Goal: Task Accomplishment & Management: Manage account settings

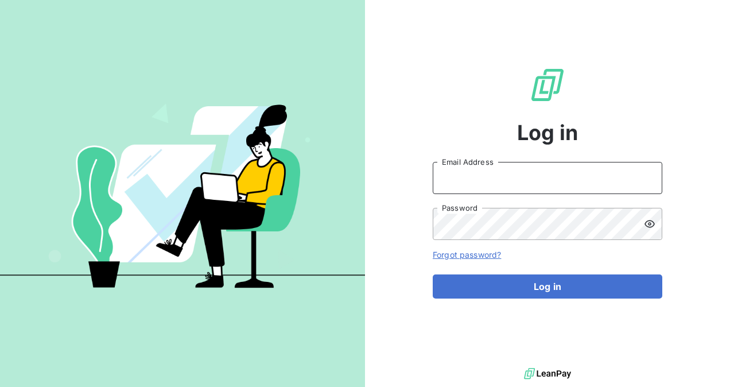
click at [521, 174] on input "Email Address" at bounding box center [548, 178] width 230 height 32
type input "[EMAIL_ADDRESS][DOMAIN_NAME]"
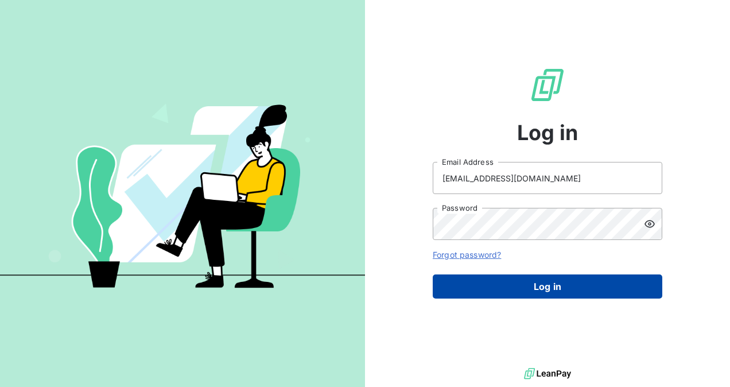
click at [582, 278] on button "Log in" at bounding box center [548, 286] width 230 height 24
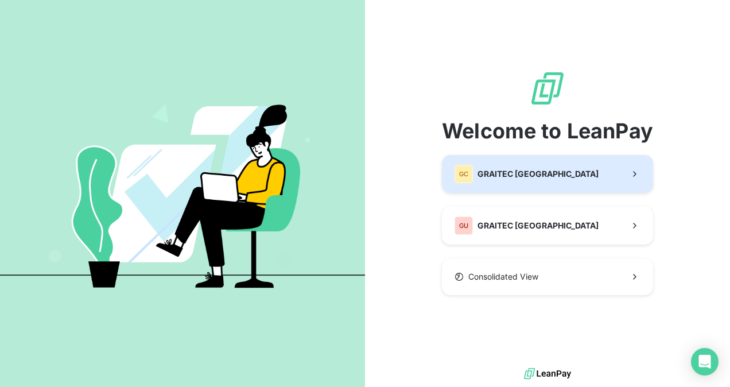
click at [556, 160] on button "GC GRAITEC [GEOGRAPHIC_DATA]" at bounding box center [547, 174] width 211 height 38
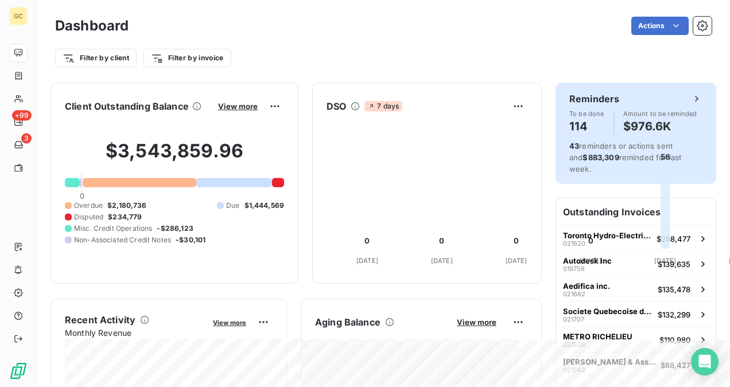
click at [586, 135] on div "Reminders To be done 114 Amount to be reminded $976.6K 43 reminders or actions …" at bounding box center [636, 133] width 161 height 101
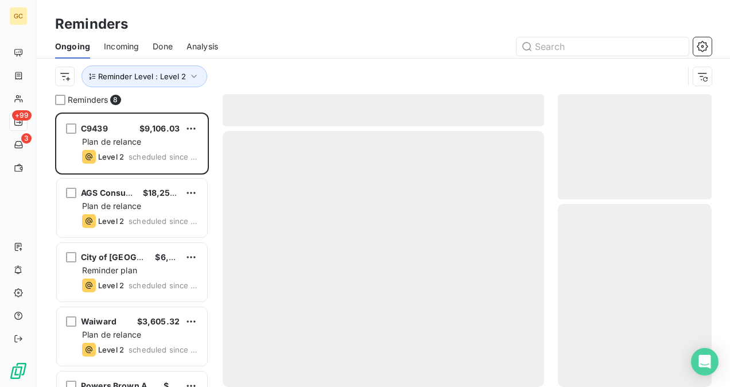
scroll to position [265, 145]
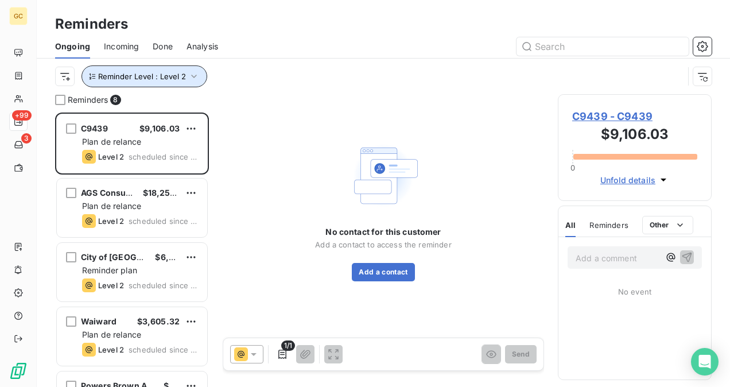
click at [188, 76] on icon "button" at bounding box center [193, 76] width 11 height 11
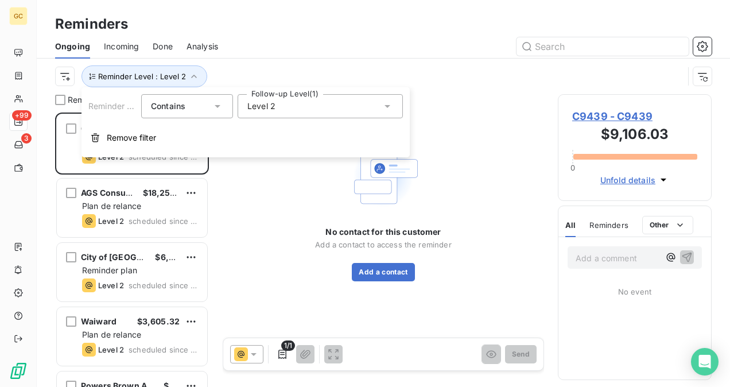
click at [293, 106] on div "Level 2" at bounding box center [320, 106] width 165 height 24
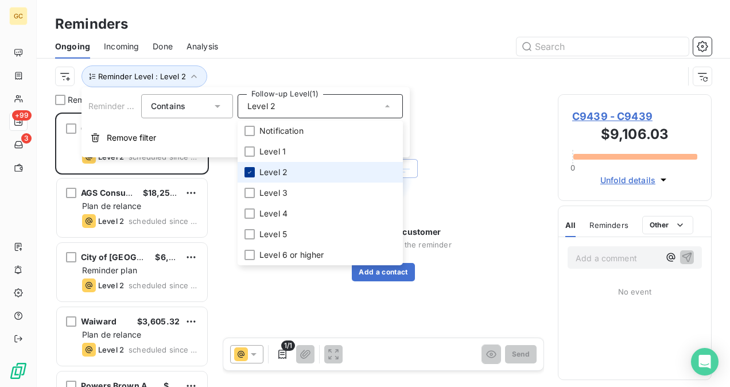
click at [251, 169] on icon at bounding box center [249, 172] width 7 height 7
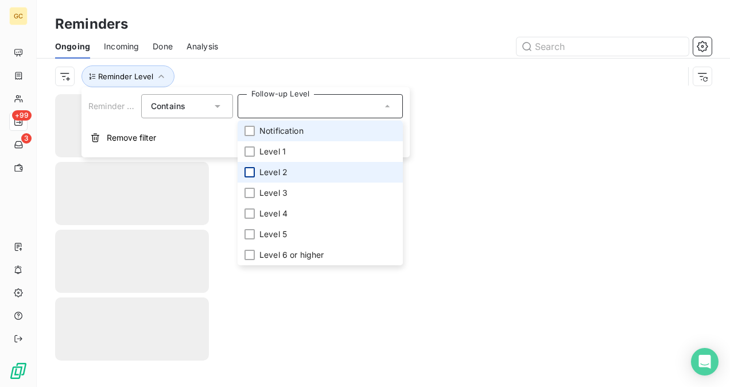
click at [255, 130] on li "Notification" at bounding box center [320, 131] width 165 height 21
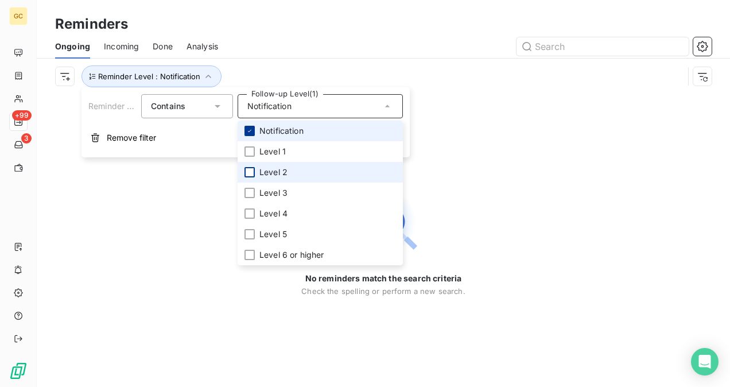
click at [250, 129] on icon at bounding box center [249, 130] width 7 height 7
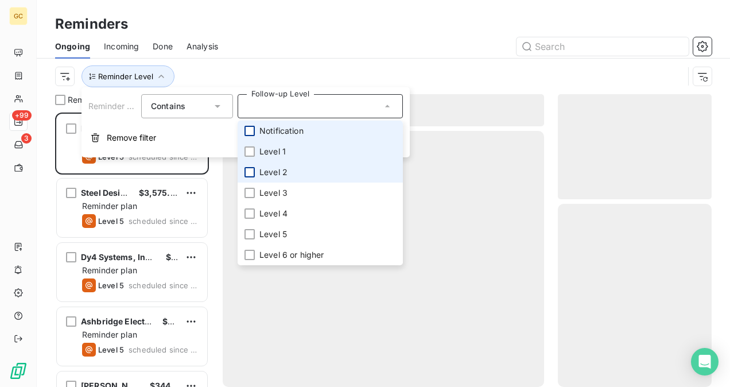
click at [249, 153] on div at bounding box center [250, 151] width 10 height 10
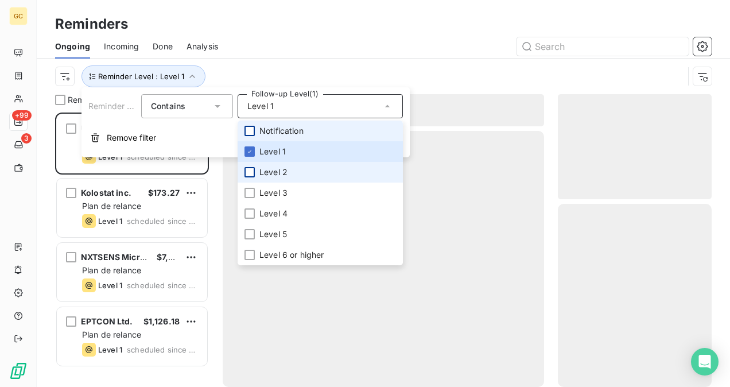
scroll to position [265, 145]
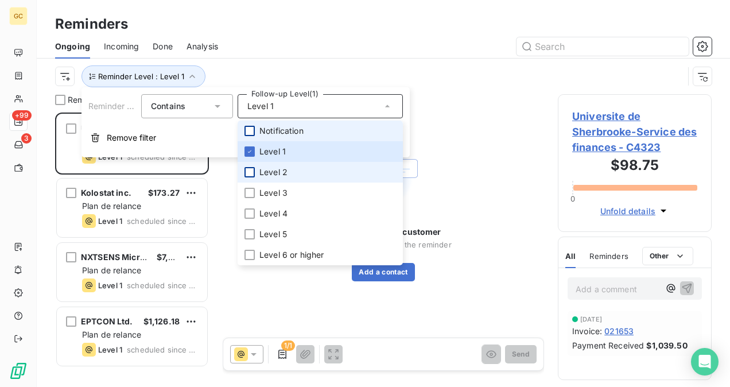
click at [477, 150] on div "No contact for this customer Add a contact to access the reminder Add a contact" at bounding box center [384, 210] width 322 height 232
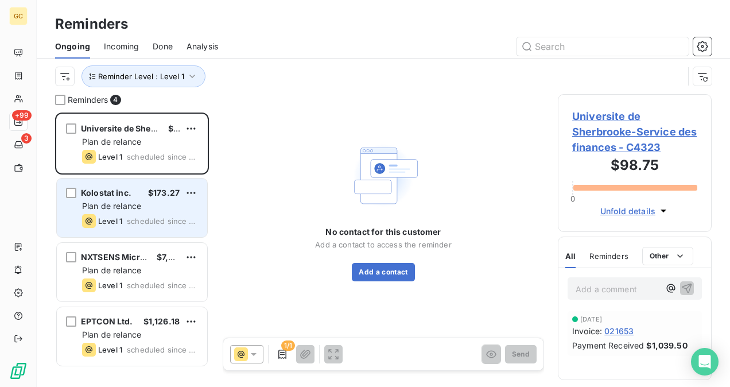
click at [142, 202] on div "Plan de relance" at bounding box center [140, 205] width 116 height 11
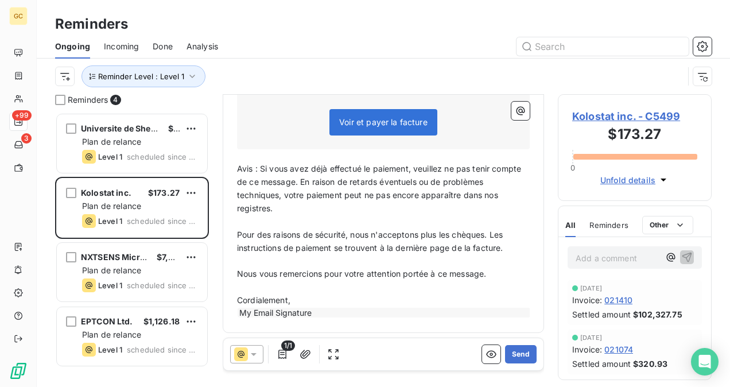
scroll to position [133, 0]
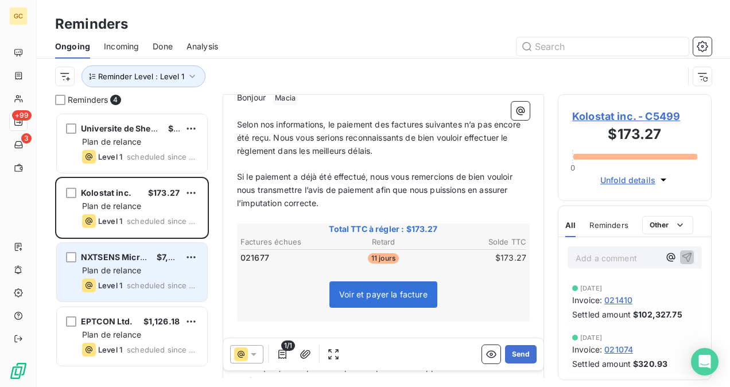
click at [119, 260] on span "NXTSENS Microsystems inc." at bounding box center [138, 257] width 115 height 10
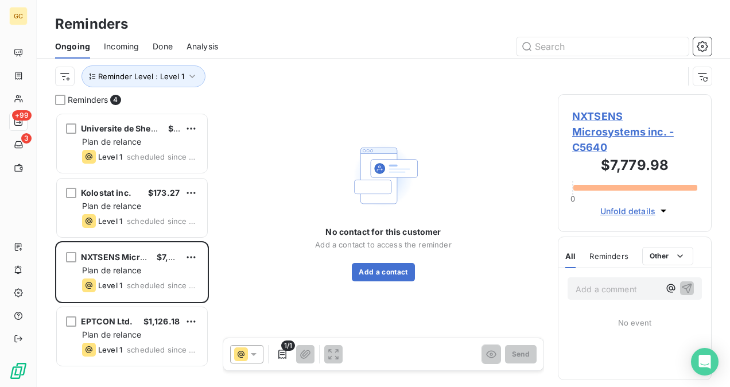
click at [621, 121] on span "NXTSENS Microsystems inc. - C5640" at bounding box center [634, 132] width 125 height 47
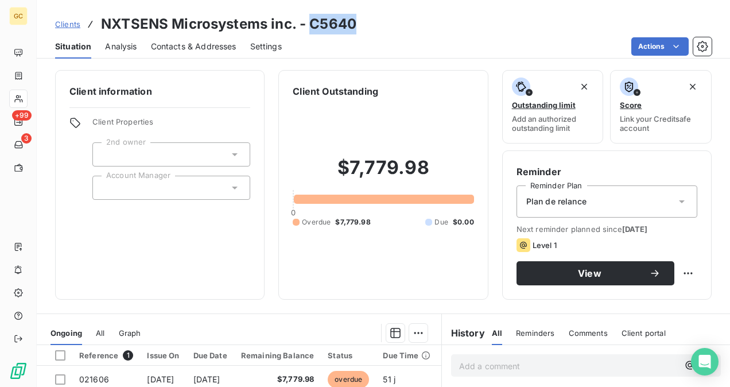
drag, startPoint x: 311, startPoint y: 21, endPoint x: 361, endPoint y: 22, distance: 50.0
click at [361, 22] on div "Clients NXTSENS Microsystems inc. - C5640" at bounding box center [384, 24] width 694 height 21
copy h3 "C5640"
click at [221, 46] on span "Contacts & Addresses" at bounding box center [194, 46] width 86 height 11
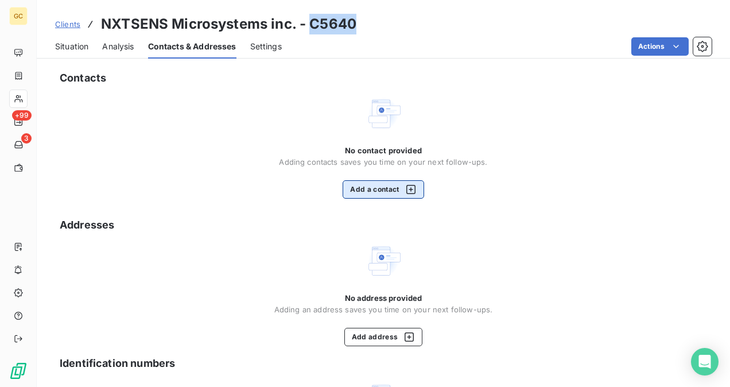
click at [391, 190] on button "Add a contact" at bounding box center [383, 189] width 81 height 18
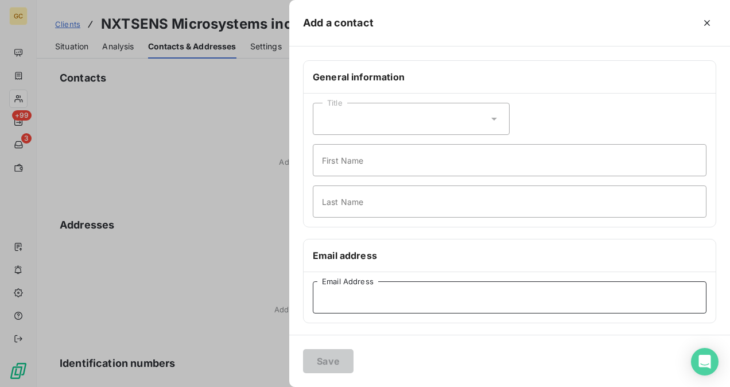
click at [354, 295] on input "Email Address" at bounding box center [510, 297] width 394 height 32
paste input "[EMAIL_ADDRESS][PERSON_NAME][DOMAIN_NAME]"
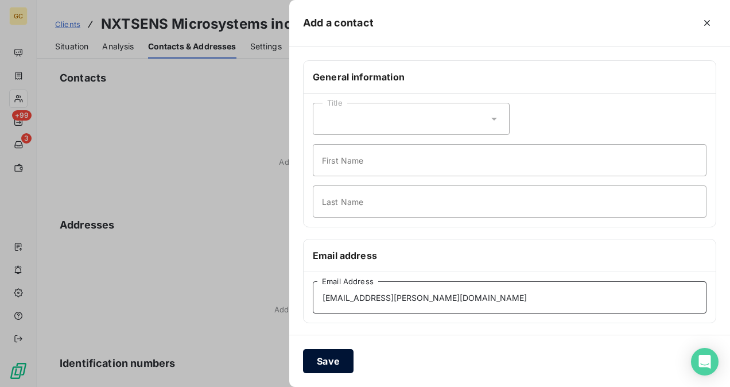
type input "[EMAIL_ADDRESS][PERSON_NAME][DOMAIN_NAME]"
click at [334, 355] on button "Save" at bounding box center [328, 361] width 51 height 24
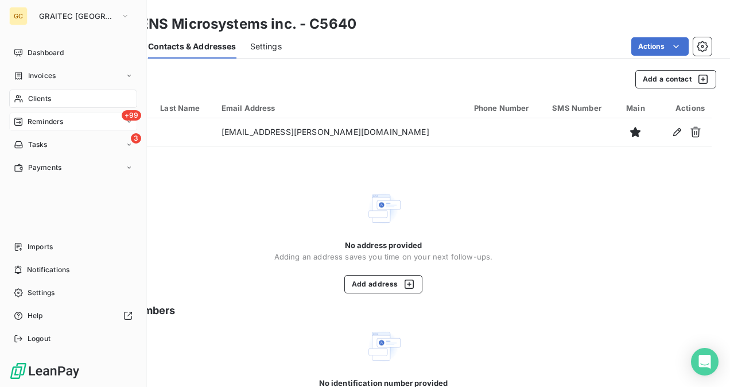
click at [33, 125] on span "Reminders" at bounding box center [46, 122] width 36 height 10
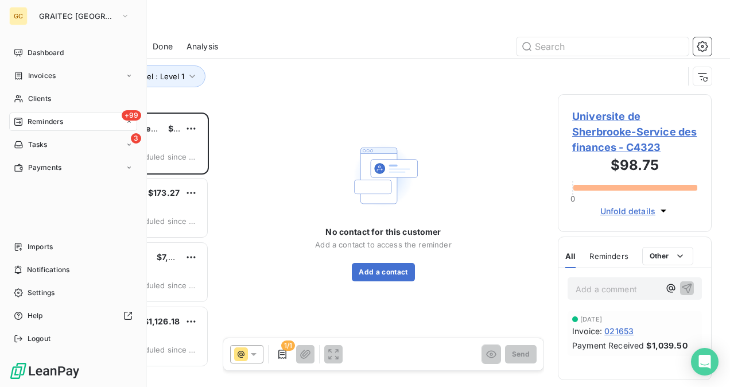
scroll to position [265, 145]
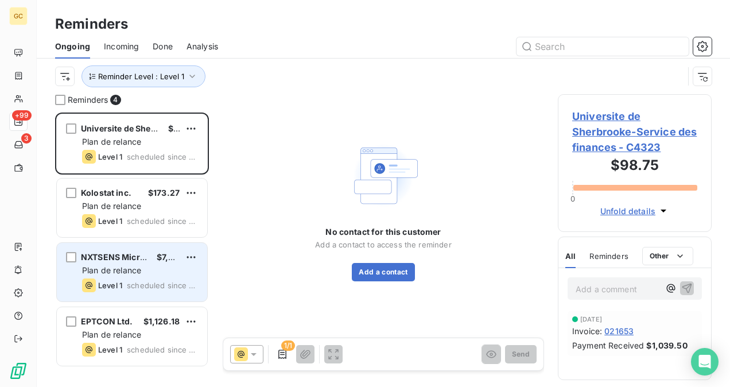
click at [122, 269] on span "Plan de relance" at bounding box center [111, 270] width 59 height 10
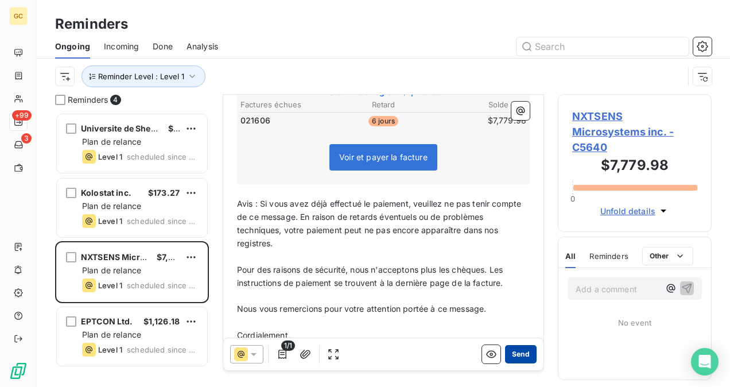
scroll to position [288, 0]
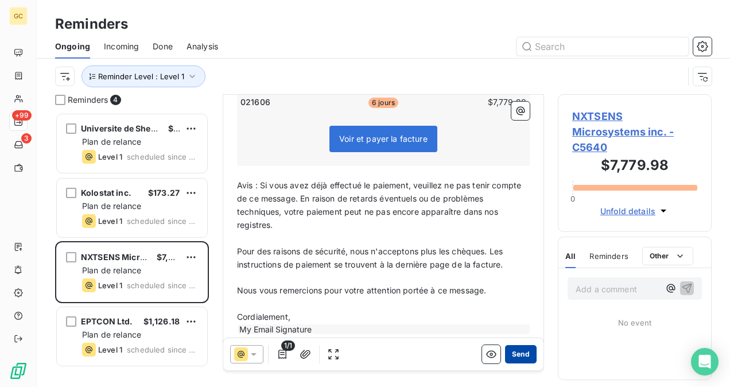
click at [521, 357] on button "Send" at bounding box center [521, 354] width 32 height 18
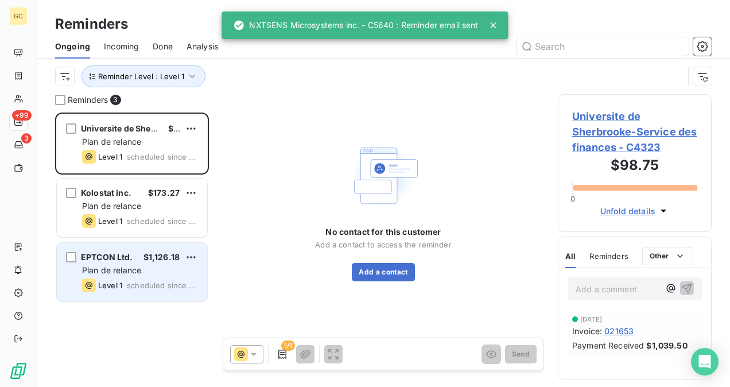
click at [120, 268] on span "Plan de relance" at bounding box center [111, 270] width 59 height 10
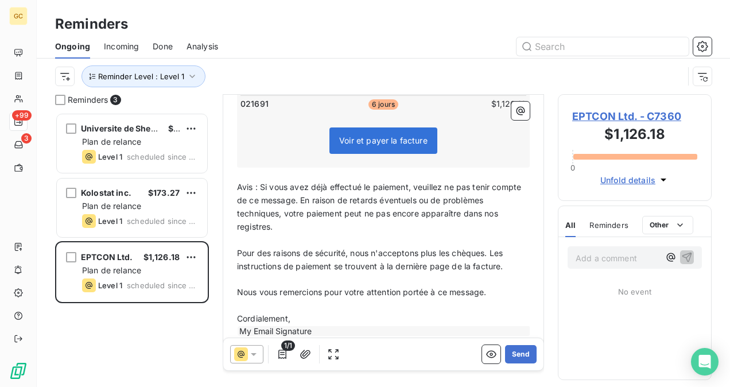
scroll to position [172, 0]
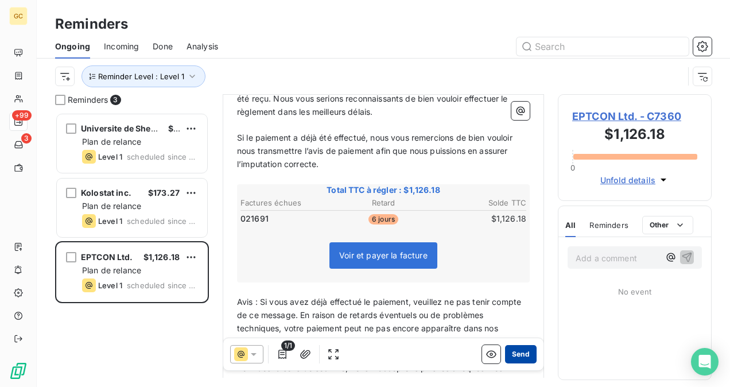
click at [506, 361] on button "Send" at bounding box center [521, 354] width 32 height 18
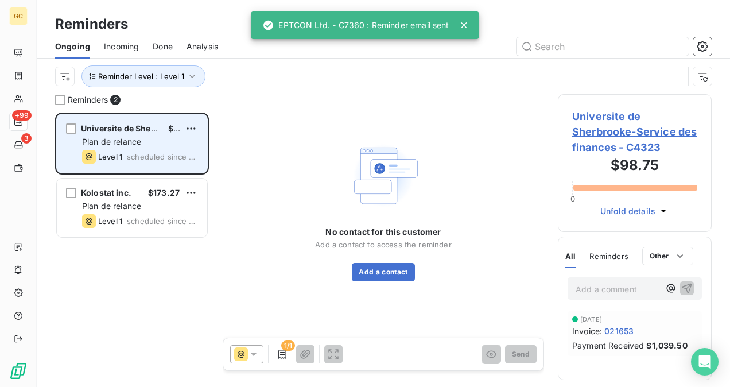
click at [137, 125] on span "Universite de Sherbrooke-Service des finances" at bounding box center [175, 128] width 189 height 10
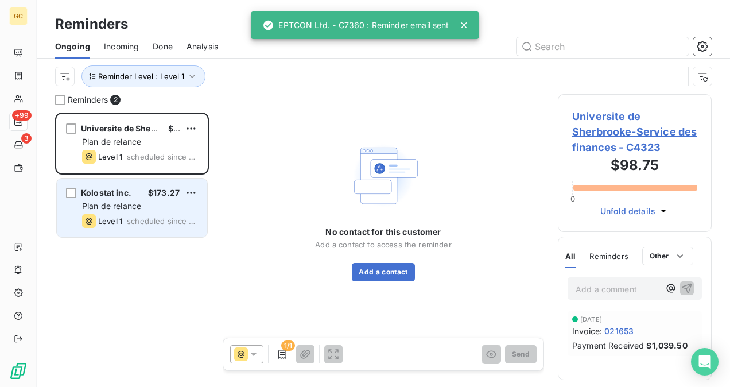
click at [121, 216] on div "Level 1" at bounding box center [102, 221] width 40 height 14
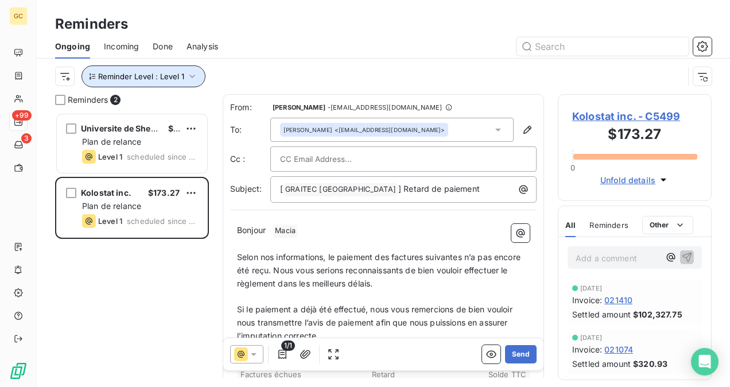
click at [180, 72] on span "Reminder Level : Level 1" at bounding box center [141, 76] width 86 height 9
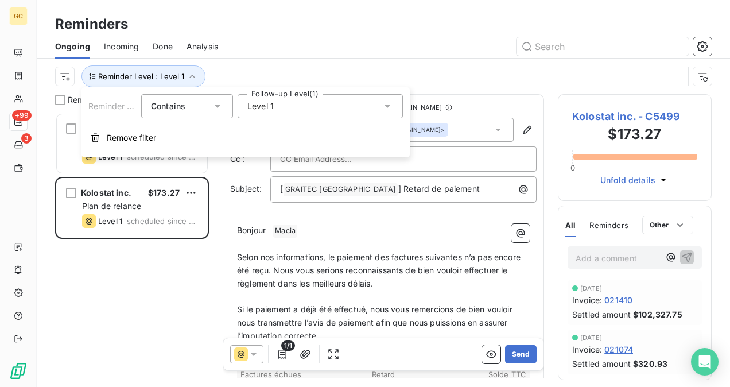
click at [307, 99] on div "Level 1" at bounding box center [320, 106] width 165 height 24
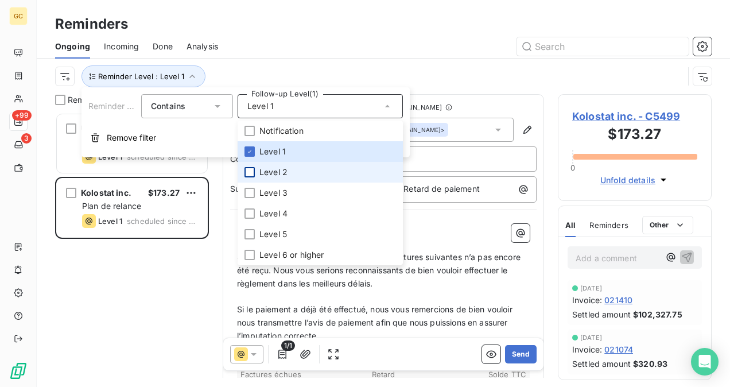
click at [246, 171] on div at bounding box center [250, 172] width 10 height 10
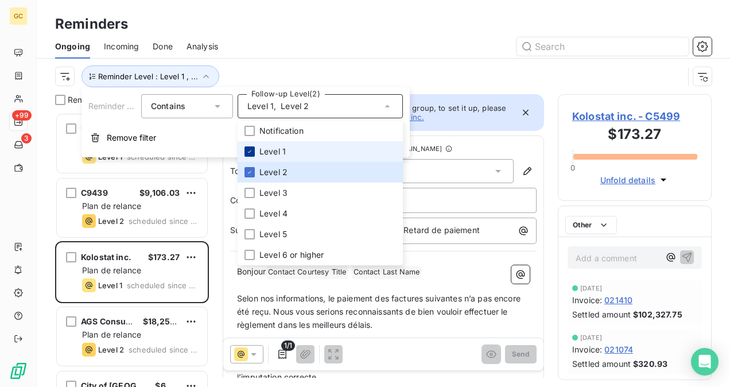
scroll to position [265, 145]
click at [253, 150] on icon at bounding box center [249, 151] width 7 height 7
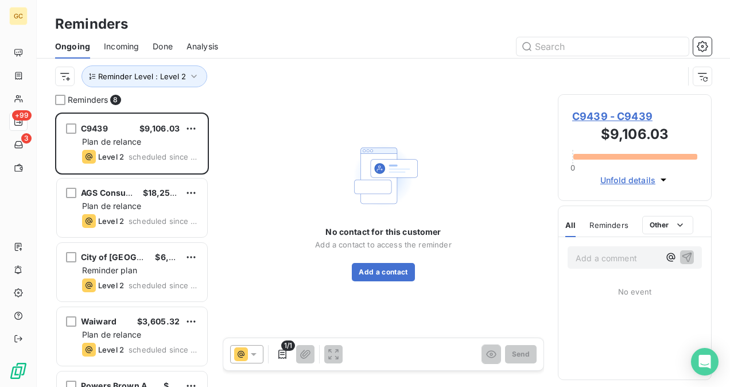
click at [462, 8] on div "Reminders Ongoing Incoming Done Analysis Reminder Level : Level 2" at bounding box center [384, 47] width 694 height 94
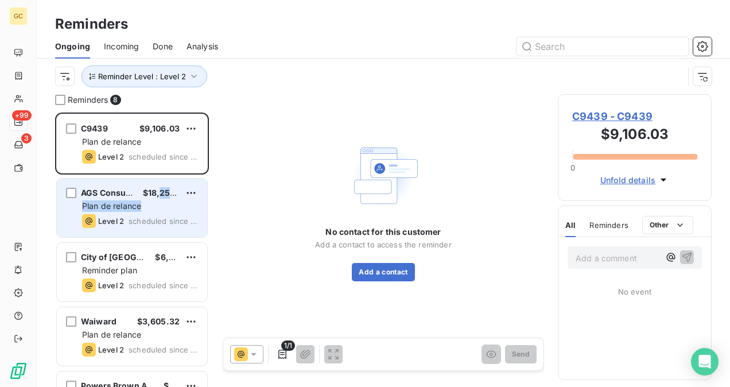
drag, startPoint x: 161, startPoint y: 199, endPoint x: 163, endPoint y: 209, distance: 10.6
click at [161, 199] on div "AGS Consultant $18,257.46 Plan de relance Level 2 scheduled since 6 days" at bounding box center [132, 208] width 150 height 59
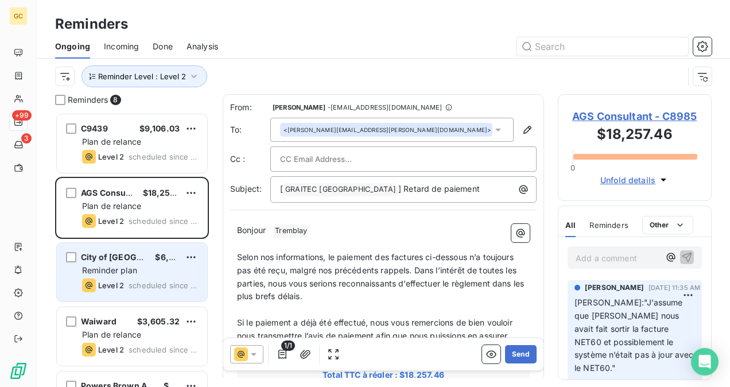
click at [104, 277] on div "City of Ottawa $6,244.98 Reminder plan Level 2 scheduled since 6 days" at bounding box center [132, 272] width 150 height 59
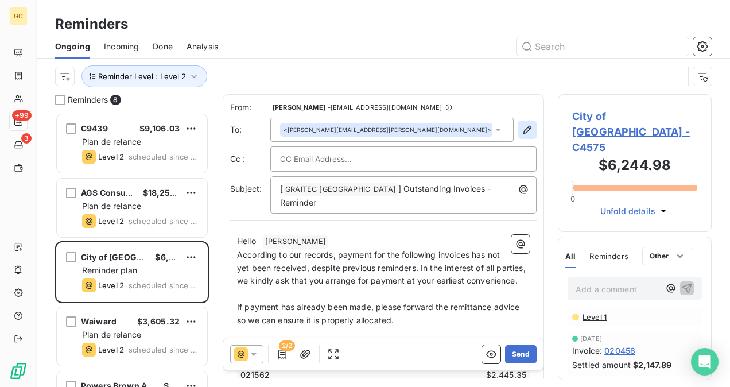
click at [522, 134] on icon "button" at bounding box center [527, 129] width 11 height 11
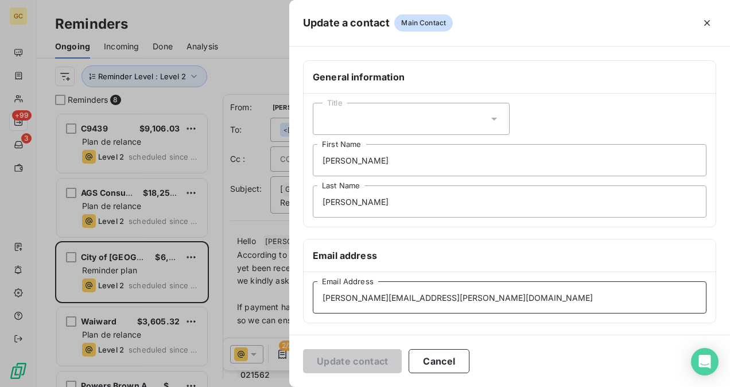
click at [456, 299] on input "[PERSON_NAME][EMAIL_ADDRESS][PERSON_NAME][DOMAIN_NAME]" at bounding box center [510, 297] width 394 height 32
drag, startPoint x: 427, startPoint y: 296, endPoint x: 277, endPoint y: 291, distance: 150.0
click at [277, 386] on div "Update a contact Main Contact General information Title [PERSON_NAME] First Nam…" at bounding box center [365, 387] width 730 height 0
paste input "[PERSON_NAME].whiteduck"
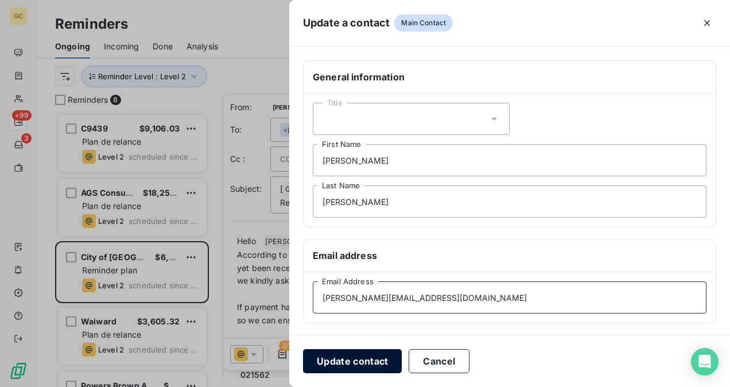
type input "[PERSON_NAME][EMAIL_ADDRESS][DOMAIN_NAME]"
click at [358, 359] on button "Update contact" at bounding box center [352, 361] width 99 height 24
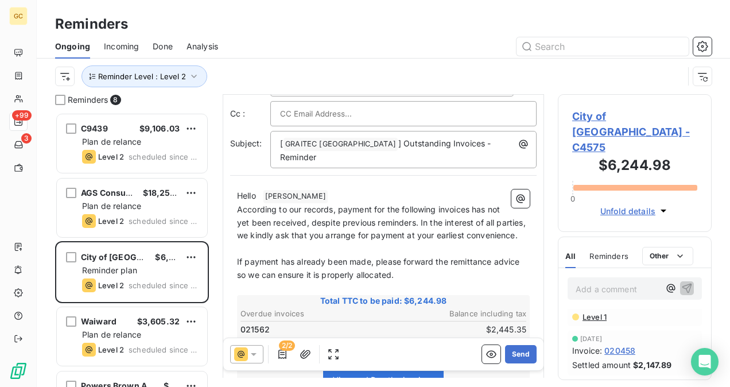
scroll to position [173, 0]
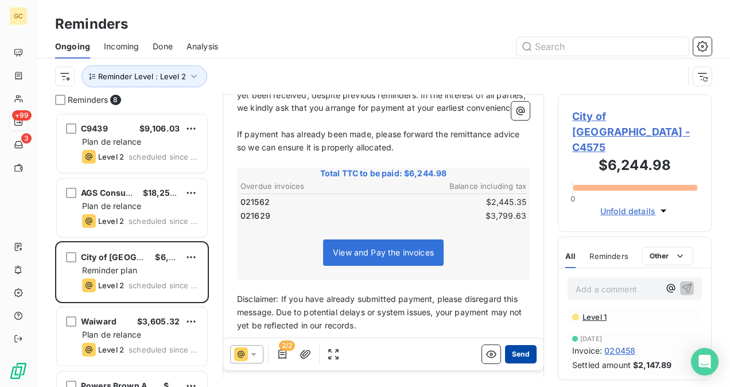
click at [514, 358] on button "Send" at bounding box center [521, 354] width 32 height 18
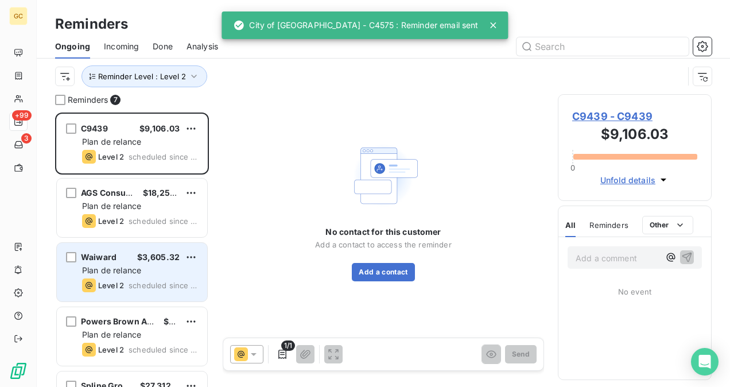
click at [152, 277] on div "Waiward $3,605.32 Plan de relance Level 2 scheduled since 6 days" at bounding box center [132, 272] width 150 height 59
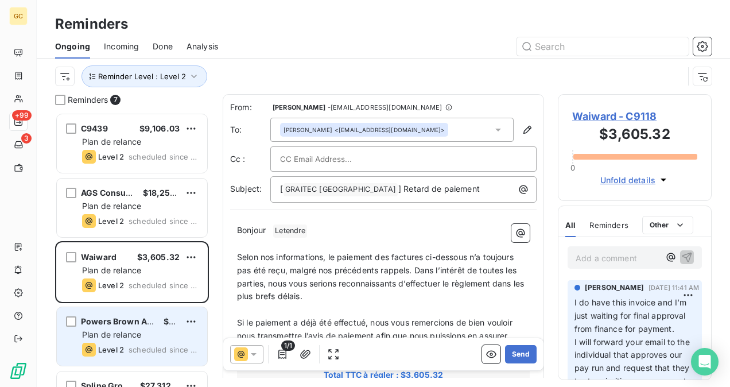
click at [162, 332] on div "Plan de relance" at bounding box center [140, 334] width 116 height 11
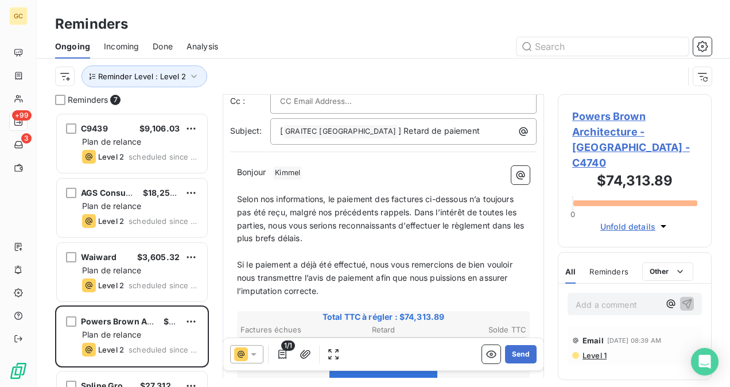
scroll to position [231, 0]
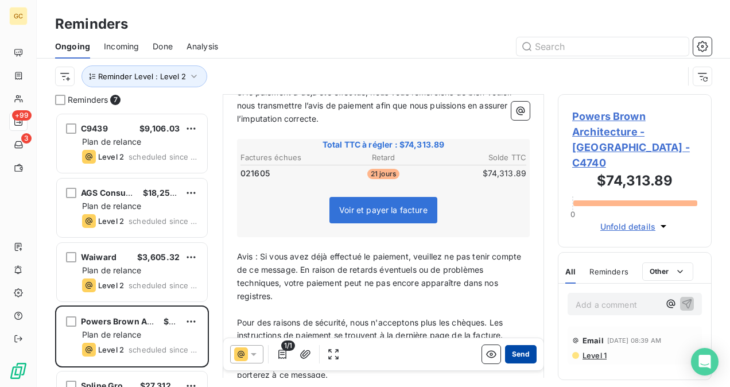
click at [512, 351] on button "Send" at bounding box center [521, 354] width 32 height 18
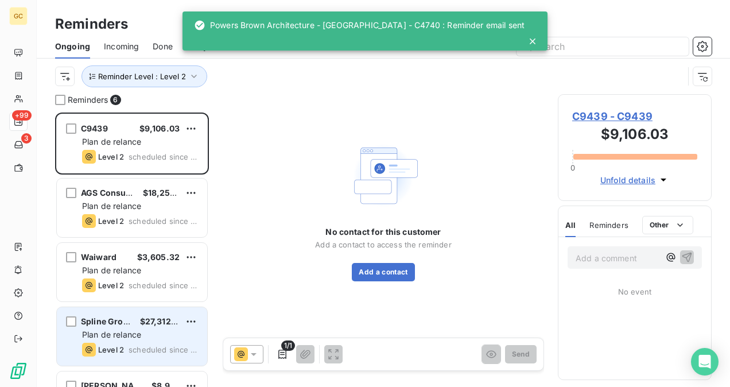
click at [156, 338] on div "Plan de relance" at bounding box center [140, 334] width 116 height 11
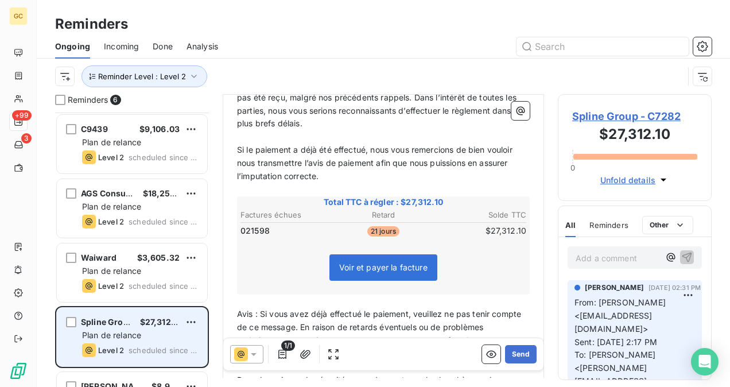
scroll to position [111, 0]
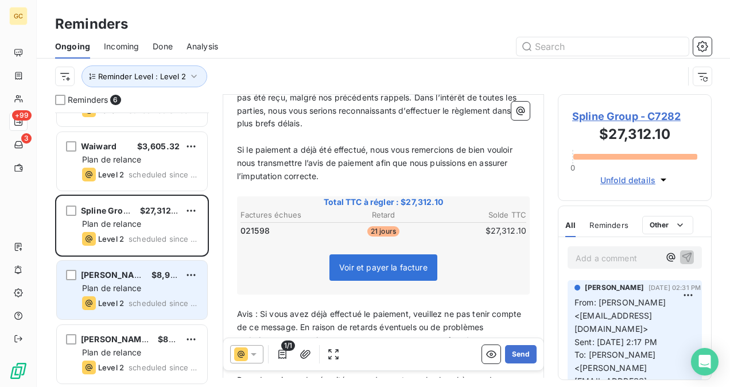
click at [118, 294] on div "[PERSON_NAME], Ing. $8,912.48 Plan de relance Level 2 scheduled since 2 days" at bounding box center [132, 290] width 150 height 59
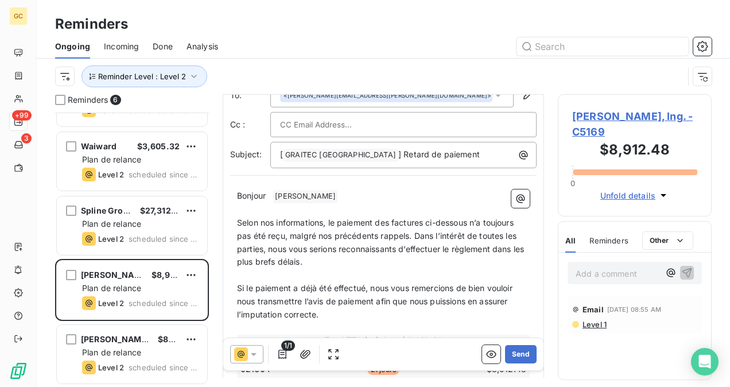
scroll to position [173, 0]
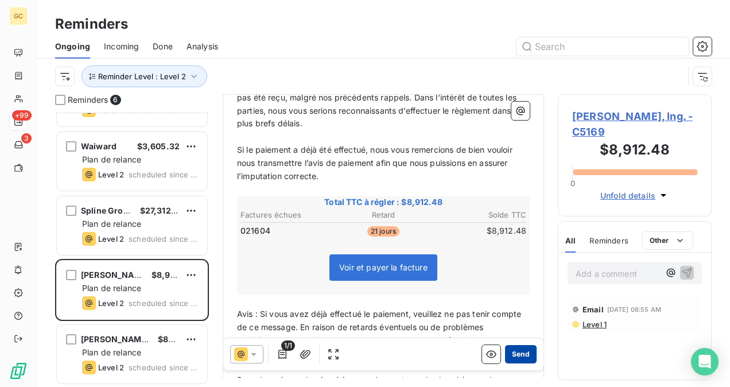
click at [512, 358] on button "Send" at bounding box center [521, 354] width 32 height 18
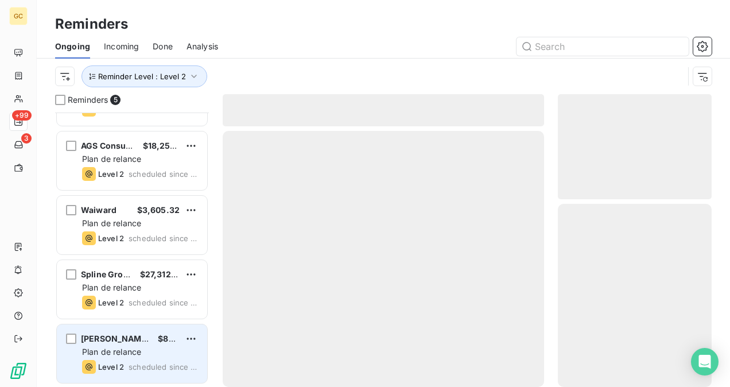
scroll to position [47, 0]
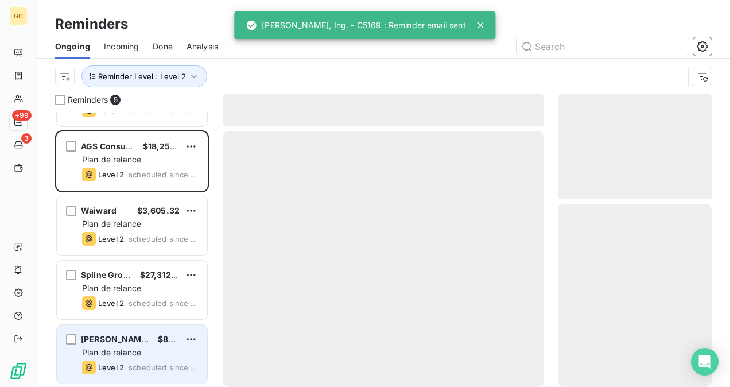
click at [145, 363] on span "scheduled since 2 days" at bounding box center [163, 367] width 69 height 9
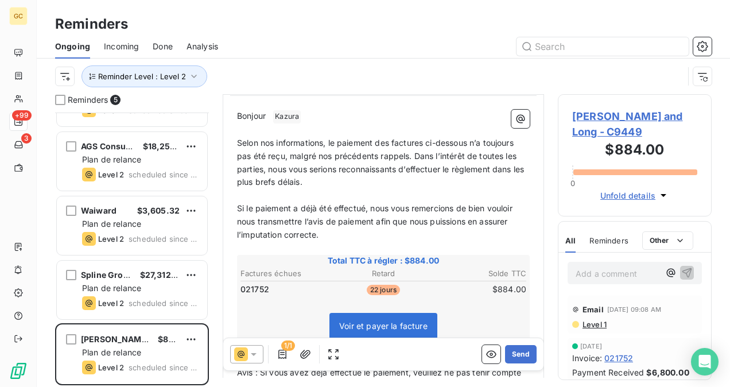
scroll to position [47, 0]
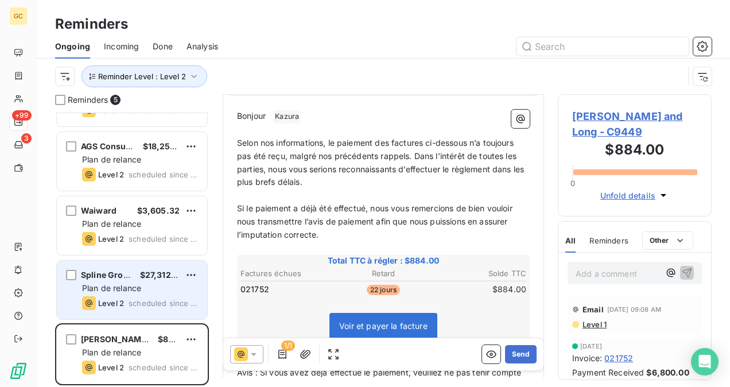
click at [114, 309] on div "Spline Group $27,312.10 Plan de relance Level 2 scheduled since 2 days" at bounding box center [132, 290] width 150 height 59
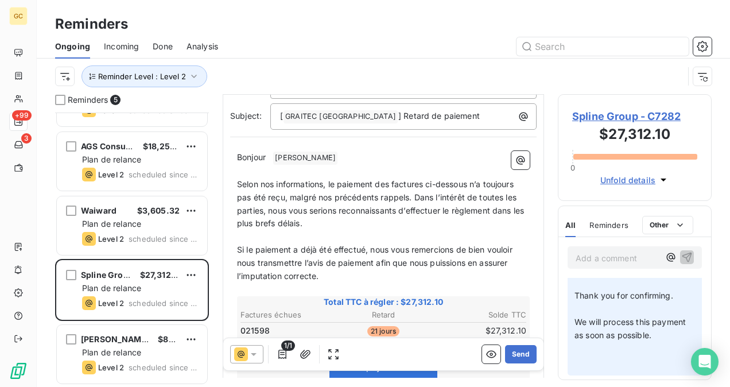
scroll to position [287, 0]
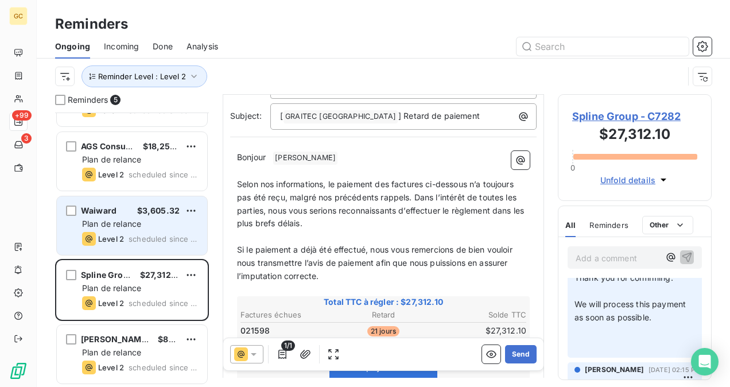
click at [142, 248] on div "Waiward $3,605.32 Plan de relance Level 2 scheduled since 6 days" at bounding box center [132, 225] width 150 height 59
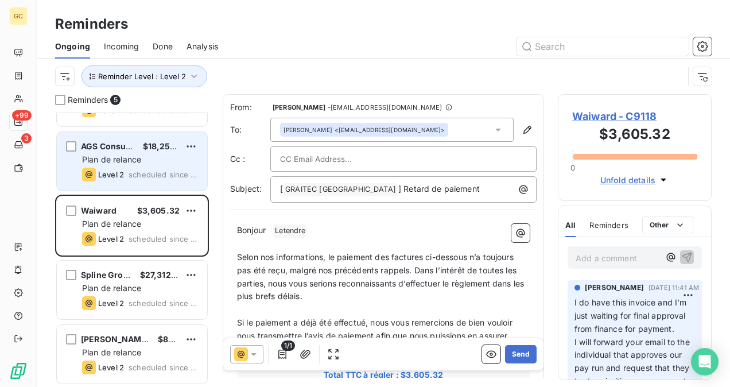
click at [133, 179] on div "Level 2 scheduled since 6 days" at bounding box center [140, 175] width 116 height 14
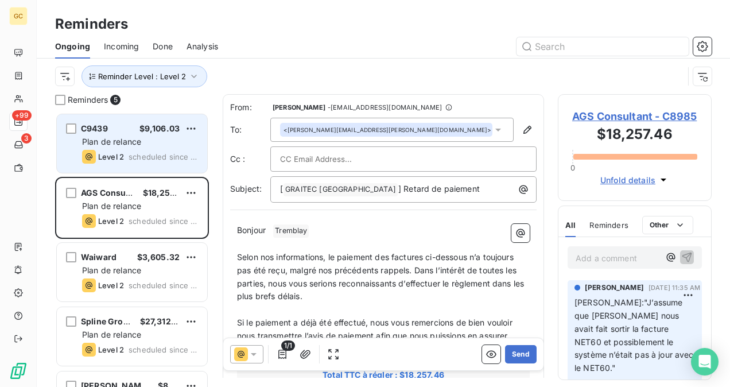
click at [137, 161] on span "scheduled since 6 days" at bounding box center [163, 156] width 69 height 9
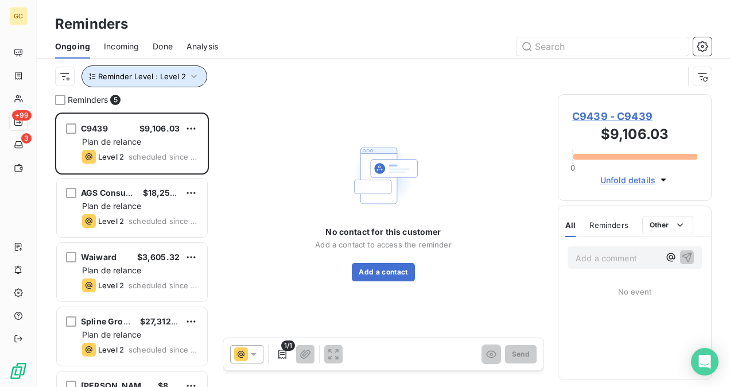
click at [192, 76] on icon "button" at bounding box center [193, 76] width 11 height 11
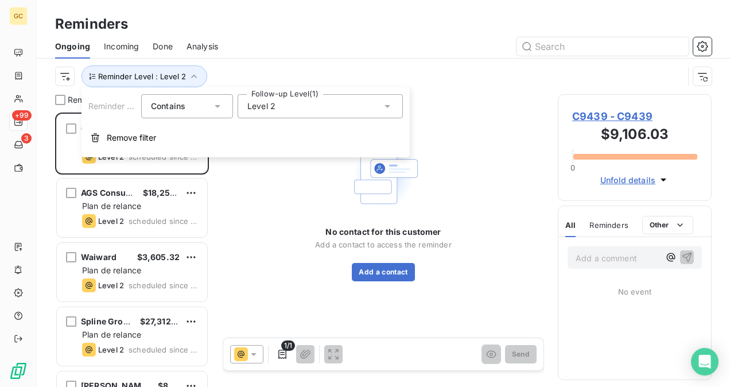
click at [304, 111] on div "Level 2" at bounding box center [320, 106] width 165 height 24
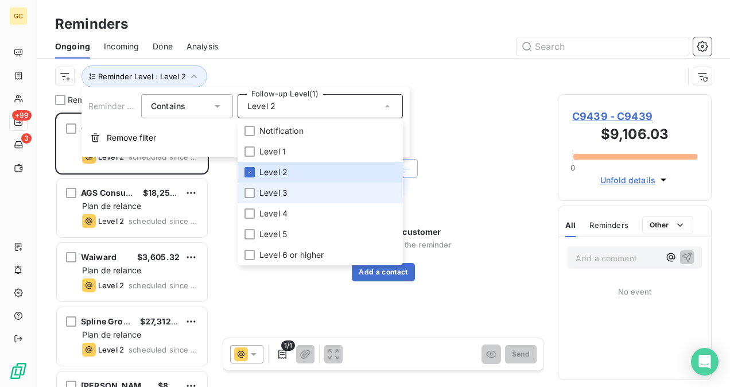
click at [249, 199] on li "Level 3" at bounding box center [320, 193] width 165 height 21
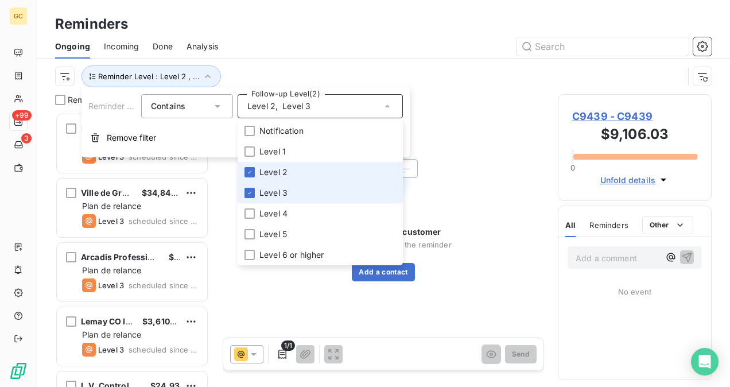
scroll to position [265, 145]
click at [255, 165] on li "Level 2" at bounding box center [320, 172] width 165 height 21
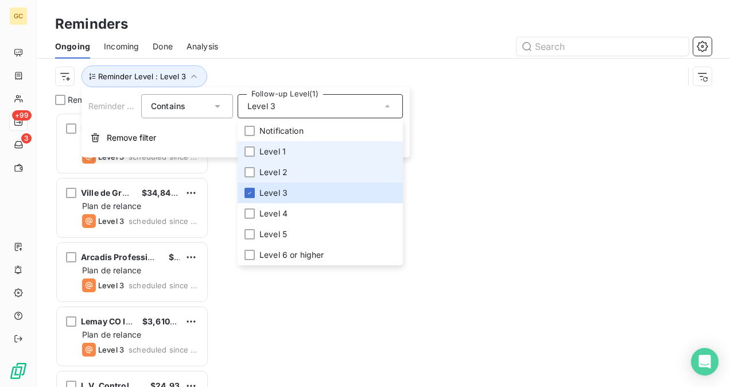
scroll to position [265, 145]
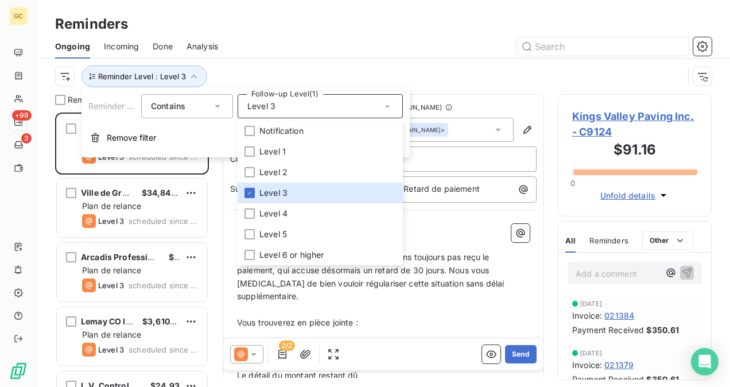
click at [481, 88] on div "Reminder Level : Level 3" at bounding box center [383, 77] width 657 height 36
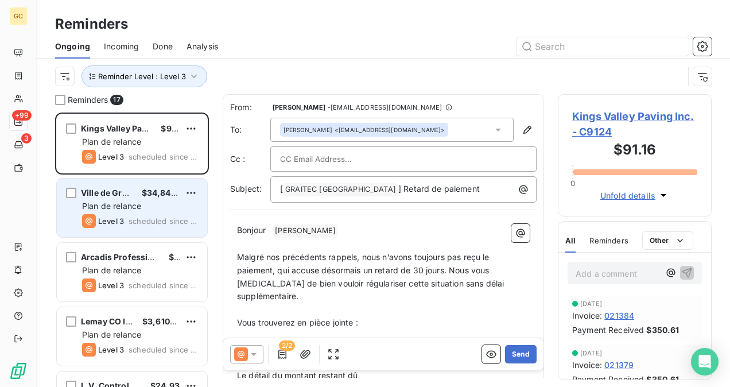
drag, startPoint x: 135, startPoint y: 189, endPoint x: 133, endPoint y: 196, distance: 6.7
click at [135, 191] on div "Ville de Granby $34,843.17" at bounding box center [140, 193] width 116 height 10
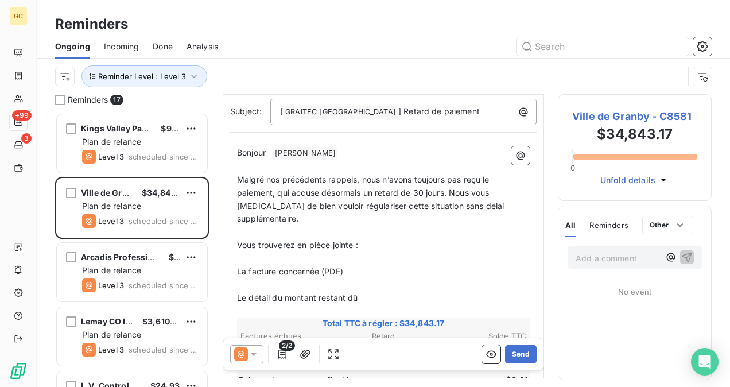
scroll to position [59, 0]
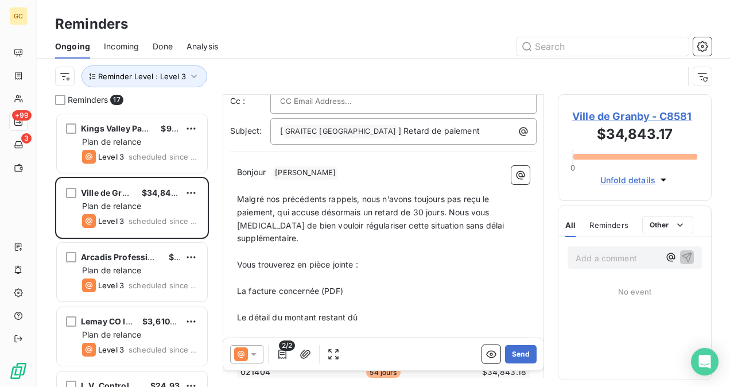
click at [366, 200] on span "Malgré nos précédents rappels, nous n’avons toujours pas reçu le paiement, qui …" at bounding box center [372, 218] width 270 height 49
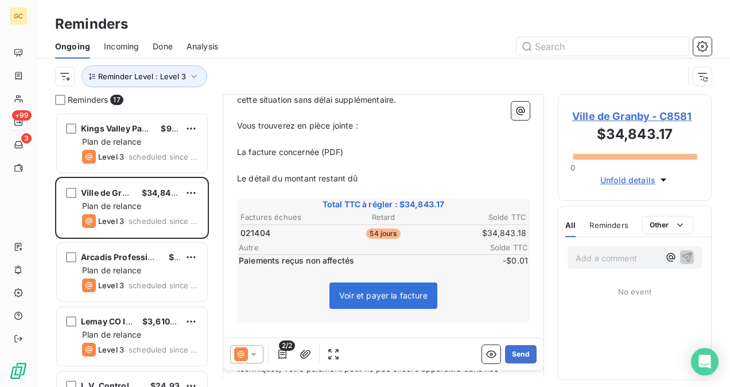
scroll to position [288, 0]
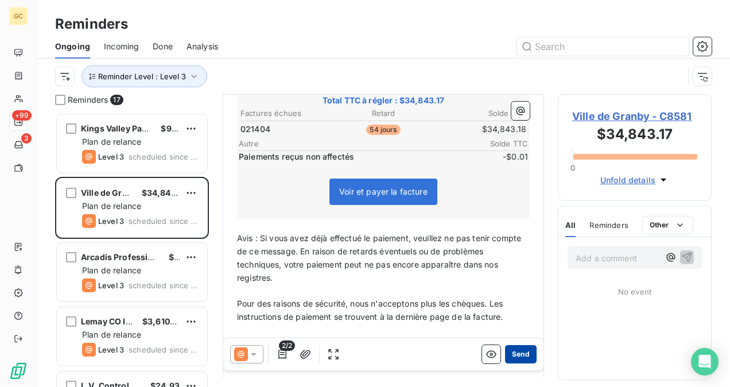
click at [518, 351] on button "Send" at bounding box center [521, 354] width 32 height 18
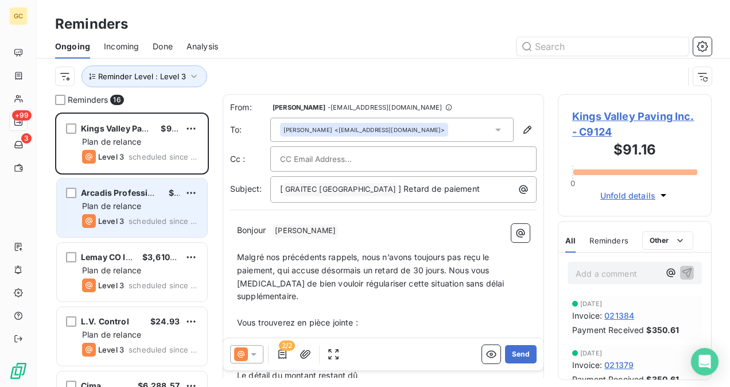
click at [138, 197] on div "Arcadis Professional Services ([GEOGRAPHIC_DATA]) Inc" at bounding box center [120, 192] width 79 height 11
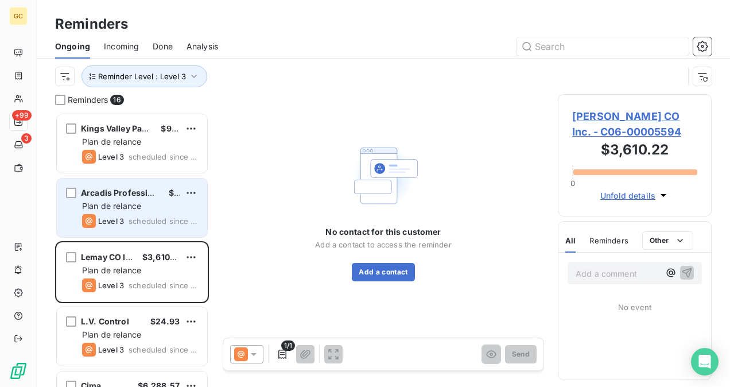
click at [164, 220] on span "scheduled since 20 days" at bounding box center [163, 220] width 69 height 9
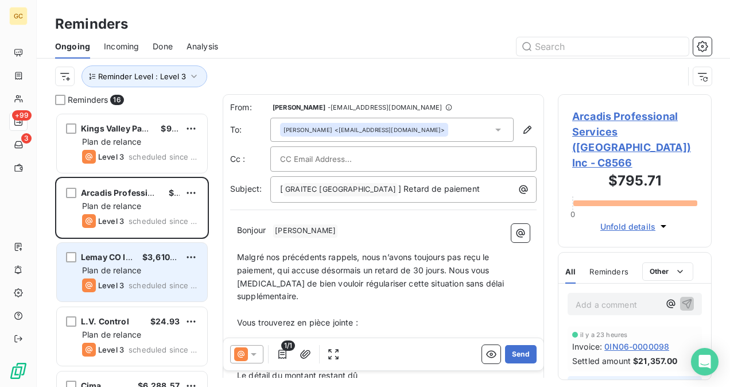
click at [154, 280] on div "Level 3 scheduled since 19 days" at bounding box center [140, 285] width 116 height 14
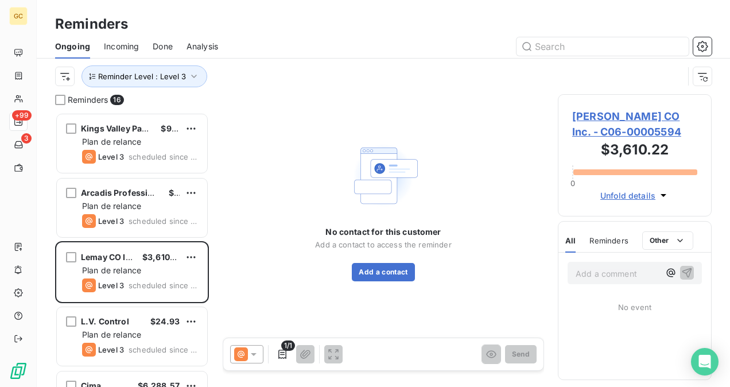
click at [617, 120] on span "[PERSON_NAME] CO Inc. - C06-00005594" at bounding box center [634, 124] width 125 height 31
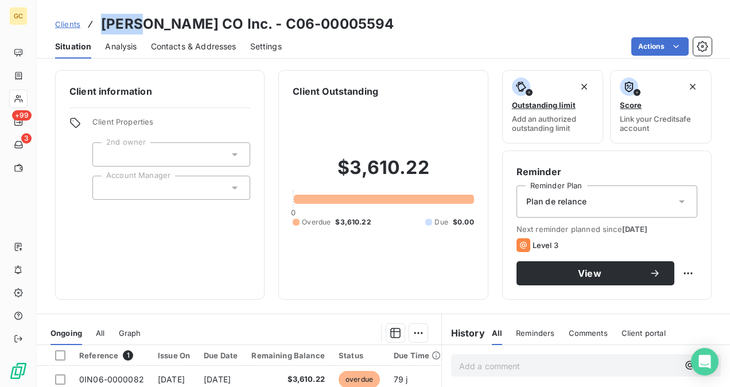
drag, startPoint x: 144, startPoint y: 26, endPoint x: 92, endPoint y: 30, distance: 51.8
click at [92, 30] on div "Clients [PERSON_NAME] CO Inc. - C06-00005594" at bounding box center [224, 24] width 339 height 21
copy h3 "[PERSON_NAME]"
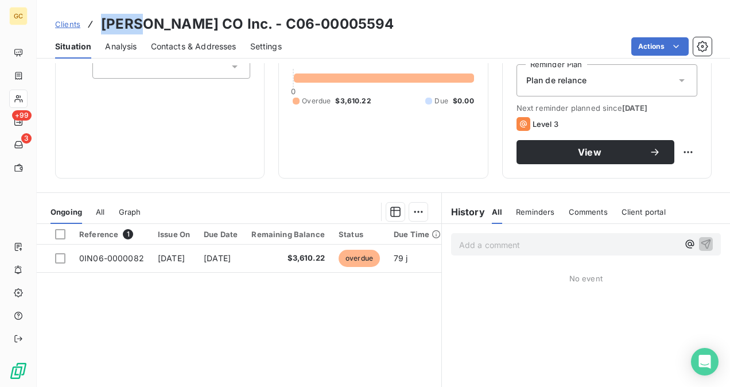
scroll to position [57, 0]
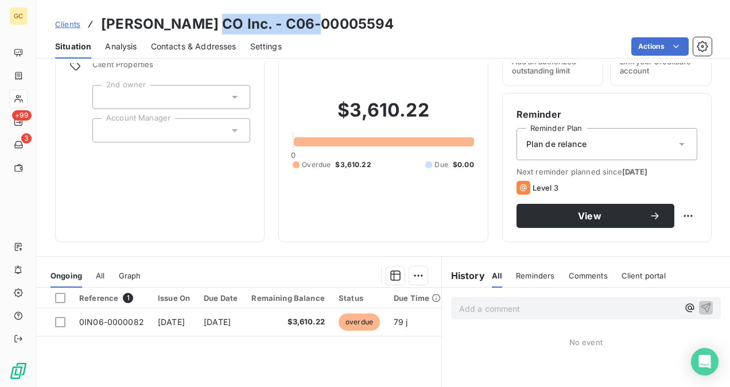
drag, startPoint x: 327, startPoint y: 22, endPoint x: 203, endPoint y: 21, distance: 123.4
click at [203, 21] on div "Clients [PERSON_NAME] CO Inc. - C06-00005594" at bounding box center [384, 24] width 694 height 21
copy h3 "- C06-00005594"
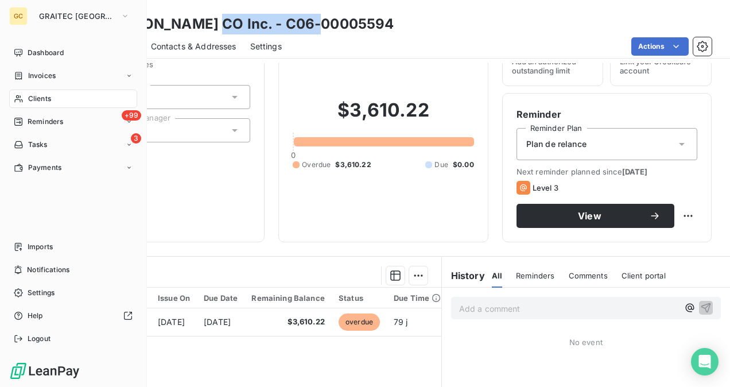
click at [49, 131] on nav "Dashboard Invoices Clients +99 Reminders 3 Tasks Payments" at bounding box center [73, 110] width 128 height 133
click at [54, 123] on span "Reminders" at bounding box center [46, 122] width 36 height 10
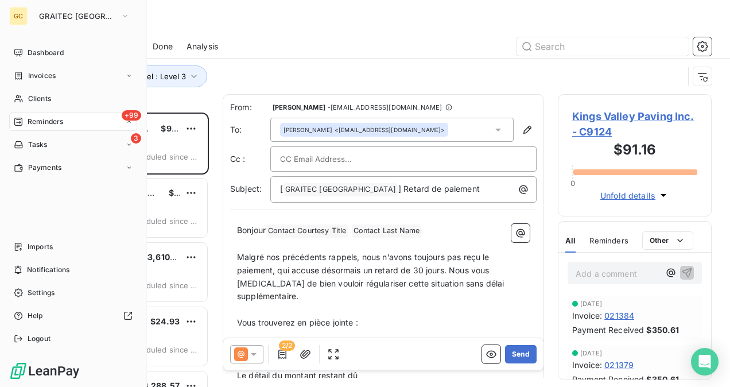
scroll to position [265, 145]
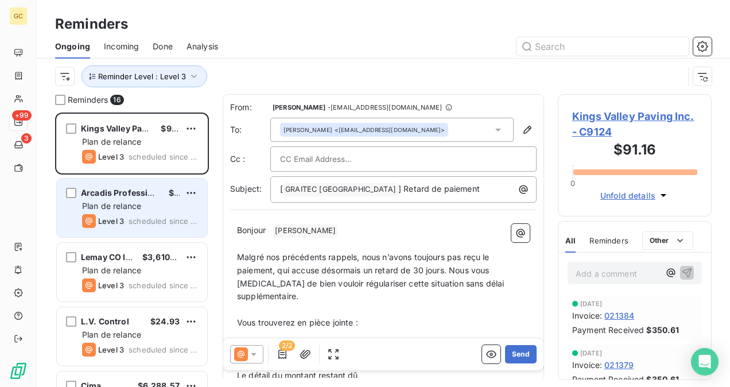
click at [129, 211] on div "Plan de relance" at bounding box center [140, 205] width 116 height 11
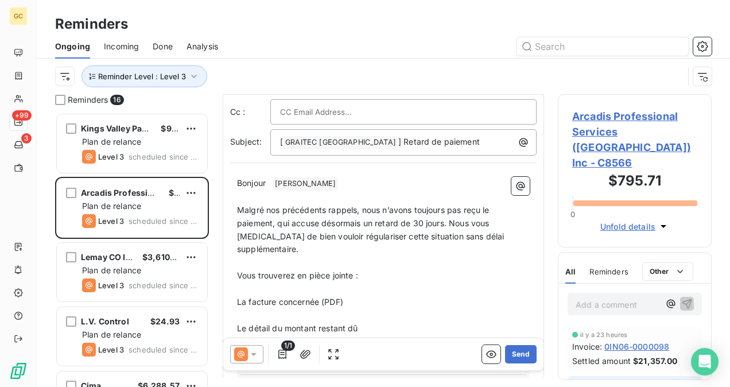
scroll to position [59, 0]
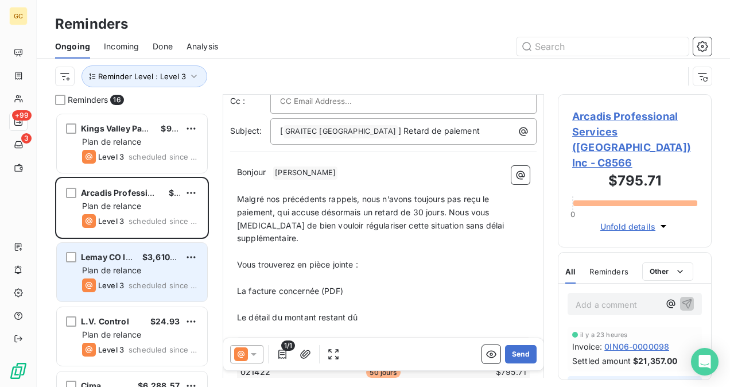
click at [144, 276] on div "[PERSON_NAME] CO Inc. $3,610.22 Plan de relance Level 3 scheduled since 19 days" at bounding box center [132, 272] width 150 height 59
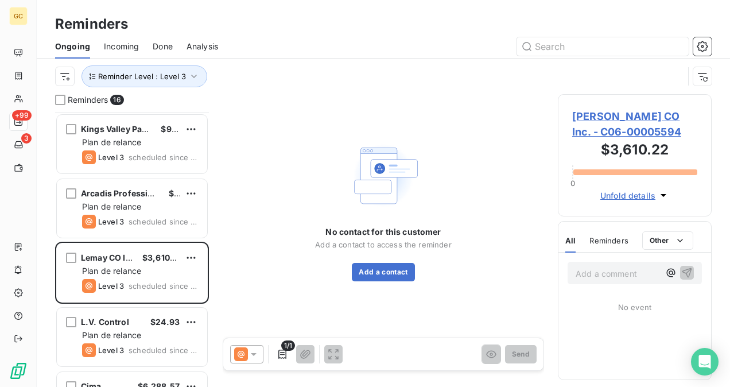
scroll to position [57, 0]
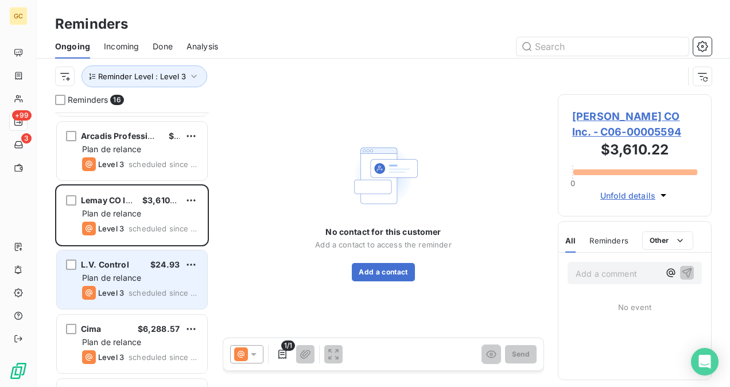
click at [122, 292] on span "Level 3" at bounding box center [111, 292] width 26 height 9
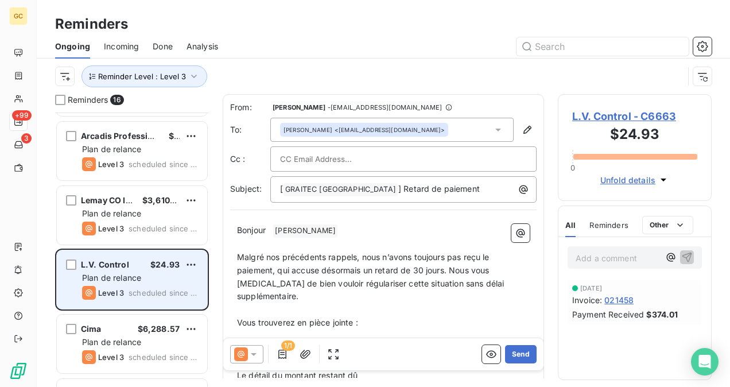
scroll to position [172, 0]
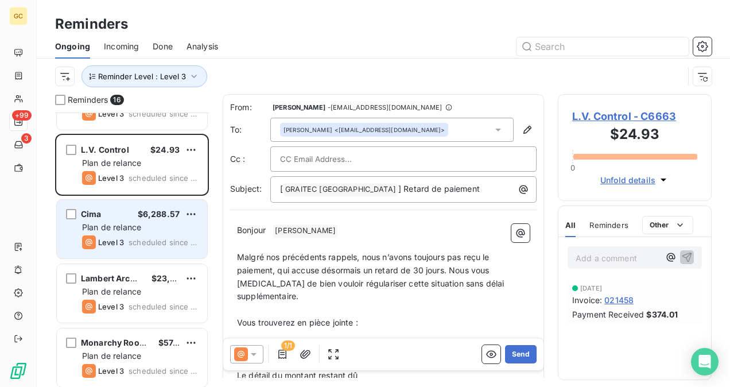
click at [125, 233] on div "Cima $6,288.57 Plan de relance Level 3 scheduled since 17 days" at bounding box center [132, 229] width 150 height 59
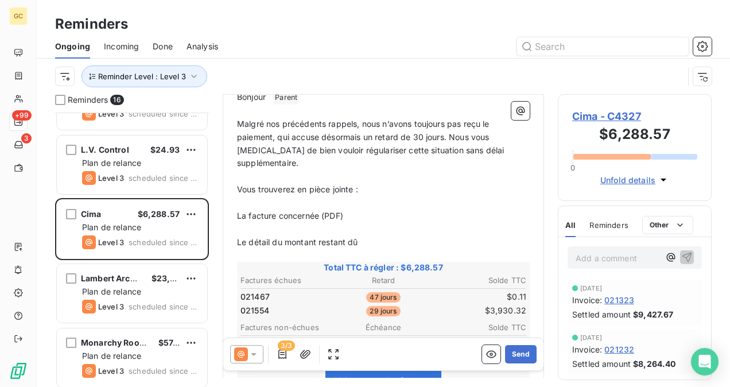
scroll to position [116, 0]
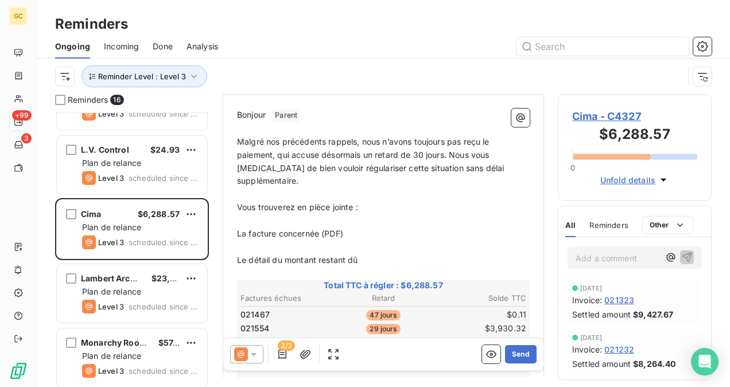
click at [367, 143] on span "Malgré nos précédents rappels, nous n’avons toujours pas reçu le paiement, qui …" at bounding box center [372, 161] width 270 height 49
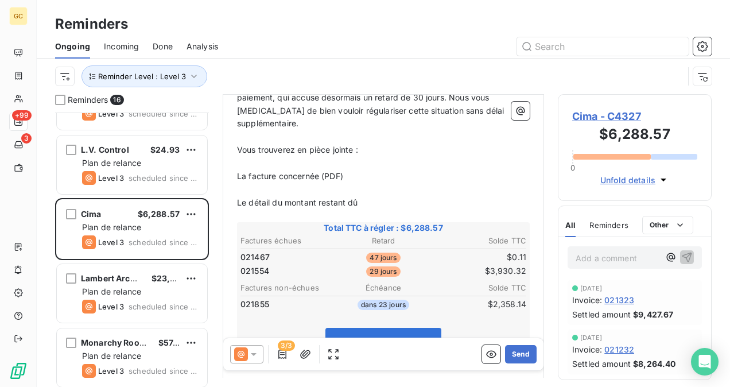
click at [249, 251] on span "021467" at bounding box center [255, 256] width 29 height 11
click at [516, 251] on td "$0.11" at bounding box center [479, 257] width 95 height 13
click at [518, 251] on td "$0.11" at bounding box center [479, 257] width 95 height 13
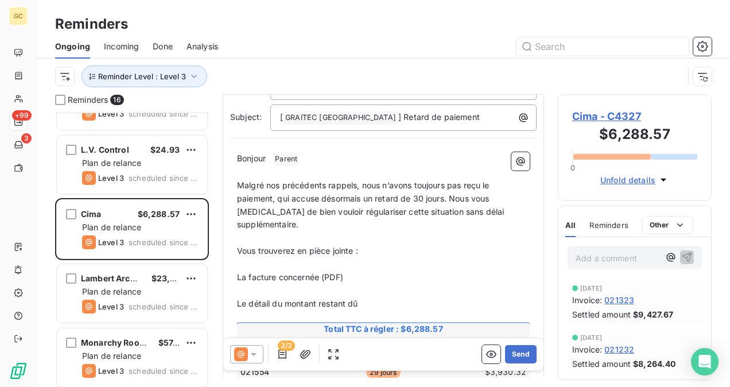
scroll to position [1, 0]
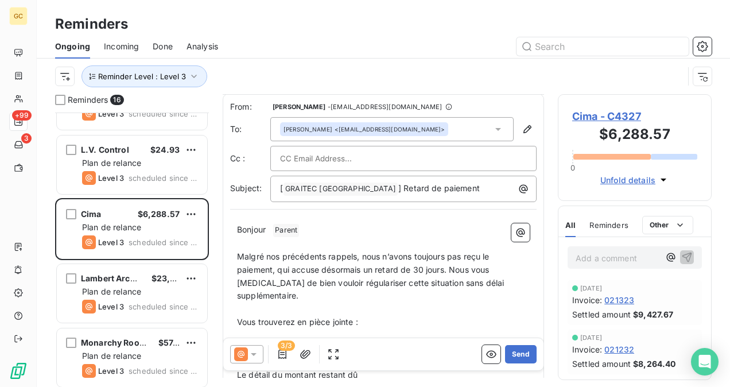
click at [624, 105] on div "Cima - C4327 $6,288.57 0 Unfold details" at bounding box center [635, 147] width 154 height 107
click at [627, 113] on span "Cima - C4327" at bounding box center [634, 117] width 125 height 16
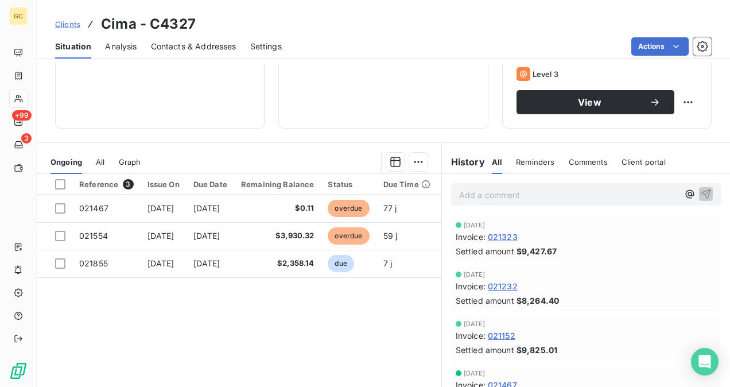
scroll to position [213, 0]
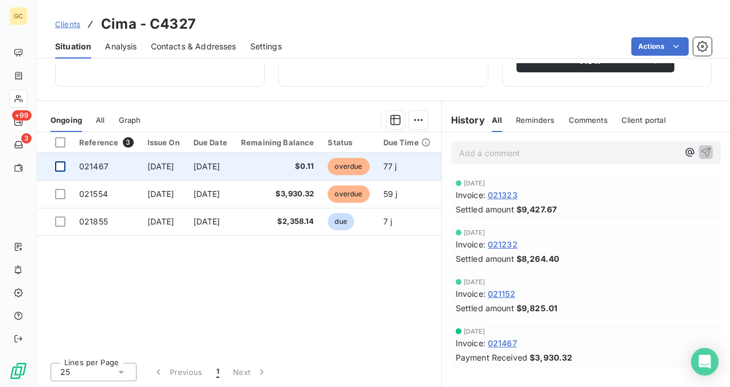
click at [59, 170] on div at bounding box center [60, 166] width 10 height 10
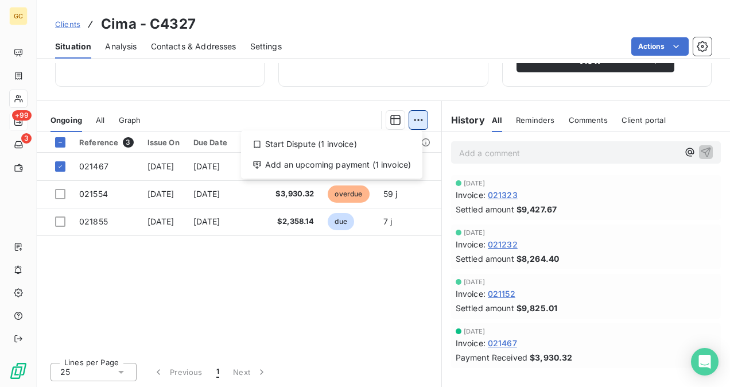
click at [407, 123] on html "GC +99 3 Clients Cima - C4327 Situation Analysis Contacts & Addresses Settings …" at bounding box center [365, 193] width 730 height 387
click at [359, 86] on html "GC +99 3 Clients Cima - C4327 Situation Analysis Contacts & Addresses Settings …" at bounding box center [365, 193] width 730 height 387
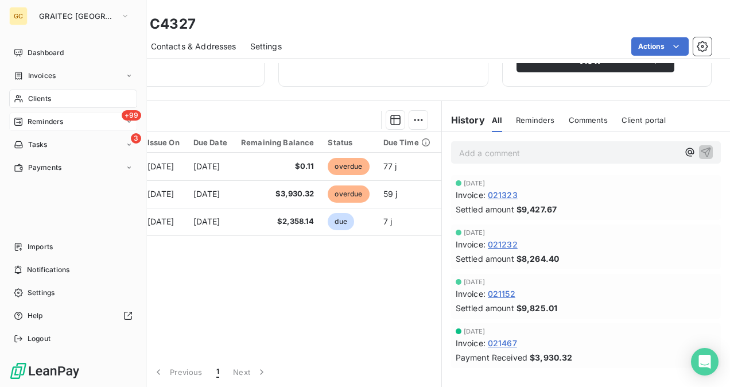
click at [44, 125] on span "Reminders" at bounding box center [46, 122] width 36 height 10
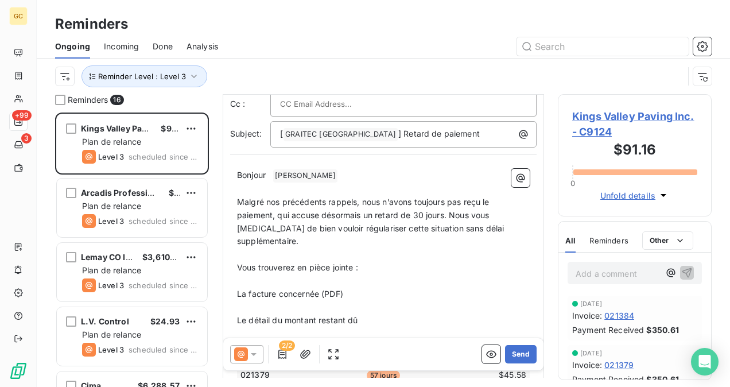
scroll to position [173, 0]
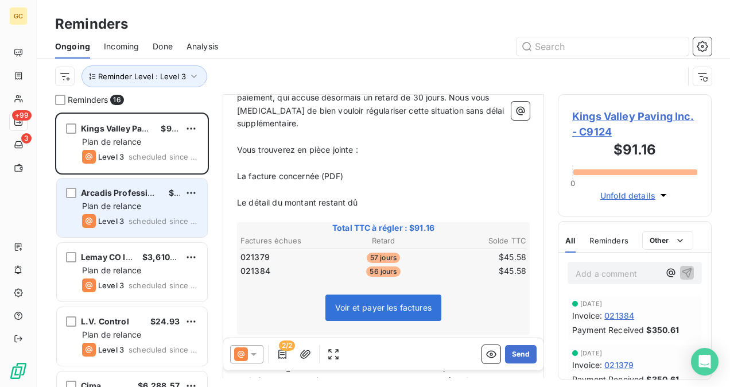
click at [175, 215] on div "Level 3 scheduled since 20 days" at bounding box center [140, 221] width 116 height 14
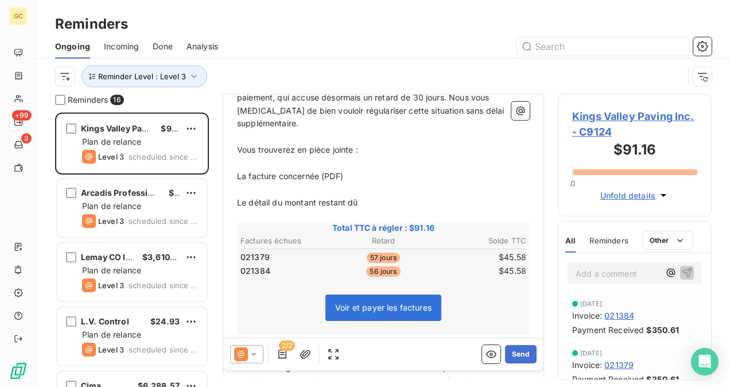
scroll to position [130, 0]
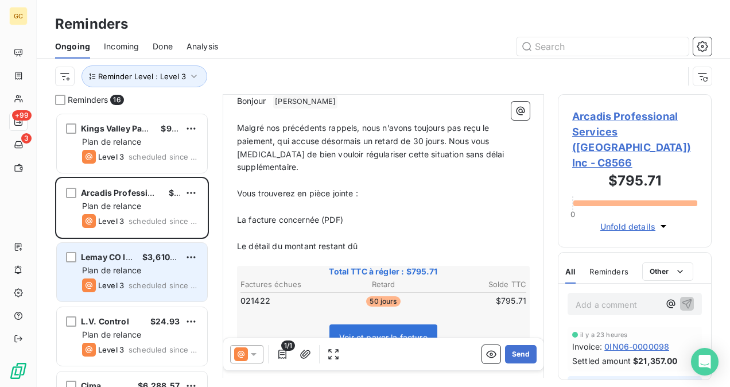
click at [155, 272] on div "Plan de relance" at bounding box center [140, 270] width 116 height 11
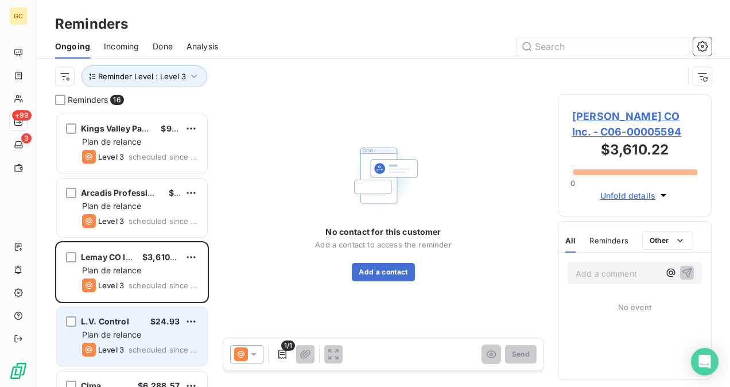
click at [151, 326] on div "$24.93" at bounding box center [164, 321] width 29 height 11
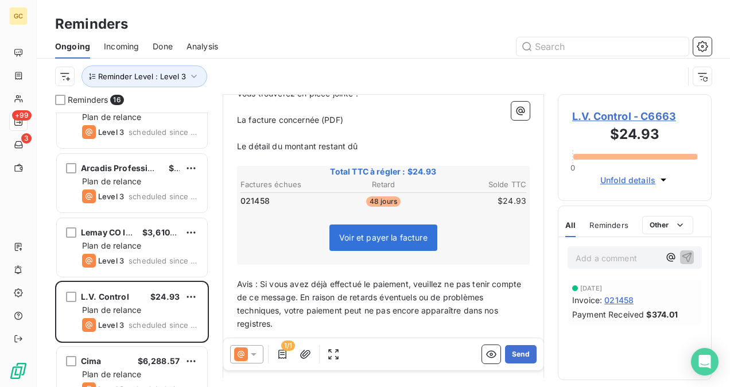
scroll to position [57, 0]
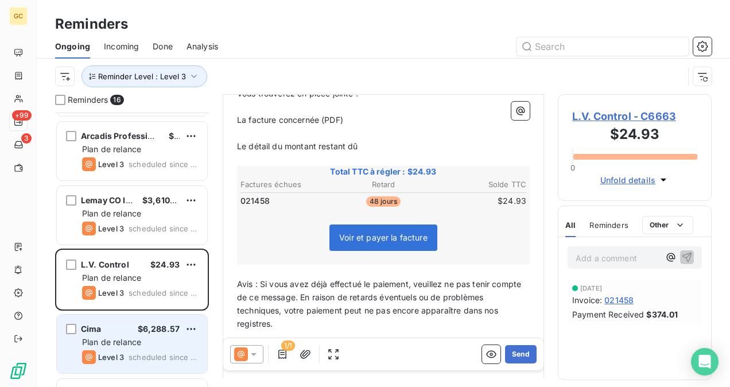
click at [141, 331] on span "$6,288.57" at bounding box center [159, 329] width 42 height 10
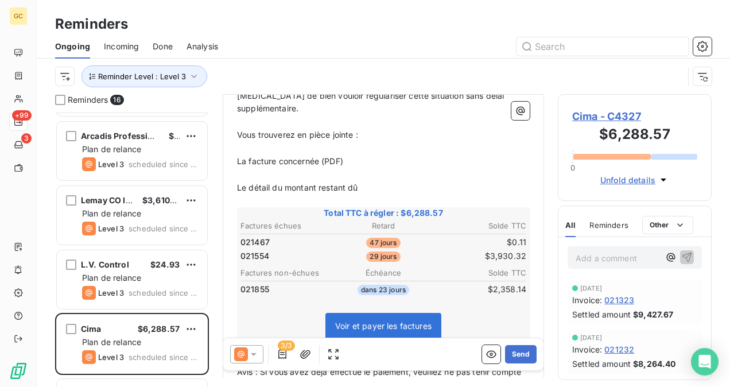
click at [250, 237] on span "021467" at bounding box center [255, 242] width 29 height 11
click at [253, 237] on span "021467" at bounding box center [255, 242] width 29 height 11
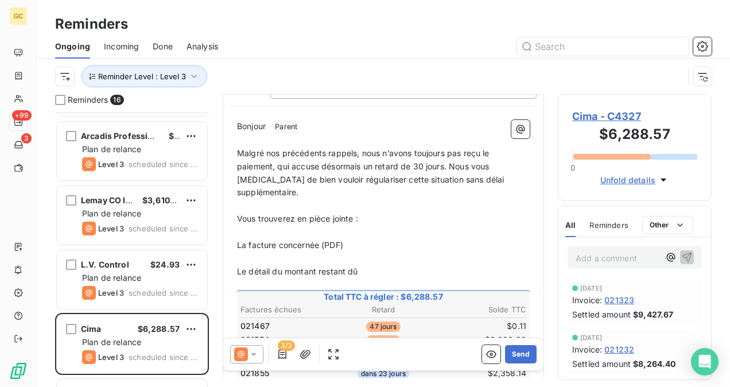
scroll to position [173, 0]
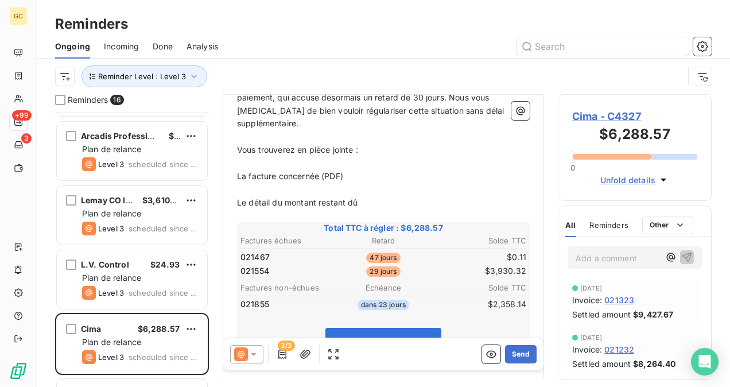
click at [262, 251] on span "021467" at bounding box center [255, 256] width 29 height 11
click at [597, 122] on span "Cima - C4327" at bounding box center [634, 117] width 125 height 16
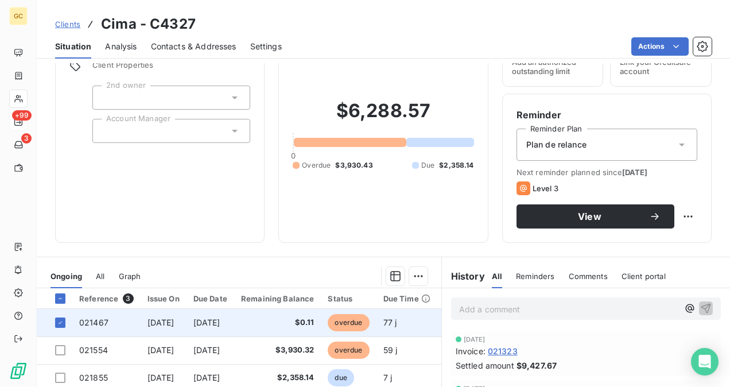
scroll to position [172, 0]
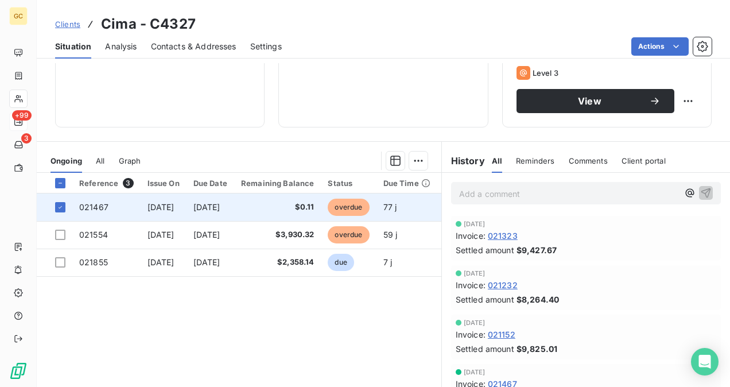
click at [90, 211] on span "021467" at bounding box center [93, 207] width 29 height 10
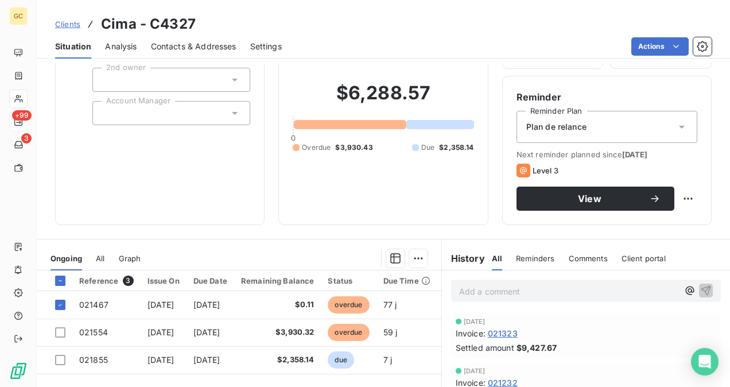
scroll to position [115, 0]
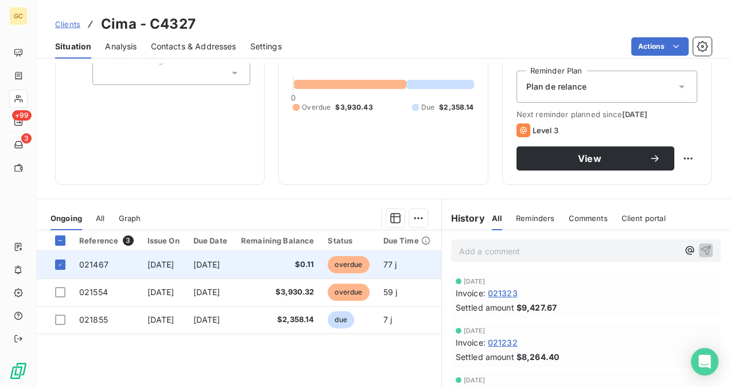
click at [93, 266] on span "021467" at bounding box center [93, 265] width 29 height 10
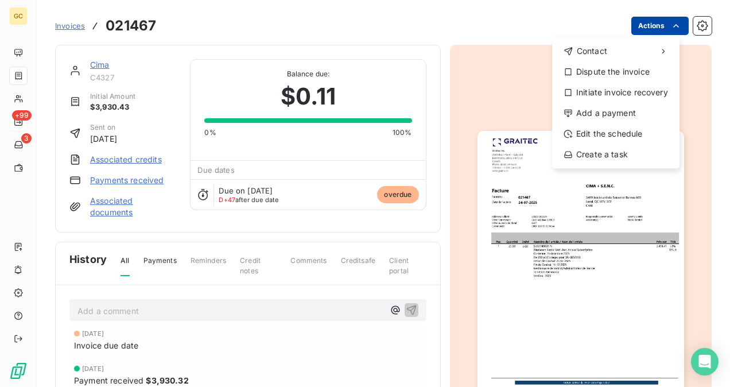
click at [657, 20] on html "GC +99 3 Invoices 021467 Actions Contact Dispute the invoice Initiate invoice r…" at bounding box center [365, 193] width 730 height 387
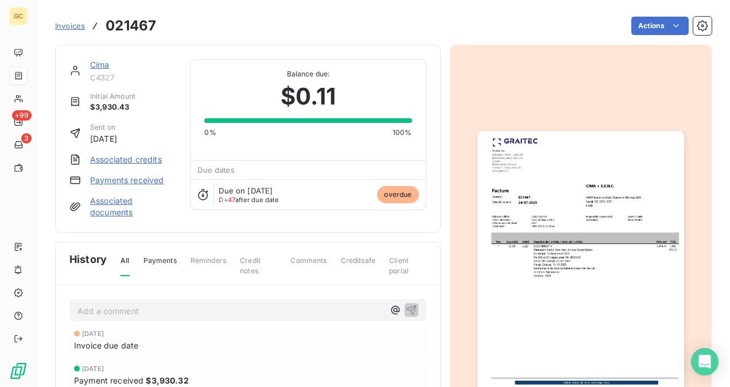
click at [349, 351] on html "GC +99 3 Invoices 021467 Actions Cima C4327 Initial Amount $3,930.43 Sent on [D…" at bounding box center [365, 193] width 730 height 387
click at [102, 62] on link "Cima" at bounding box center [100, 65] width 20 height 10
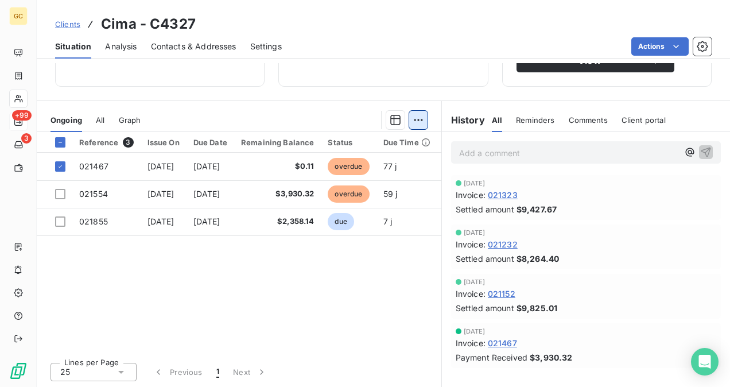
click at [405, 125] on html "GC +99 3 Clients Cima - C4327 Situation Analysis Contacts & Addresses Settings …" at bounding box center [365, 193] width 730 height 387
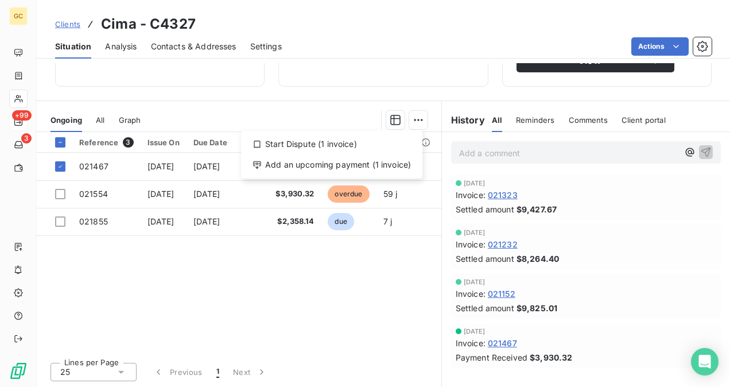
click at [98, 121] on html "GC +99 3 Clients Cima - C4327 Situation Analysis Contacts & Addresses Settings …" at bounding box center [365, 193] width 730 height 387
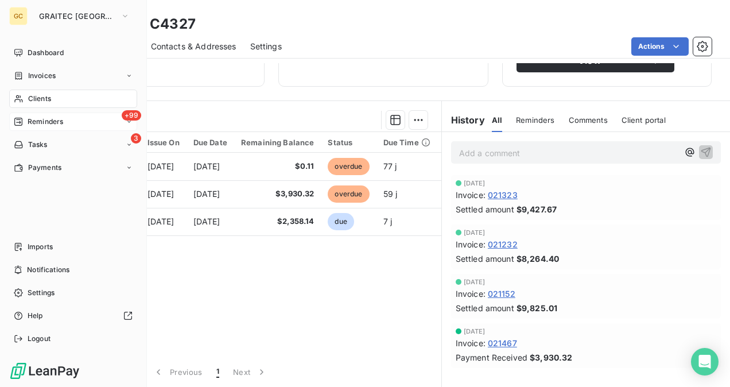
click at [37, 127] on div "+99 Reminders" at bounding box center [73, 122] width 128 height 18
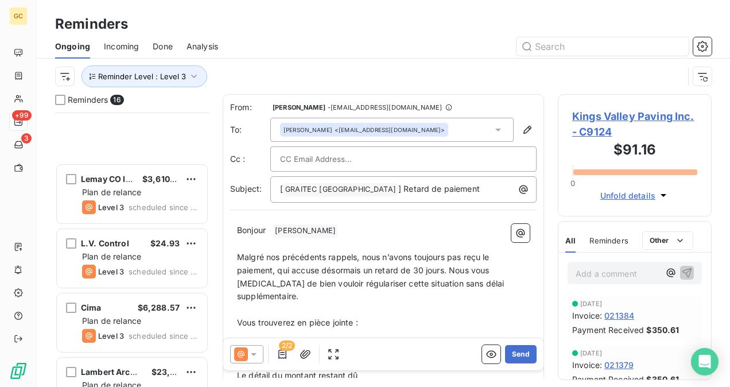
scroll to position [230, 0]
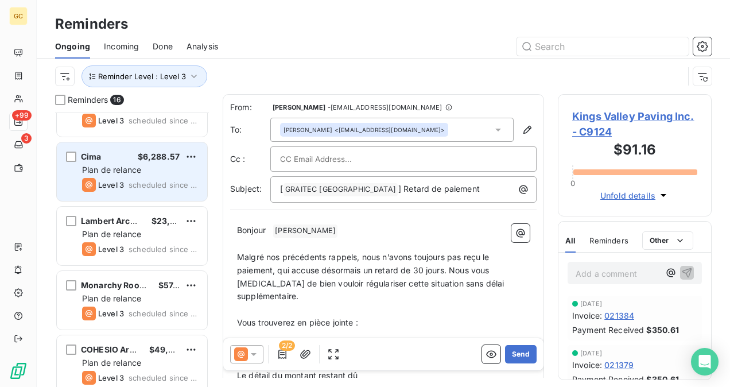
click at [117, 161] on div "Cima $6,288.57" at bounding box center [140, 157] width 116 height 10
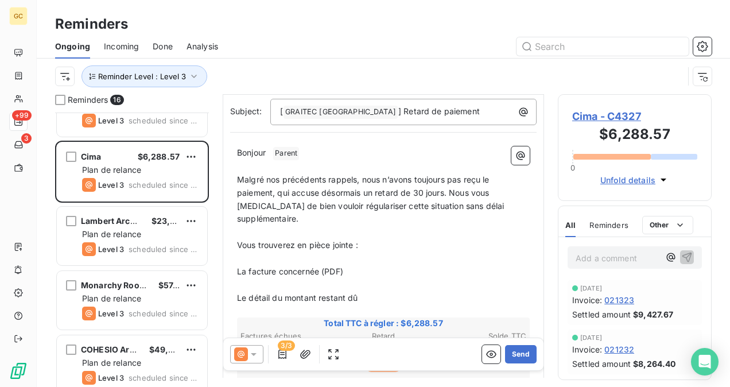
scroll to position [172, 0]
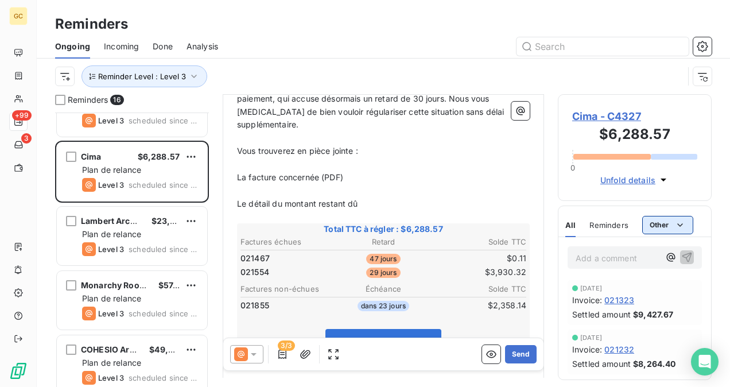
click at [666, 227] on html "GC +99 3 Reminders Ongoing Incoming Done Analysis Reminder Level : Level 3 Remi…" at bounding box center [365, 193] width 730 height 387
click at [506, 225] on html "GC +99 3 Reminders Ongoing Incoming Done Analysis Reminder Level : Level 3 Remi…" at bounding box center [365, 193] width 730 height 387
click at [664, 183] on icon "button" at bounding box center [663, 179] width 11 height 11
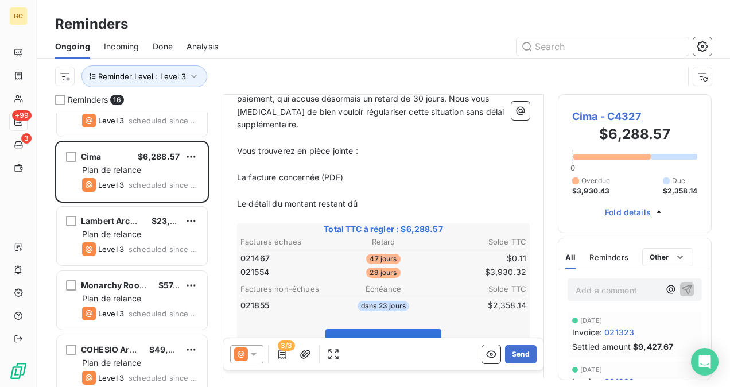
click at [661, 210] on icon "button" at bounding box center [658, 211] width 11 height 11
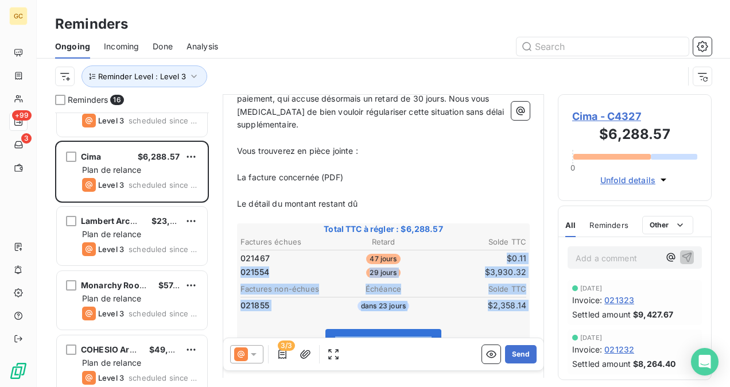
drag, startPoint x: 498, startPoint y: 243, endPoint x: 522, endPoint y: 242, distance: 24.2
click at [522, 242] on div "Bonjour ﻿ Parent ﻿ ﻿ ﻿ Malgré nos précédents rappels, nous n’avons toujours pas…" at bounding box center [383, 301] width 307 height 513
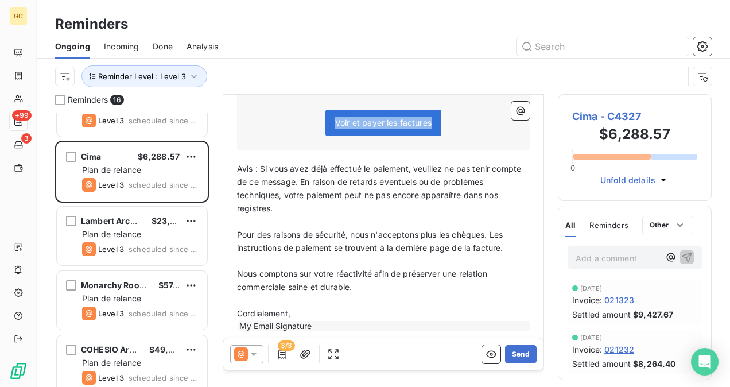
scroll to position [219, 0]
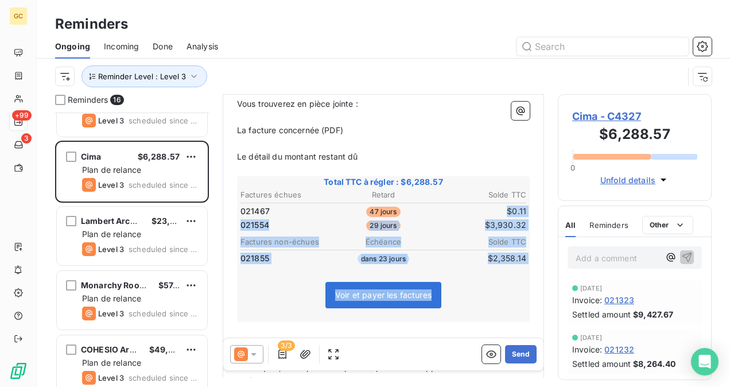
click at [311, 252] on td "021855" at bounding box center [287, 258] width 95 height 13
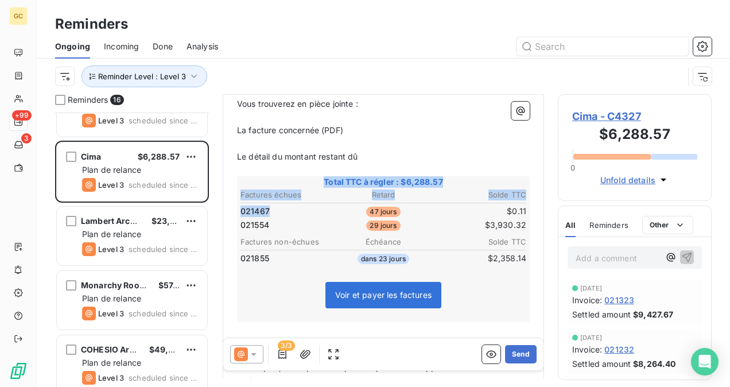
drag, startPoint x: 271, startPoint y: 197, endPoint x: 236, endPoint y: 193, distance: 35.3
click at [236, 193] on div "Bonjour ﻿ Parent ﻿ ﻿ ﻿ Malgré nos précédents rappels, nous n’avons toujours pas…" at bounding box center [383, 254] width 307 height 513
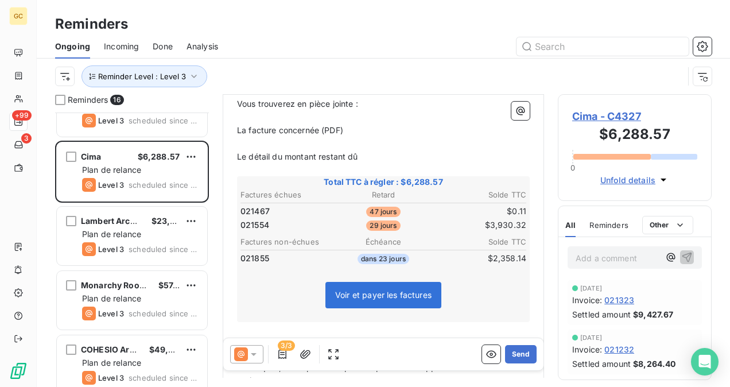
click at [336, 205] on td "47 jours" at bounding box center [383, 211] width 95 height 13
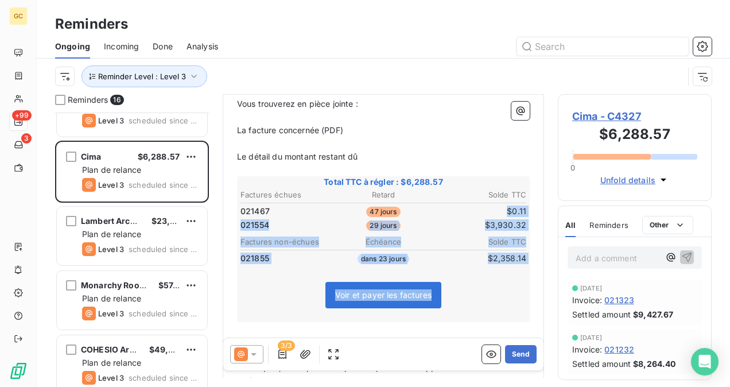
drag, startPoint x: 496, startPoint y: 197, endPoint x: 533, endPoint y: 189, distance: 38.2
click at [538, 188] on div "From: [PERSON_NAME] - [PERSON_NAME][EMAIL_ADDRESS][DOMAIN_NAME] To: [PERSON_NAM…" at bounding box center [384, 236] width 322 height 284
click at [466, 273] on div "Voir et payer les factures" at bounding box center [383, 297] width 289 height 49
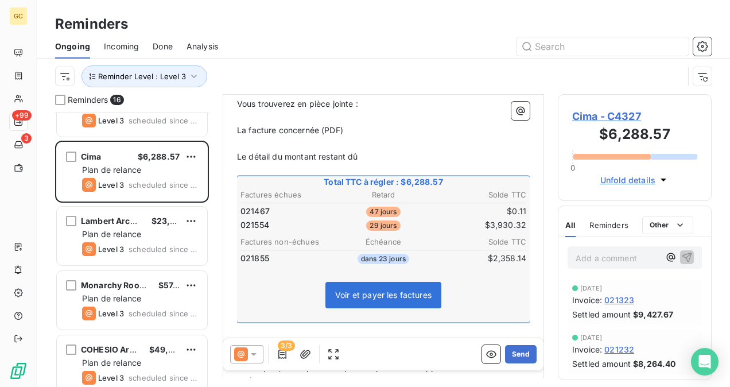
click at [393, 290] on span "Voir et payer les factures" at bounding box center [383, 295] width 96 height 10
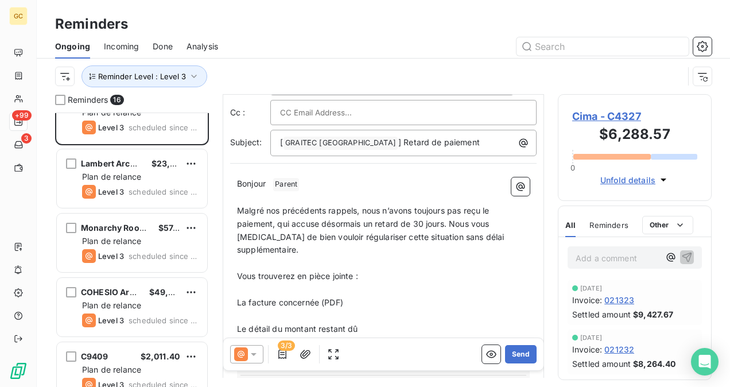
scroll to position [0, 0]
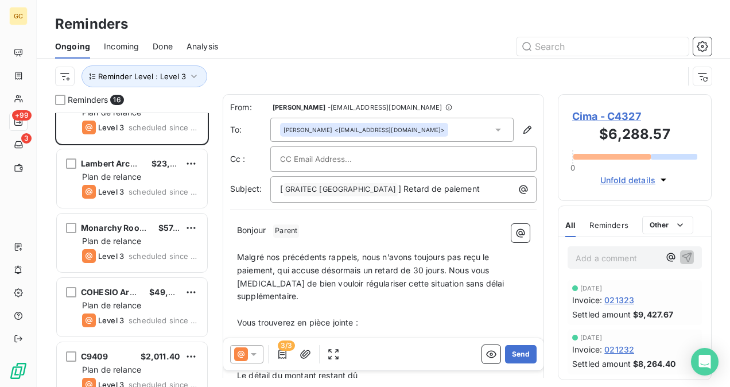
click at [366, 257] on span "Malgré nos précédents rappels, nous n’avons toujours pas reçu le paiement, qui …" at bounding box center [372, 276] width 270 height 49
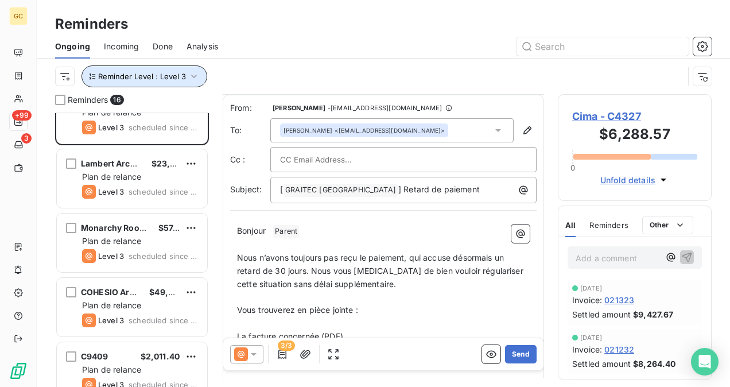
click at [200, 79] on button "Reminder Level : Level 3" at bounding box center [145, 76] width 126 height 22
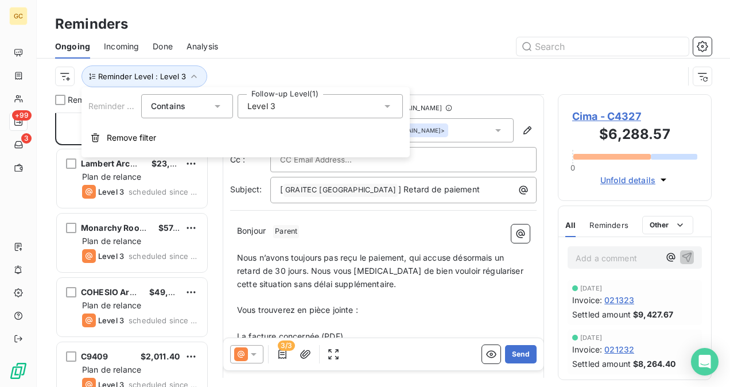
drag, startPoint x: 362, startPoint y: 110, endPoint x: 361, endPoint y: 120, distance: 10.4
click at [361, 110] on div "Level 3" at bounding box center [320, 106] width 165 height 24
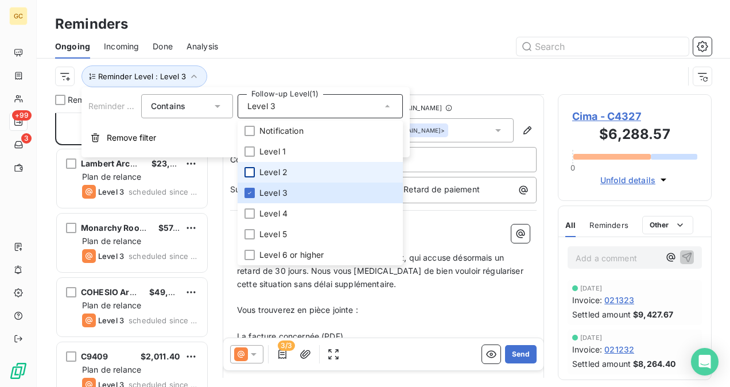
click at [248, 172] on div at bounding box center [250, 172] width 10 height 10
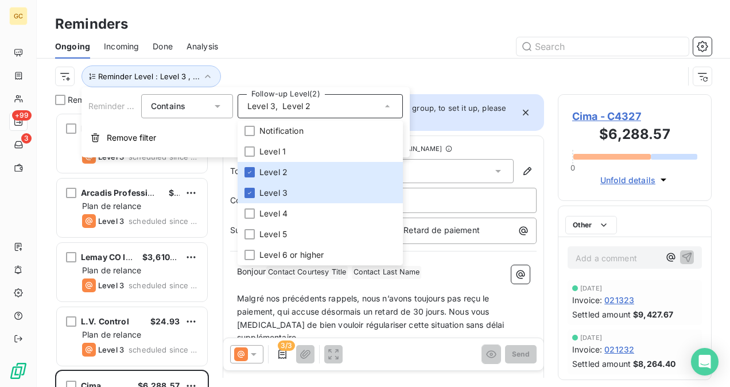
scroll to position [265, 145]
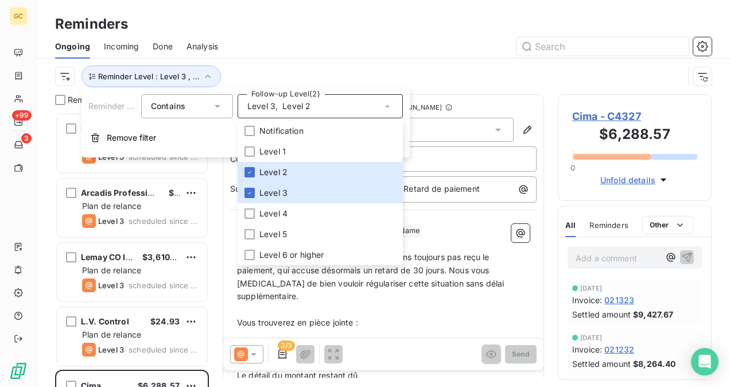
click at [457, 241] on p "﻿" at bounding box center [383, 244] width 293 height 13
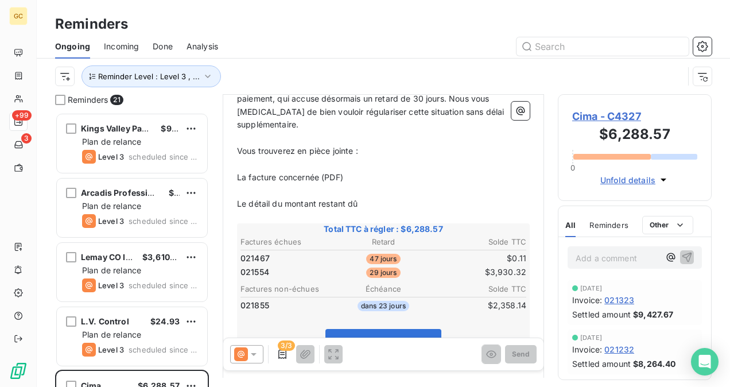
scroll to position [0, 0]
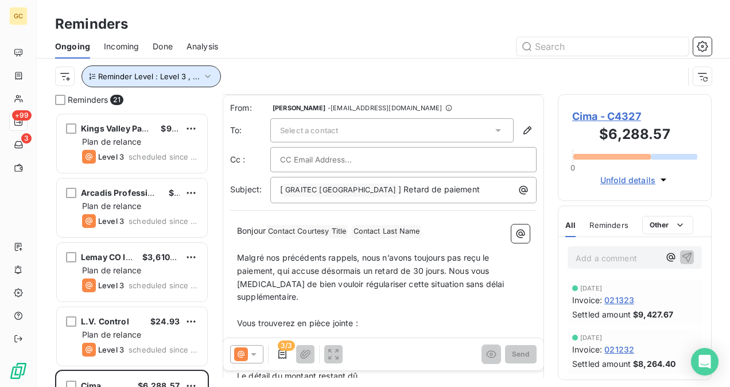
click at [202, 79] on icon "button" at bounding box center [207, 76] width 11 height 11
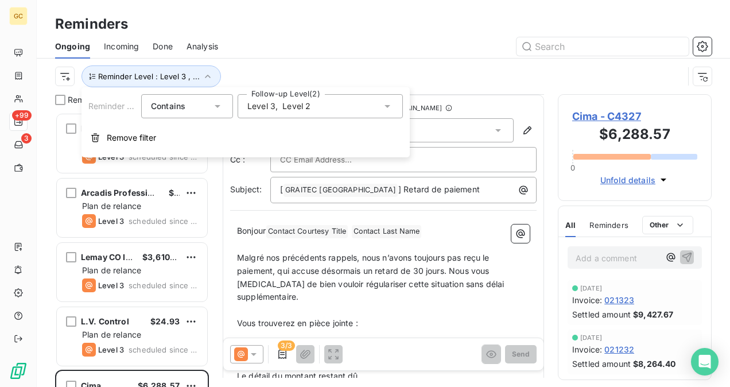
click at [299, 104] on span "Level 2" at bounding box center [296, 105] width 28 height 11
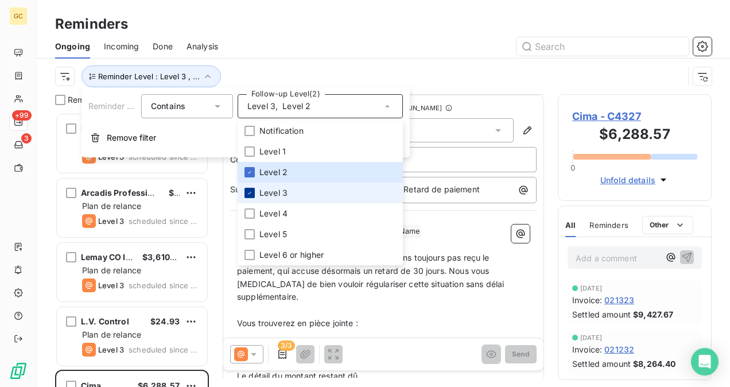
click at [250, 193] on icon at bounding box center [249, 193] width 3 height 2
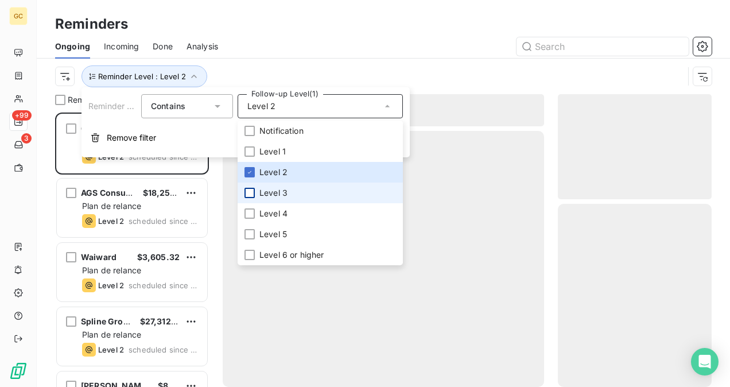
scroll to position [265, 145]
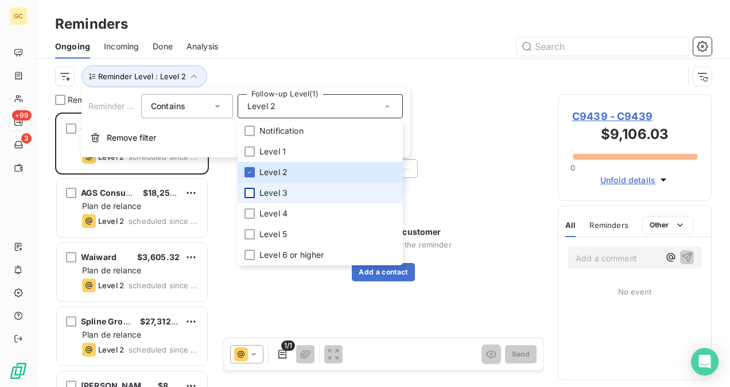
click at [449, 110] on div "No contact for this customer Add a contact to access the reminder Add a contact" at bounding box center [384, 210] width 322 height 232
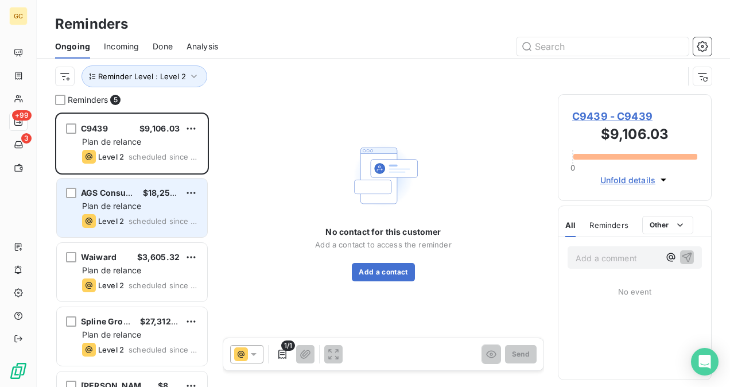
click at [103, 195] on span "AGS Consultant" at bounding box center [112, 193] width 63 height 10
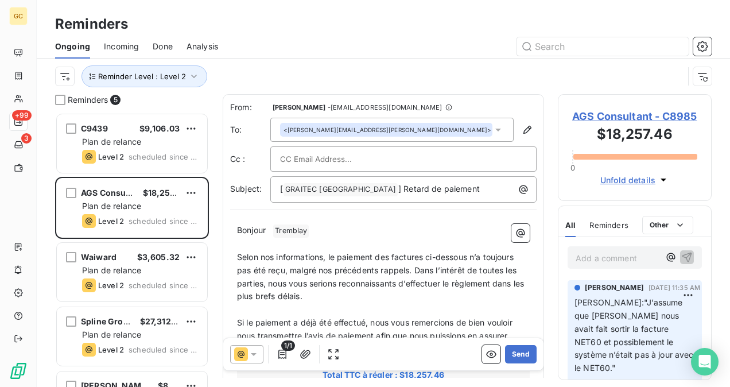
click at [238, 253] on span "Selon nos informations, le paiement des factures ci-dessous n’a toujours pas ét…" at bounding box center [381, 276] width 289 height 49
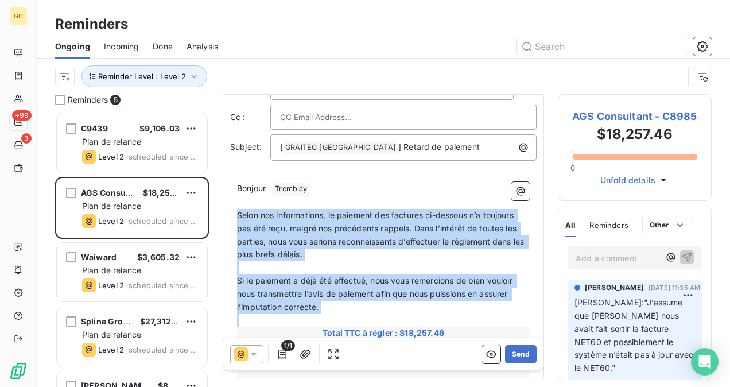
scroll to position [59, 0]
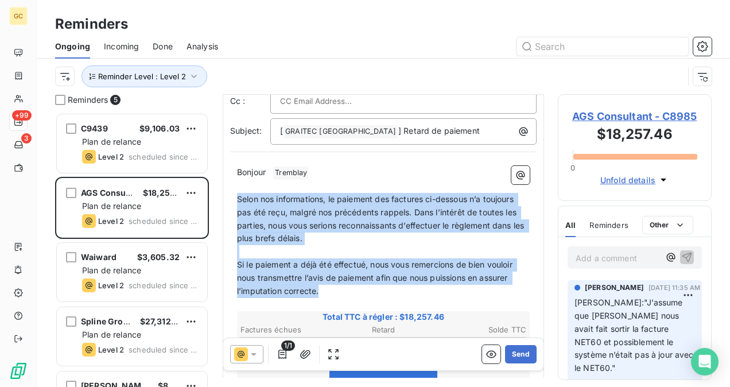
drag, startPoint x: 238, startPoint y: 253, endPoint x: 350, endPoint y: 289, distance: 118.4
click at [350, 289] on div "Bonjour ﻿ [PERSON_NAME] ﻿ ﻿ ﻿ Selon nos informations, le paiement des factures …" at bounding box center [383, 385] width 293 height 439
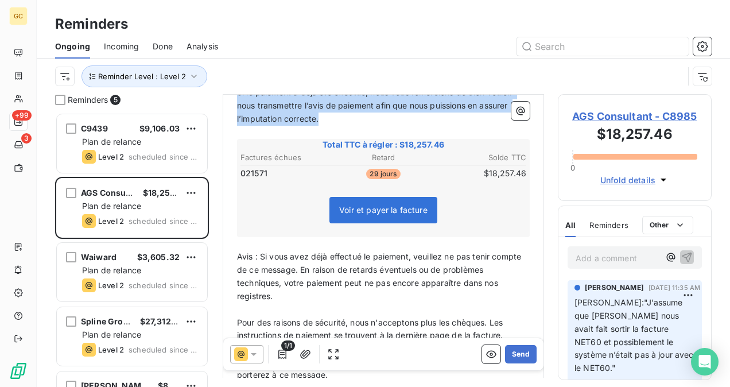
scroll to position [116, 0]
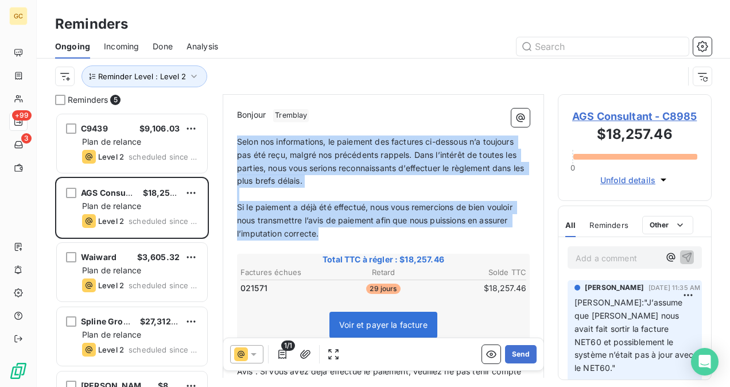
copy div "Selon nos informations, le paiement des factures ci-dessous n’a toujours pas ét…"
click at [195, 76] on icon "button" at bounding box center [193, 76] width 11 height 11
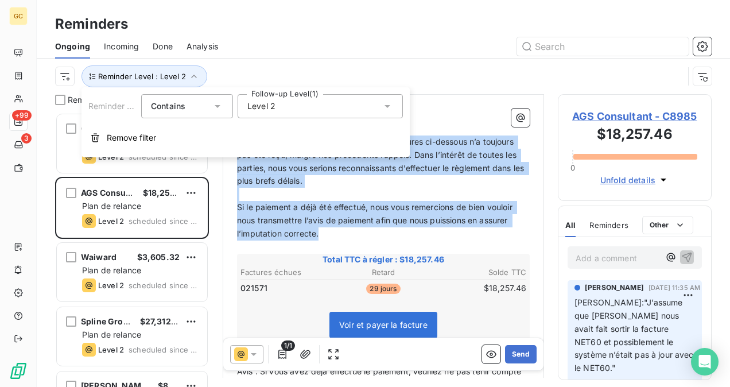
click at [313, 104] on div "Level 2" at bounding box center [320, 106] width 165 height 24
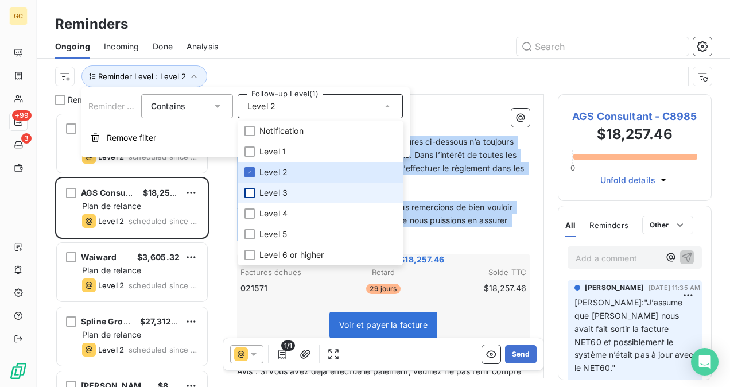
click at [248, 194] on div at bounding box center [250, 193] width 10 height 10
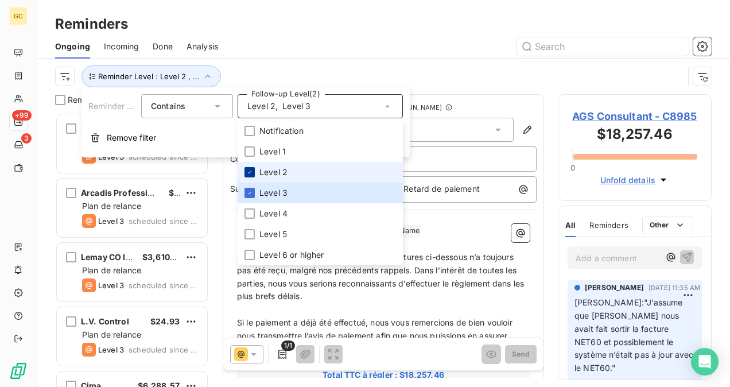
scroll to position [265, 145]
click at [249, 174] on icon at bounding box center [249, 172] width 7 height 7
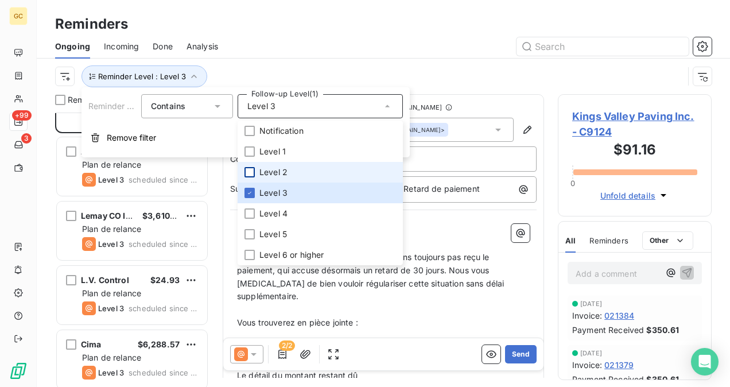
scroll to position [115, 0]
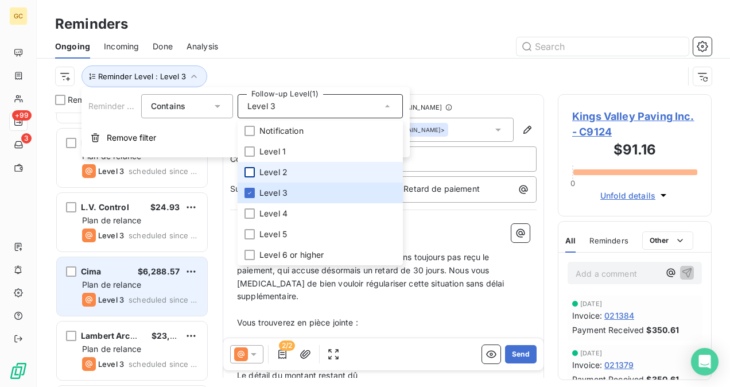
click at [145, 283] on div "Plan de relance" at bounding box center [140, 284] width 116 height 11
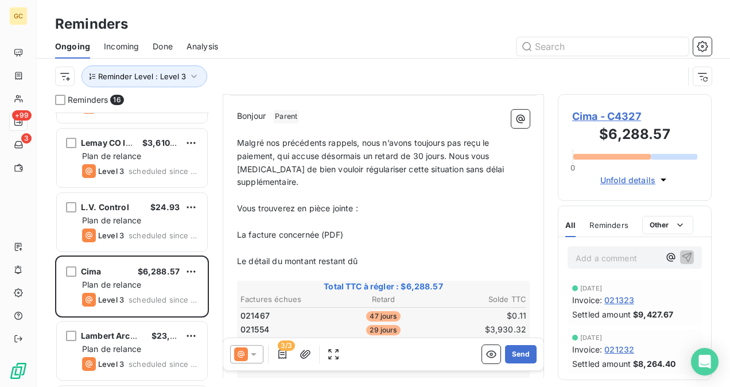
scroll to position [57, 0]
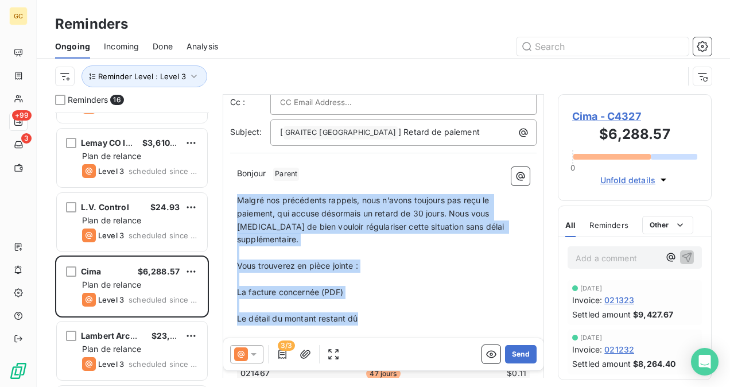
drag, startPoint x: 239, startPoint y: 198, endPoint x: 408, endPoint y: 308, distance: 201.6
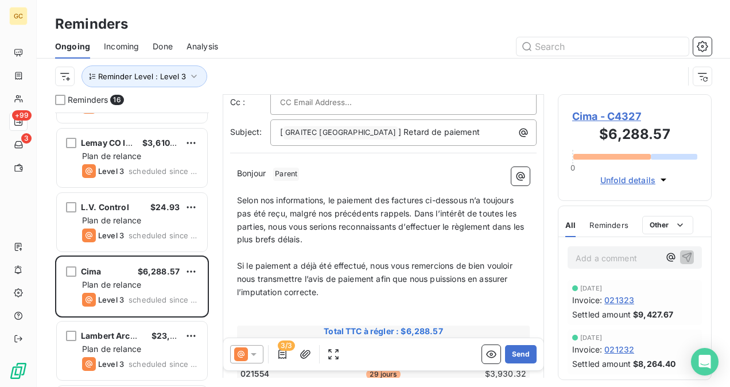
click at [409, 214] on span "Selon nos informations, le paiement des factures ci-dessous n’a toujours pas ét…" at bounding box center [381, 219] width 289 height 49
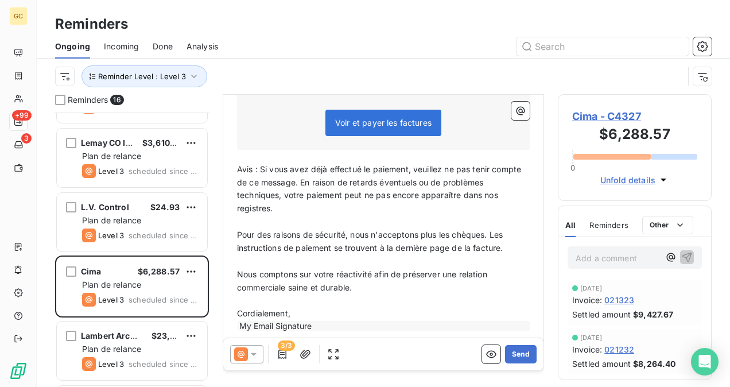
scroll to position [379, 0]
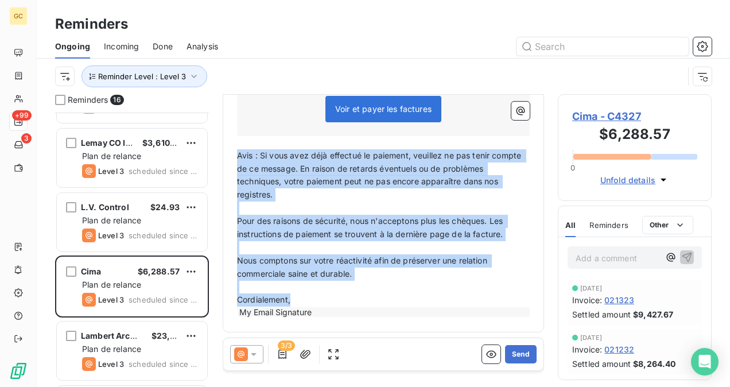
drag, startPoint x: 238, startPoint y: 153, endPoint x: 338, endPoint y: 293, distance: 171.7
click at [348, 296] on div "Bonjour ﻿ Parent ﻿ ﻿ ﻿ Selon nos informations, le paiement des factures ci-dess…" at bounding box center [383, 82] width 293 height 473
copy div "Avis : Si vous avez déjà effectué le paiement, veuillez ne pas tenir compte de …"
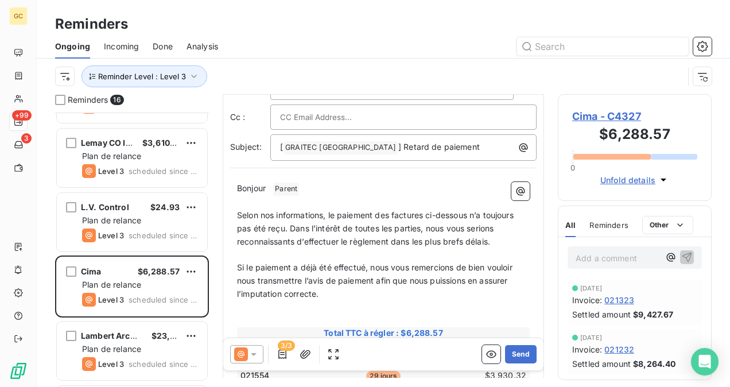
scroll to position [59, 0]
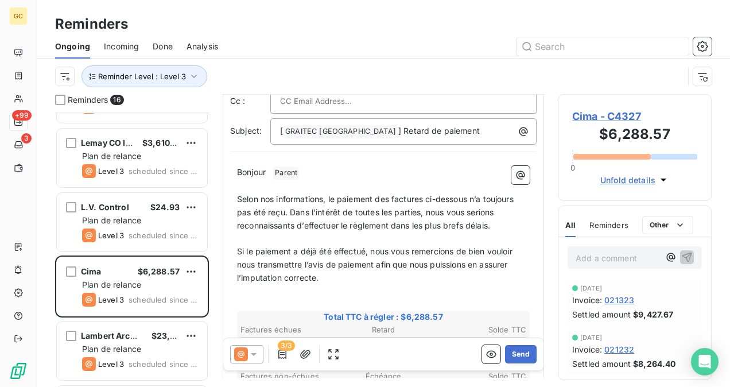
drag, startPoint x: 235, startPoint y: 196, endPoint x: 270, endPoint y: 206, distance: 35.7
click at [339, 186] on p "﻿" at bounding box center [383, 186] width 293 height 13
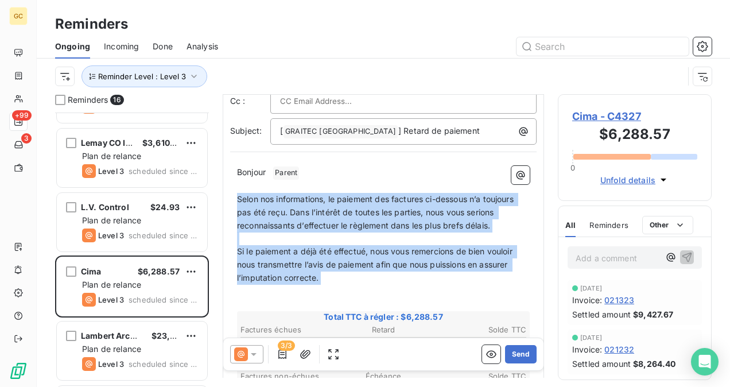
drag, startPoint x: 238, startPoint y: 199, endPoint x: 385, endPoint y: 286, distance: 171.4
copy div "Selon nos informations, le paiement des factures ci-dessous n’a toujours pas ét…"
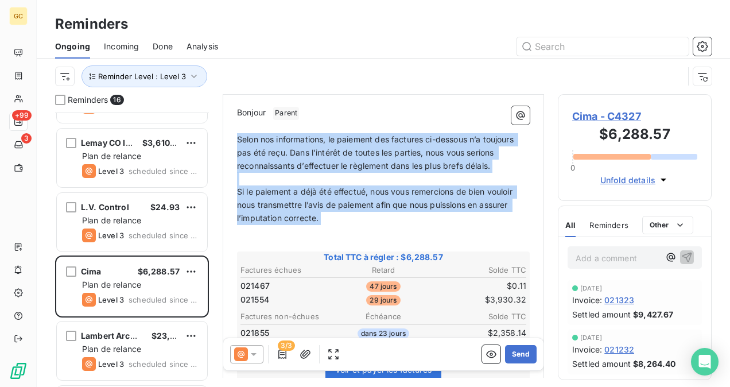
scroll to position [173, 0]
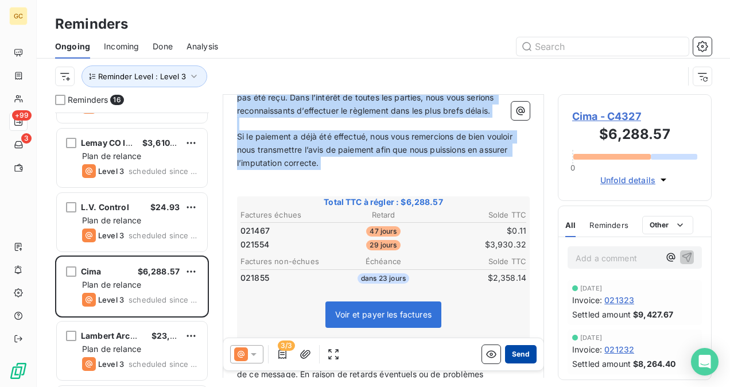
click at [510, 350] on button "Send" at bounding box center [521, 354] width 32 height 18
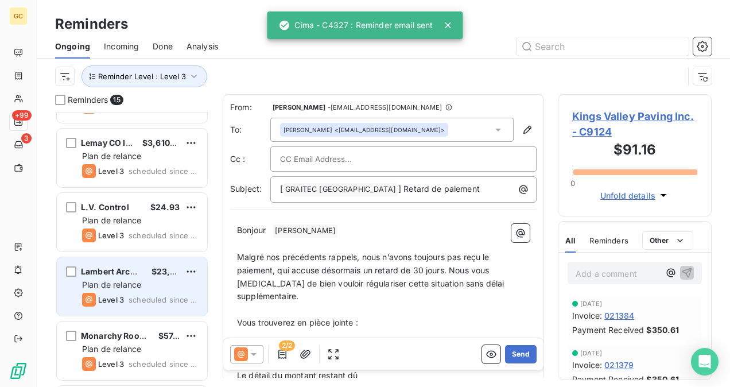
click at [142, 288] on div "Plan de relance" at bounding box center [140, 284] width 116 height 11
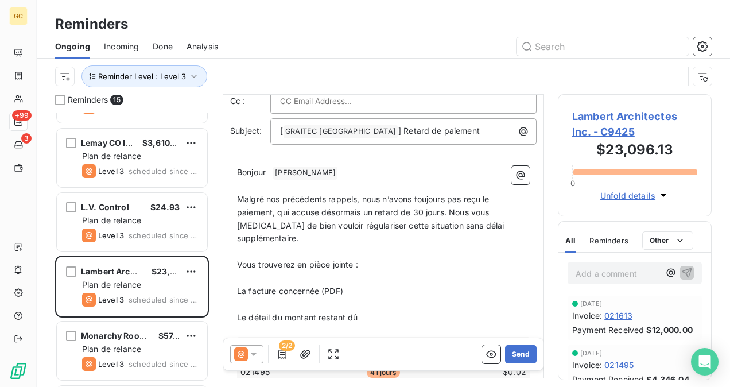
scroll to position [59, 0]
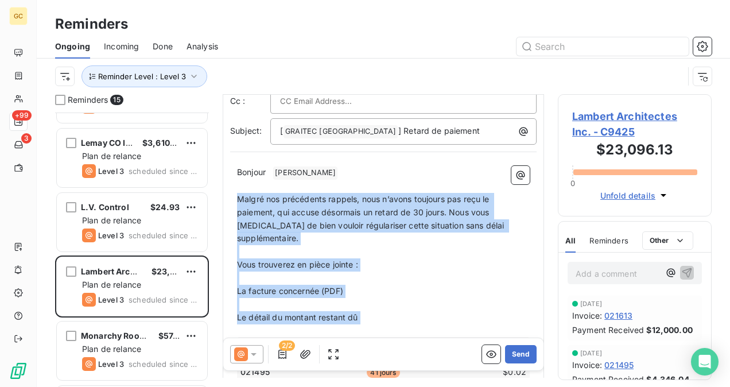
drag, startPoint x: 237, startPoint y: 197, endPoint x: 380, endPoint y: 316, distance: 185.9
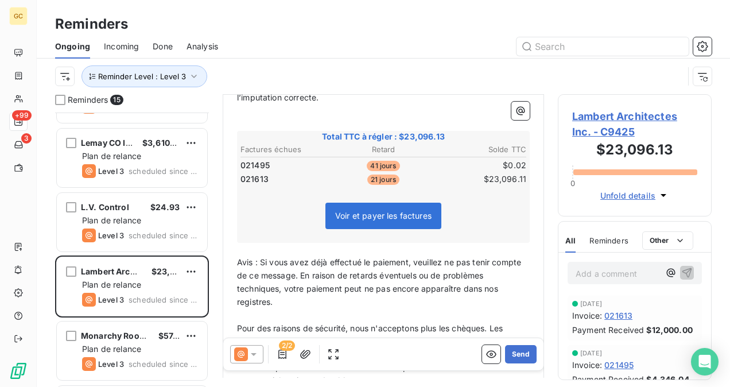
scroll to position [240, 0]
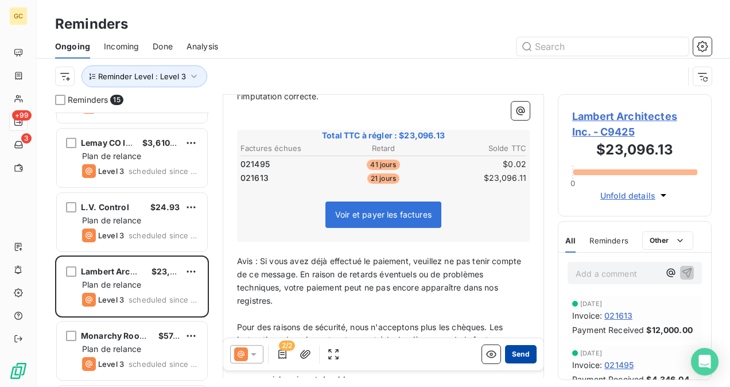
click at [505, 355] on button "Send" at bounding box center [521, 354] width 32 height 18
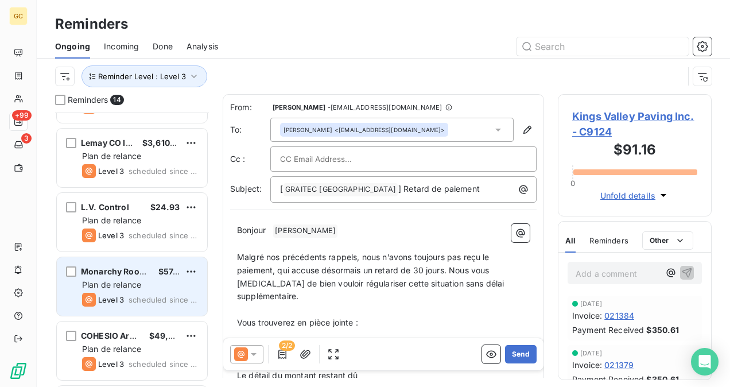
click at [144, 270] on span "Monarchy Roofing Inc" at bounding box center [125, 271] width 89 height 10
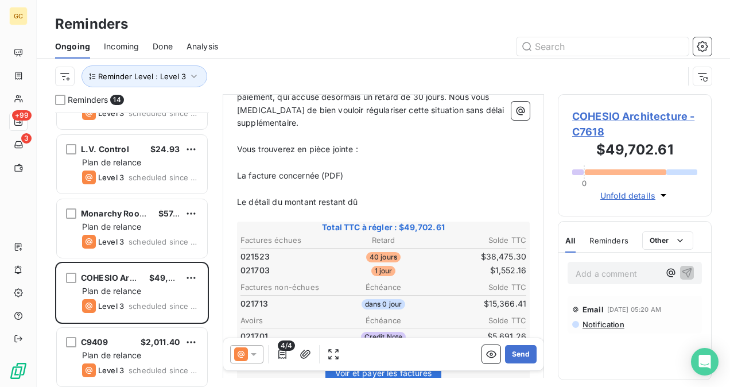
scroll to position [230, 0]
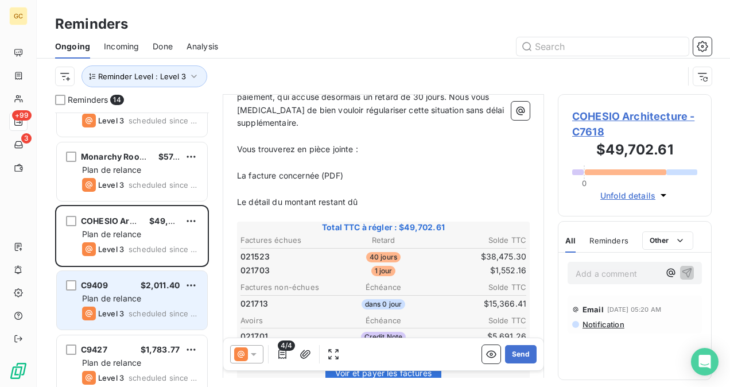
click at [126, 287] on div "C9409 $2,011.40" at bounding box center [140, 285] width 116 height 10
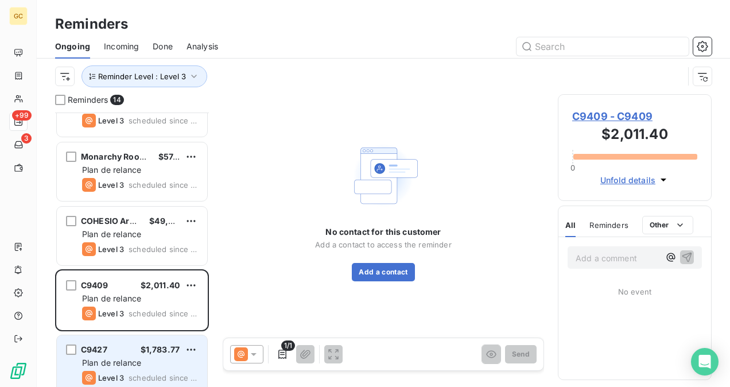
click at [137, 362] on span "Plan de relance" at bounding box center [111, 363] width 59 height 10
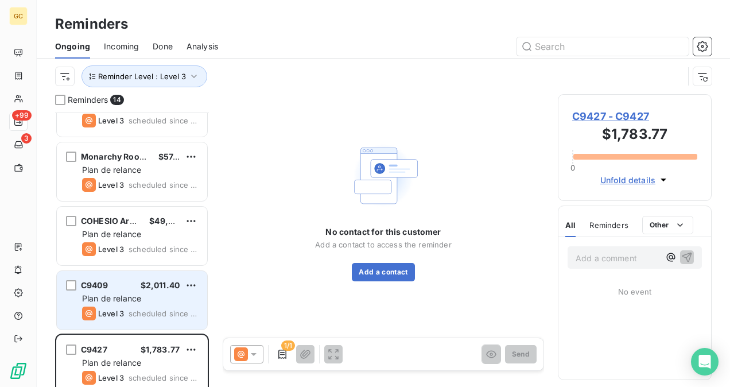
scroll to position [344, 0]
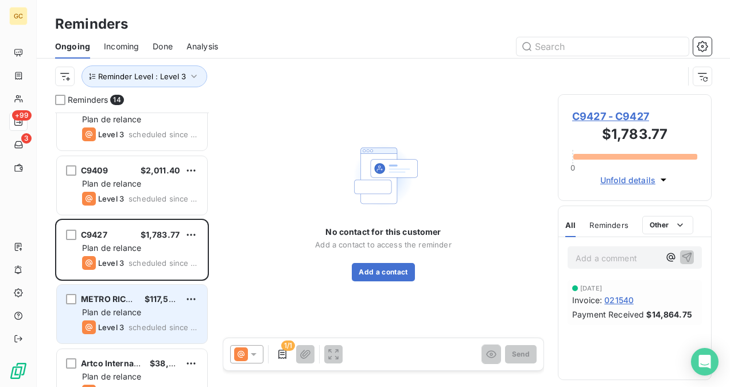
click at [137, 328] on span "scheduled since 7 days" at bounding box center [163, 327] width 69 height 9
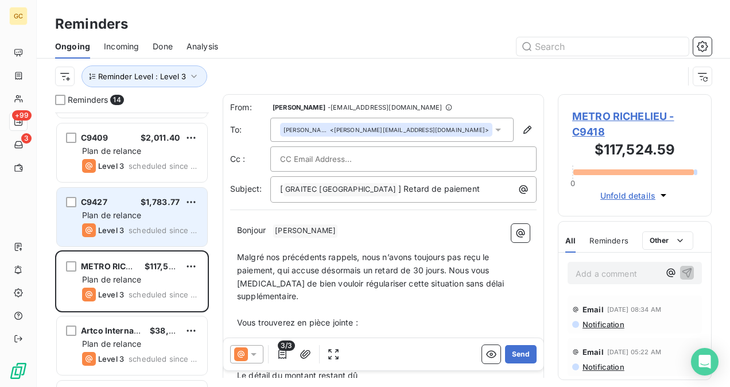
scroll to position [402, 0]
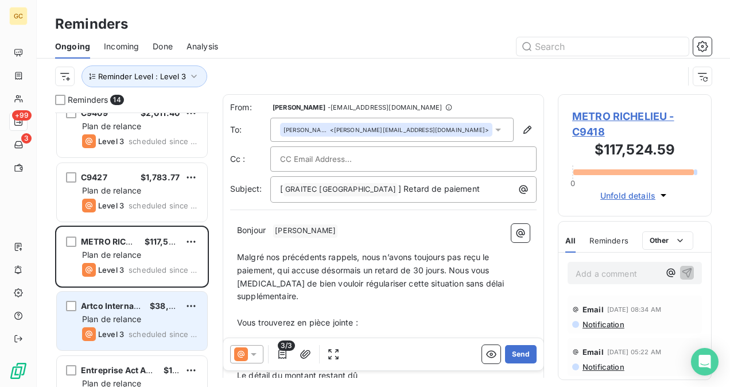
click at [152, 301] on span "$38,297.86" at bounding box center [173, 306] width 47 height 10
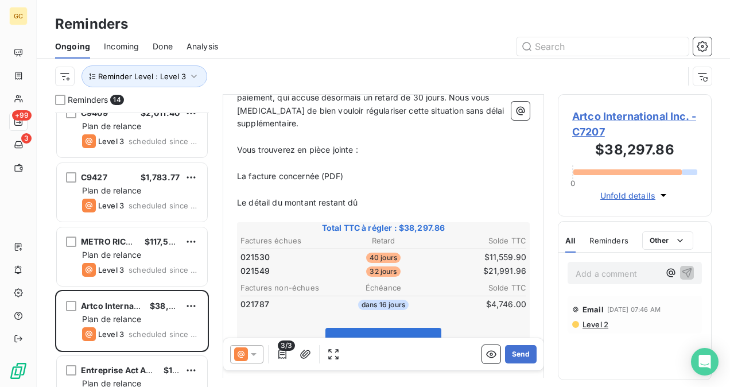
scroll to position [59, 0]
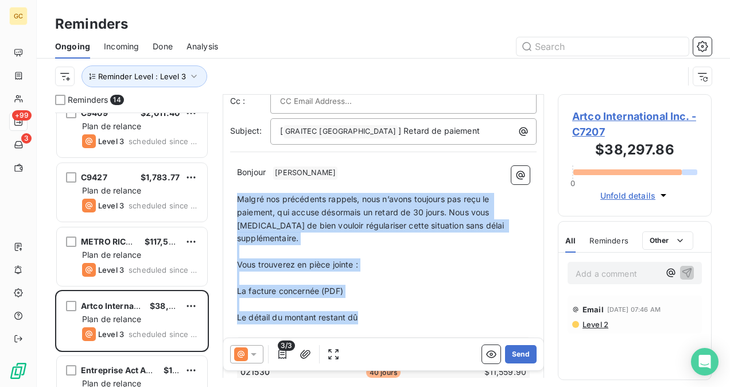
drag, startPoint x: 238, startPoint y: 197, endPoint x: 393, endPoint y: 306, distance: 189.5
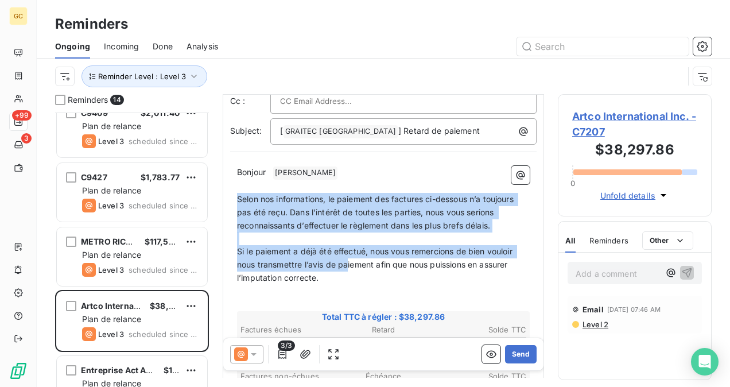
drag, startPoint x: 238, startPoint y: 197, endPoint x: 354, endPoint y: 276, distance: 139.7
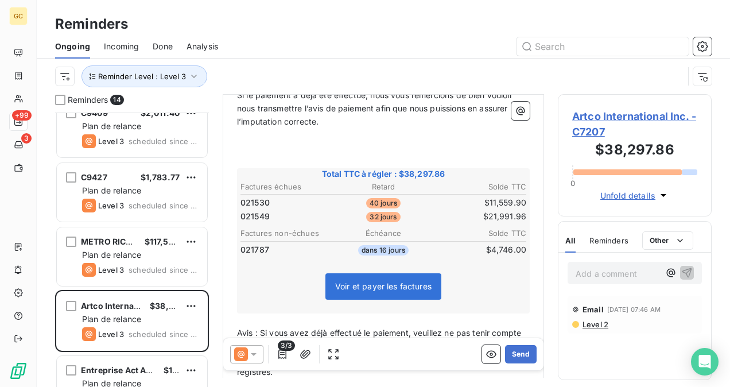
scroll to position [231, 0]
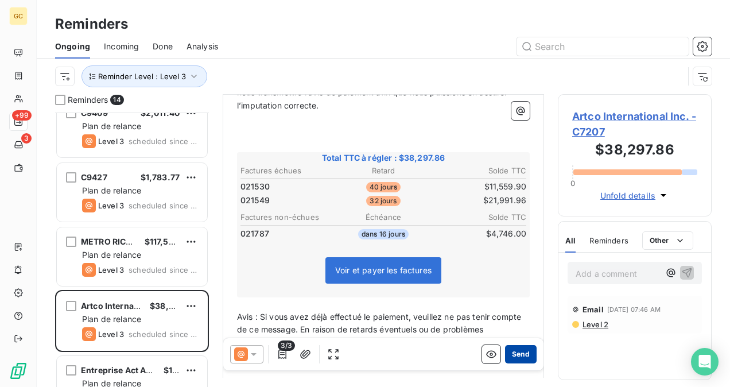
click at [512, 357] on button "Send" at bounding box center [521, 354] width 32 height 18
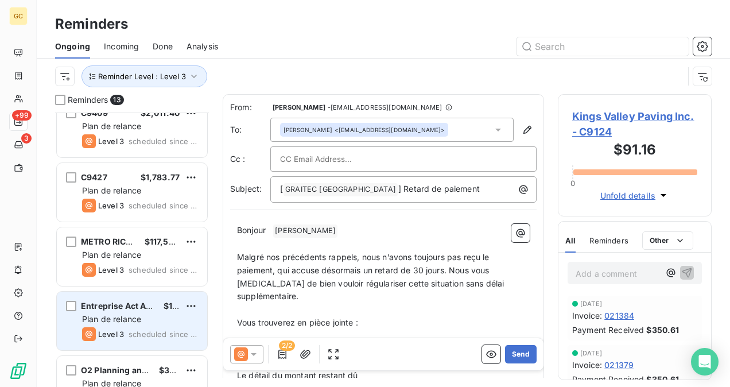
click at [171, 327] on div "Level 3 scheduled since 6 days" at bounding box center [140, 334] width 116 height 14
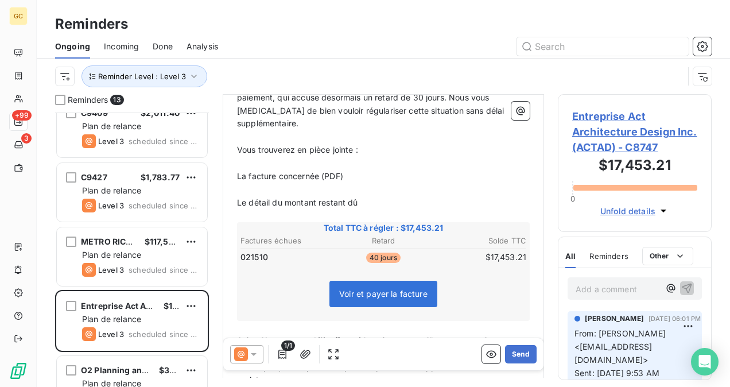
scroll to position [459, 0]
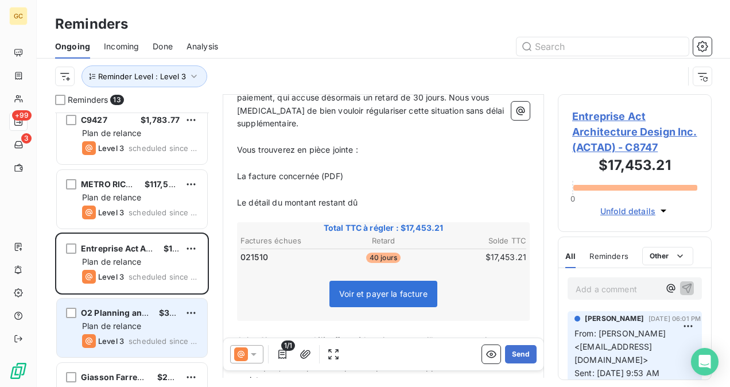
click at [121, 324] on span "Plan de relance" at bounding box center [111, 326] width 59 height 10
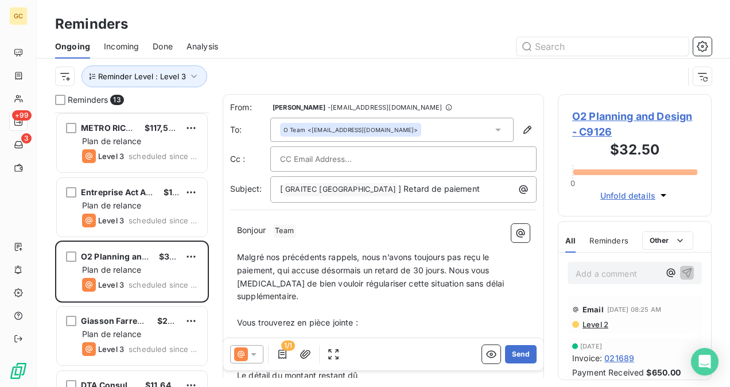
scroll to position [561, 0]
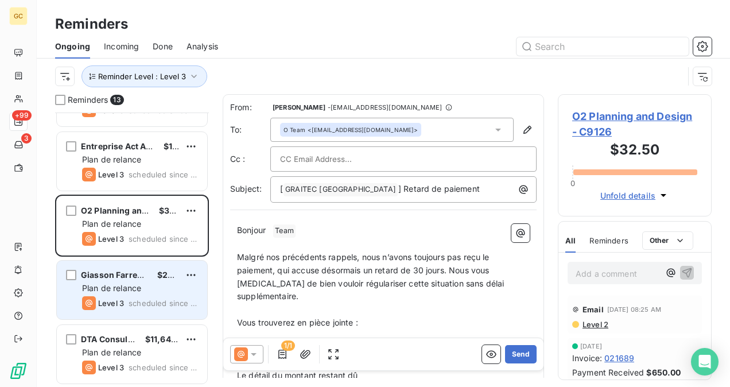
click at [154, 303] on span "scheduled since 2 days" at bounding box center [163, 303] width 69 height 9
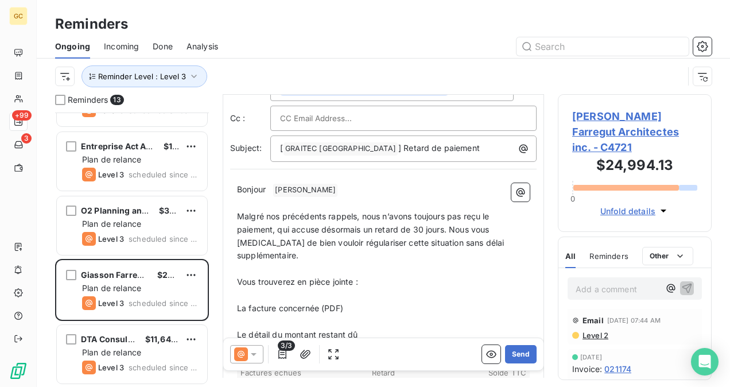
scroll to position [59, 0]
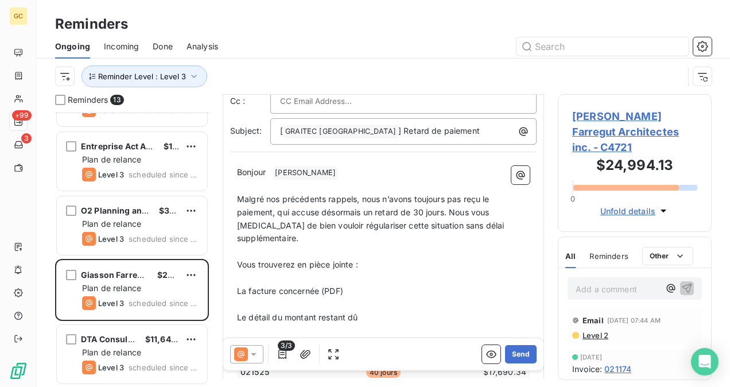
drag, startPoint x: 237, startPoint y: 197, endPoint x: 328, endPoint y: 274, distance: 120.2
drag, startPoint x: 359, startPoint y: 294, endPoint x: 375, endPoint y: 299, distance: 17.4
click at [241, 196] on span "Malgré nos précédents rappels, nous n’avons toujours pas reçu le paiement, qui …" at bounding box center [372, 218] width 270 height 49
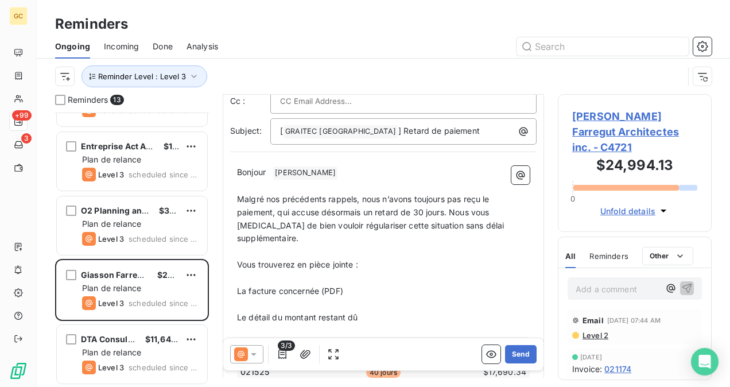
drag, startPoint x: 235, startPoint y: 195, endPoint x: 241, endPoint y: 198, distance: 6.7
click at [239, 199] on span "Malgré nos précédents rappels, nous n’avons toujours pas reçu le paiement, qui …" at bounding box center [372, 218] width 270 height 49
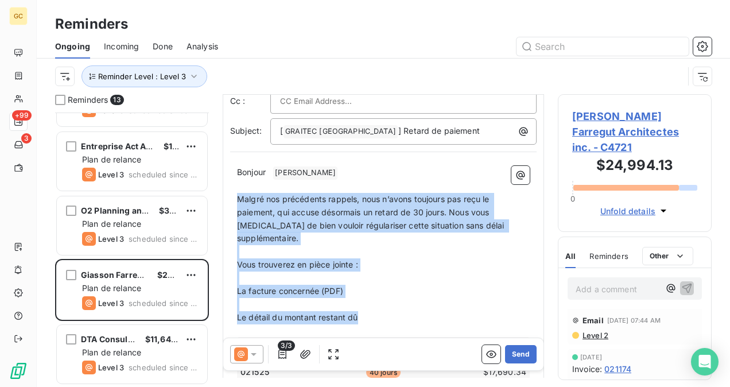
drag, startPoint x: 238, startPoint y: 197, endPoint x: 414, endPoint y: 303, distance: 205.5
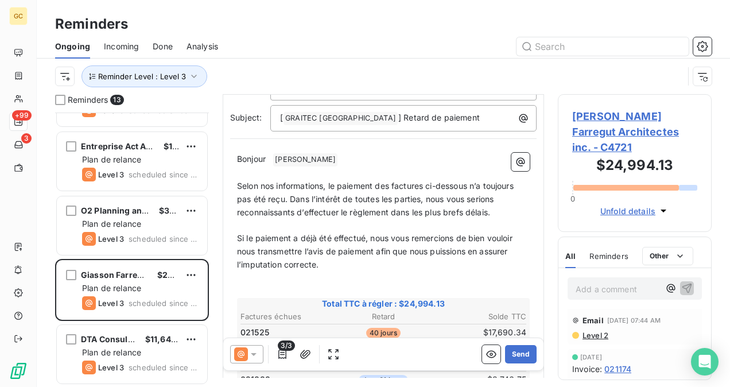
scroll to position [173, 0]
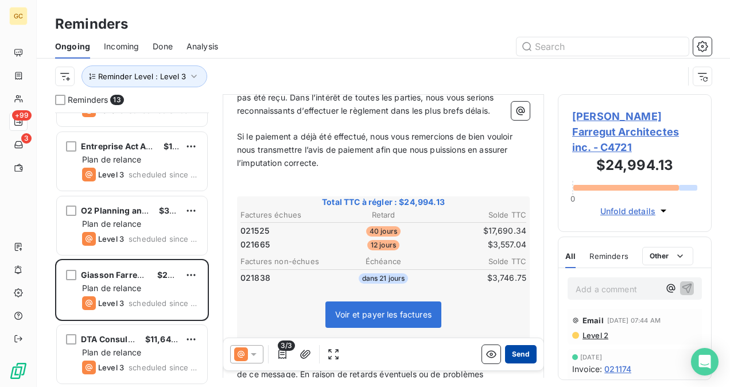
click at [507, 359] on button "Send" at bounding box center [521, 354] width 32 height 18
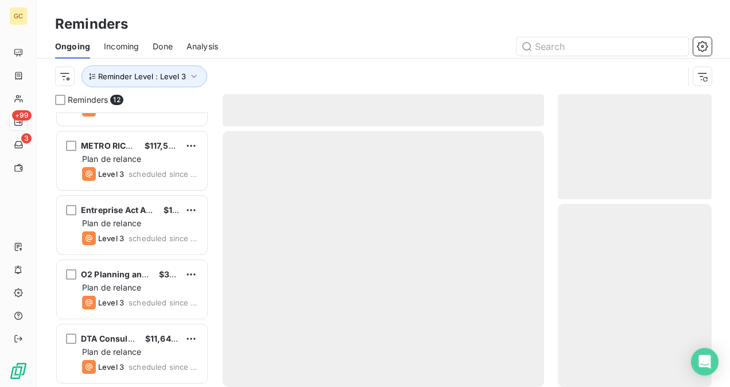
scroll to position [497, 0]
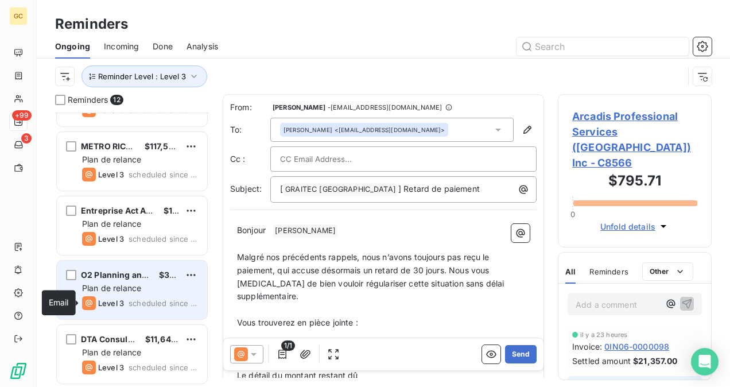
click at [91, 307] on icon "grid" at bounding box center [89, 303] width 14 height 14
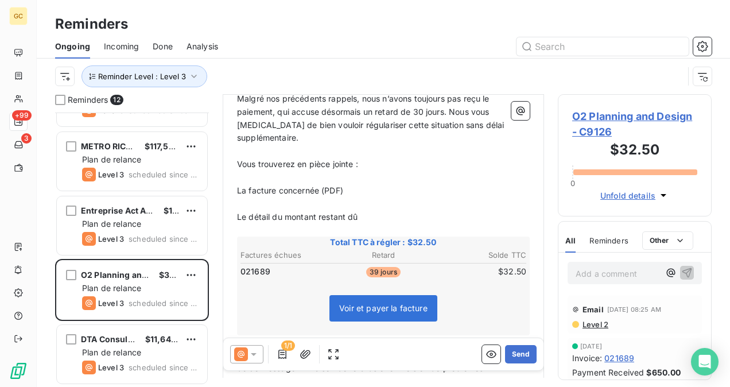
scroll to position [173, 0]
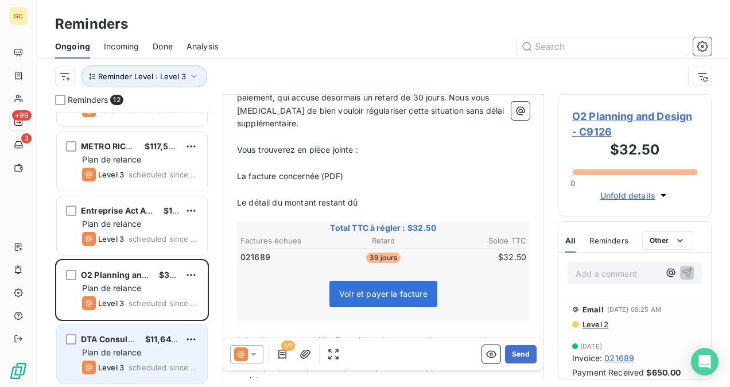
click at [102, 346] on div "DTA Consultants $11,643.14 Plan de relance Level 3 scheduled since [DATE]" at bounding box center [132, 354] width 150 height 59
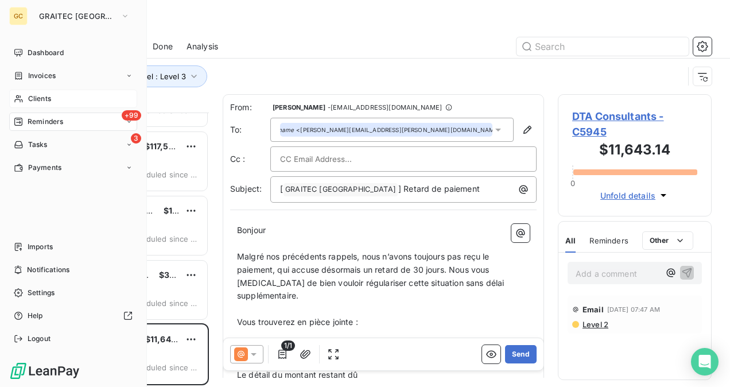
click at [46, 103] on span "Clients" at bounding box center [39, 99] width 23 height 10
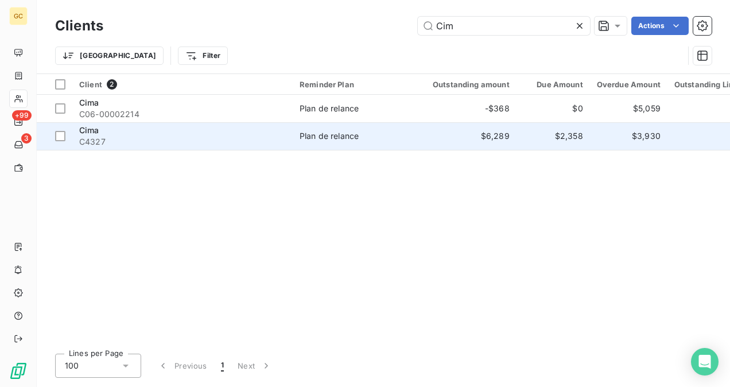
type input "Cim"
click at [163, 142] on span "C4327" at bounding box center [182, 141] width 207 height 11
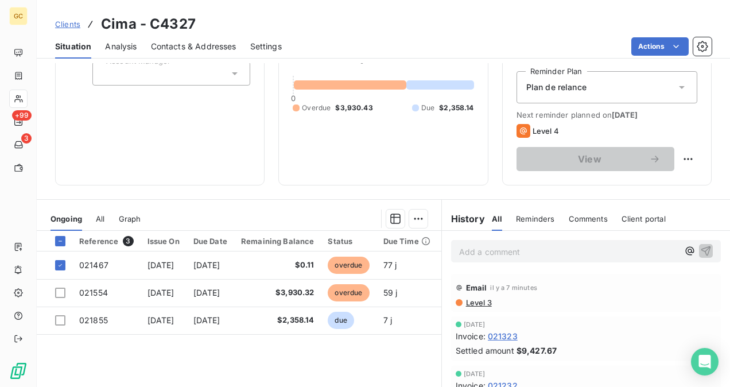
scroll to position [115, 0]
click at [525, 250] on p "Add a comment ﻿" at bounding box center [568, 251] width 219 height 14
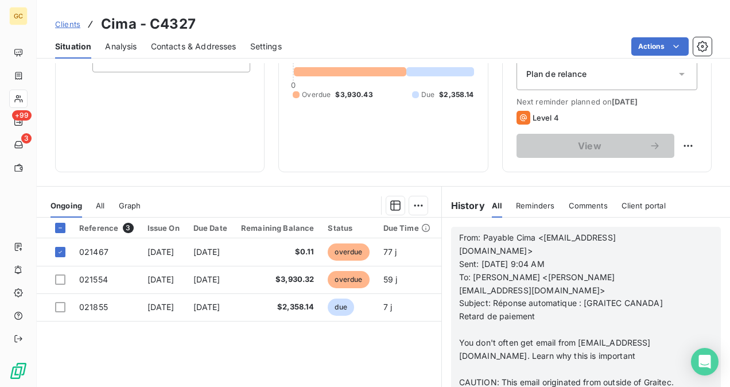
scroll to position [177, 0]
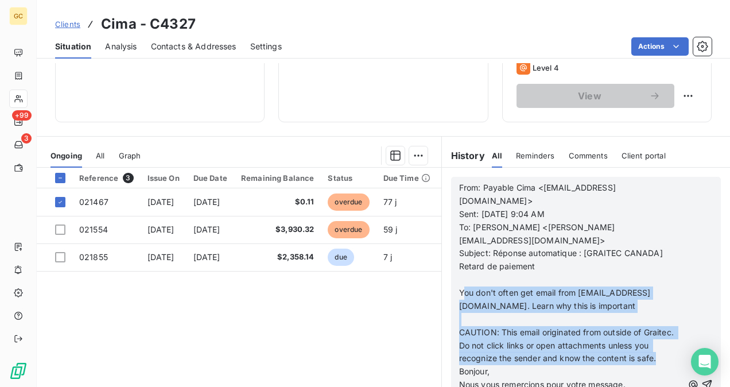
drag, startPoint x: 468, startPoint y: 327, endPoint x: 541, endPoint y: 343, distance: 74.1
click at [541, 343] on div "From: Payable Cima <[EMAIL_ADDRESS][DOMAIN_NAME]> Sent: [DATE] 9:04 AM To: [PER…" at bounding box center [571, 384] width 224 height 407
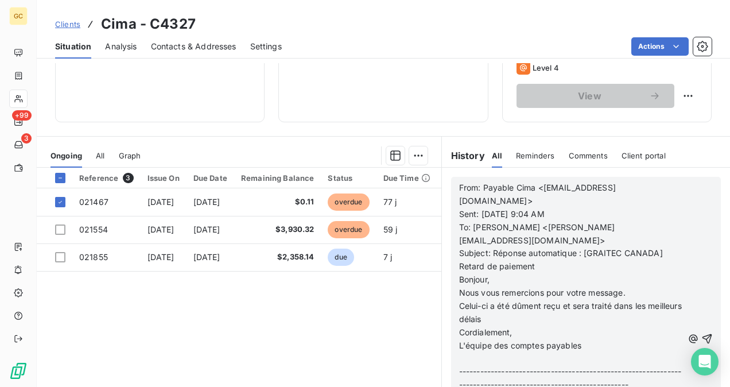
scroll to position [0, 0]
click at [703, 335] on icon "button" at bounding box center [708, 339] width 10 height 10
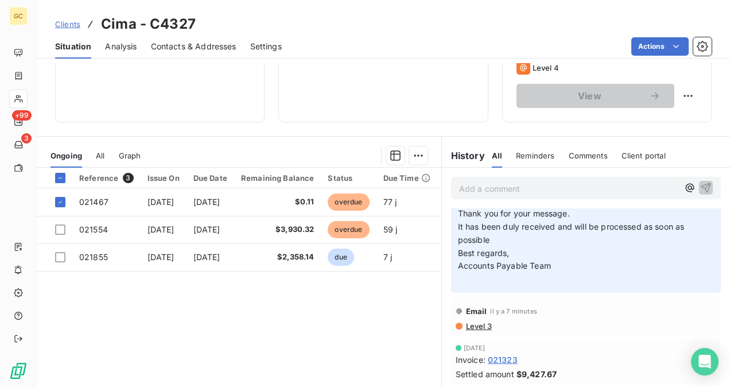
scroll to position [115, 0]
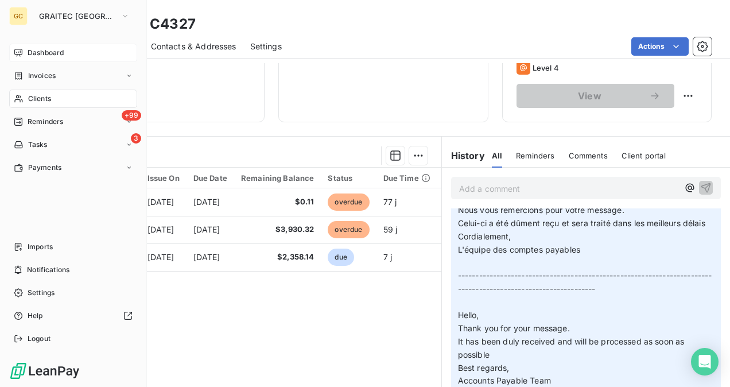
click at [25, 53] on div "Dashboard" at bounding box center [73, 53] width 128 height 18
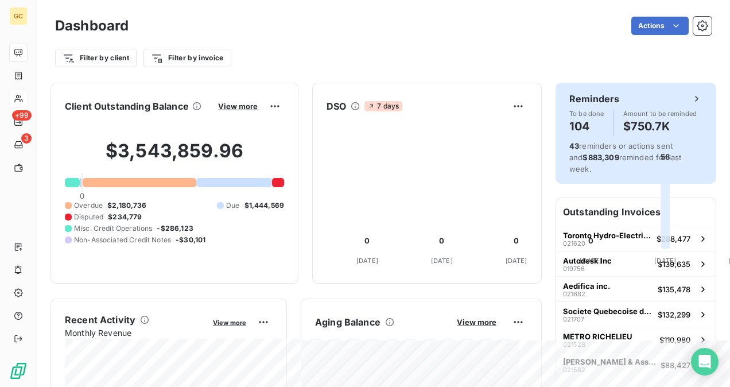
click at [624, 133] on h4 "$750.7K" at bounding box center [661, 126] width 74 height 18
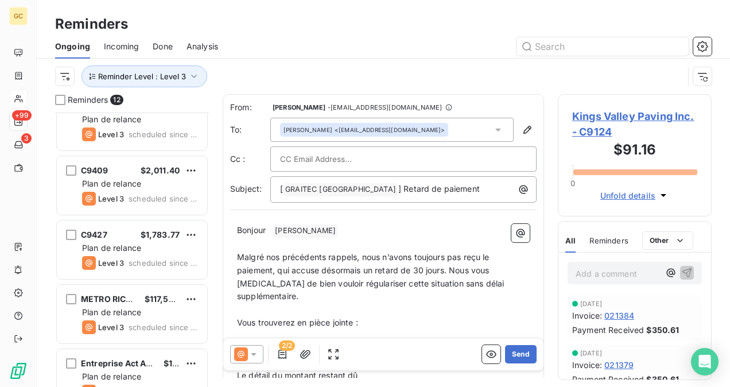
scroll to position [402, 0]
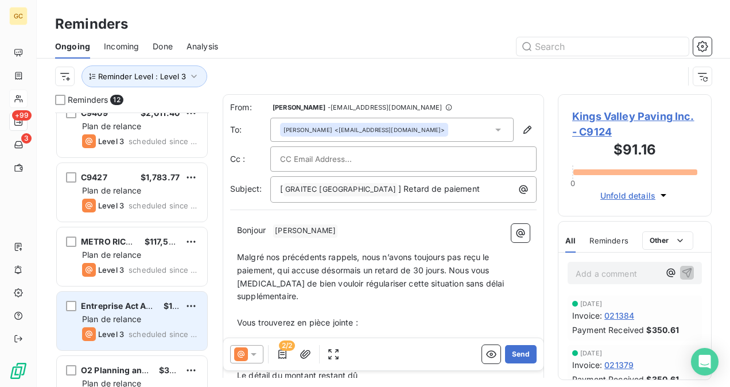
click at [113, 331] on span "Level 3" at bounding box center [111, 334] width 26 height 9
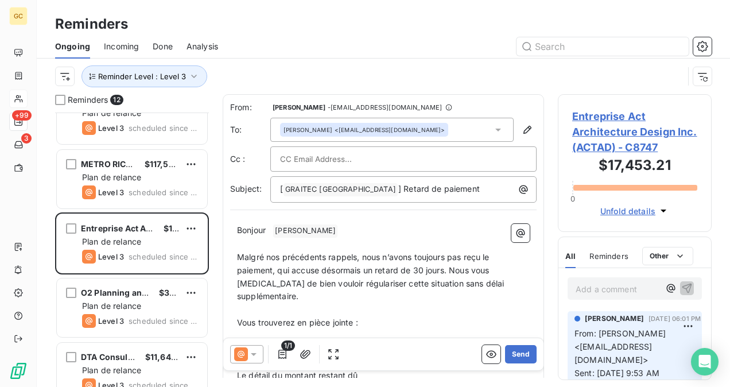
scroll to position [497, 0]
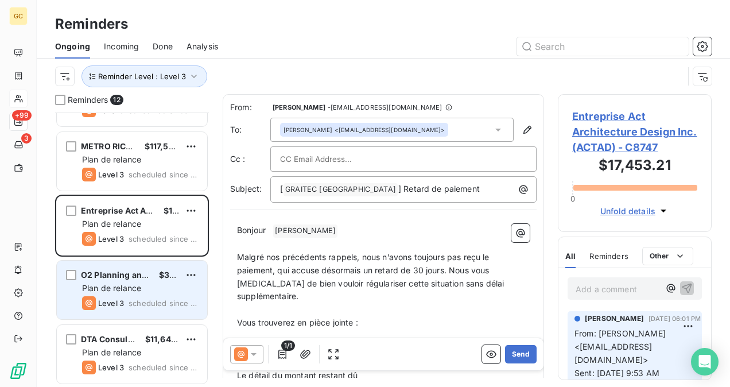
click at [140, 296] on div "Level 3 scheduled since 6 days" at bounding box center [140, 303] width 116 height 14
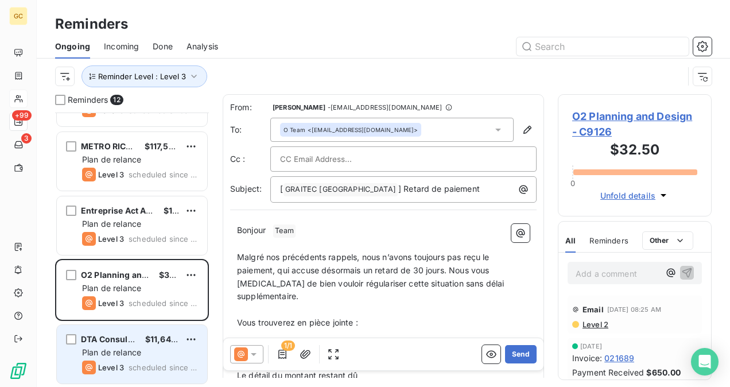
click at [138, 340] on div "DTA Consultants $11,643.14" at bounding box center [140, 339] width 116 height 10
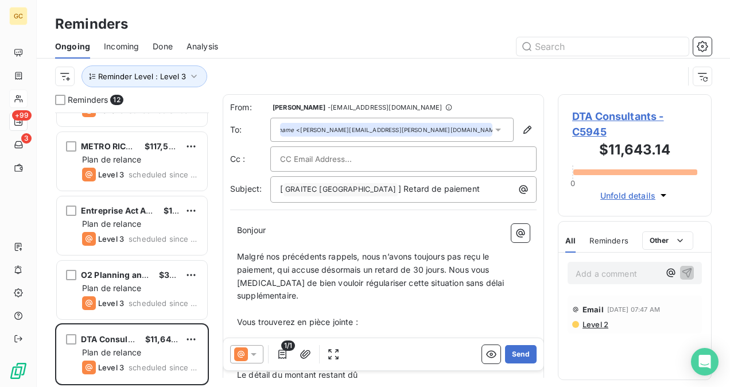
scroll to position [1, 0]
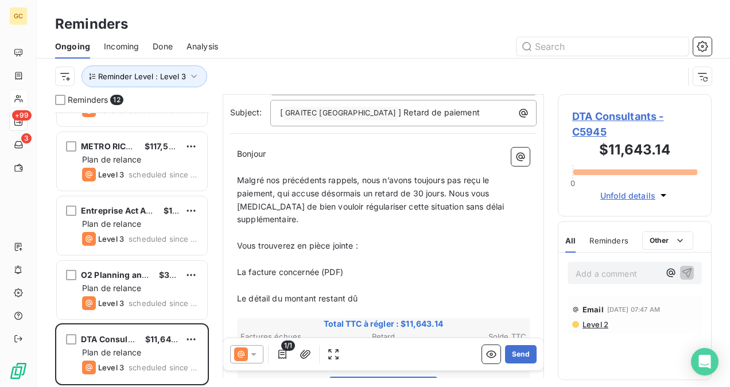
scroll to position [59, 0]
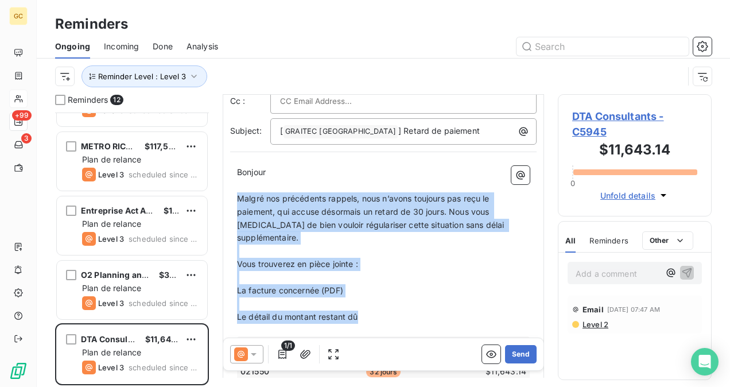
drag, startPoint x: 238, startPoint y: 194, endPoint x: 389, endPoint y: 308, distance: 189.5
click at [389, 308] on div "Bonjour ﻿ ﻿ ﻿ ﻿ Malgré nos précédents rappels, nous n’avons toujours pas reçu l…" at bounding box center [383, 391] width 293 height 451
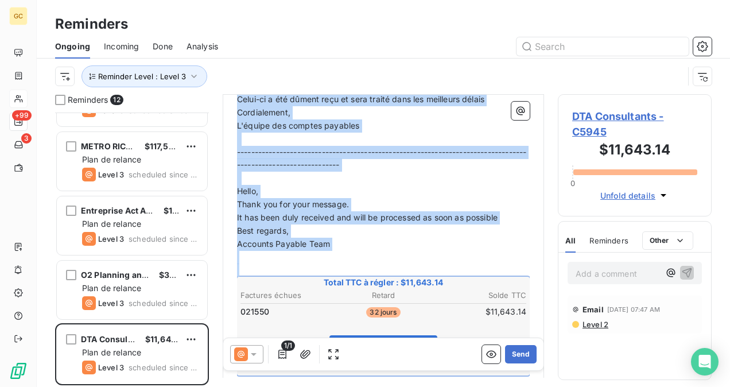
scroll to position [346, 0]
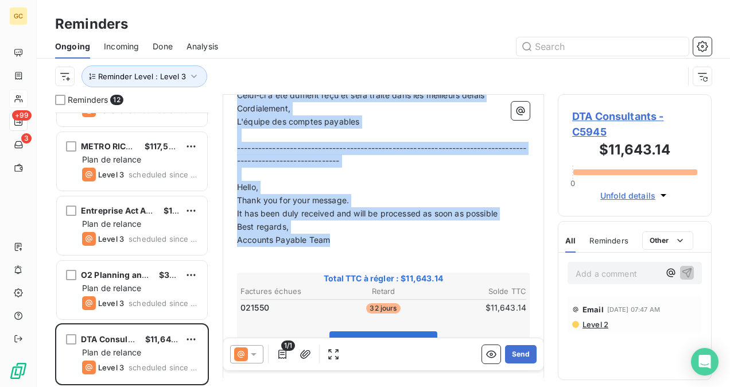
drag, startPoint x: 237, startPoint y: 199, endPoint x: 347, endPoint y: 227, distance: 113.9
click at [347, 227] on div "Bonjour ﻿ ﻿ ﻿ ﻿ From: Payable Cima <[EMAIL_ADDRESS][DOMAIN_NAME]> Sent: [DATE] …" at bounding box center [383, 216] width 293 height 675
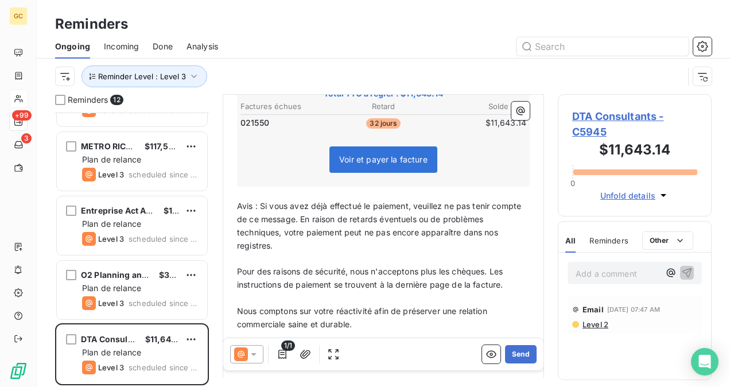
scroll to position [358, 0]
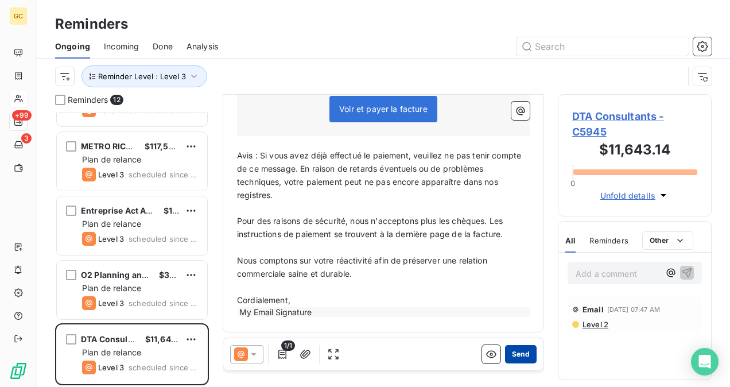
click at [513, 351] on button "Send" at bounding box center [521, 354] width 32 height 18
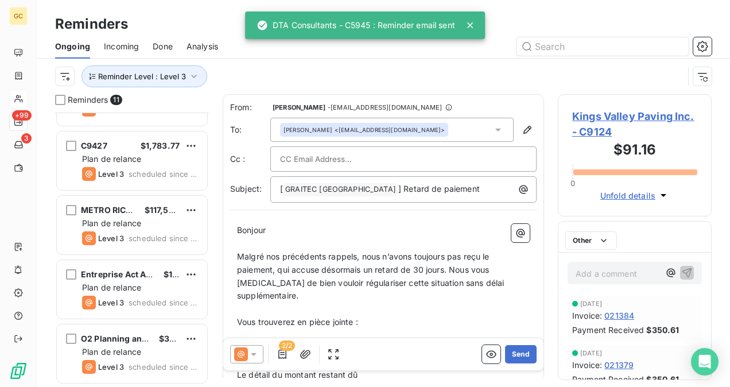
scroll to position [433, 0]
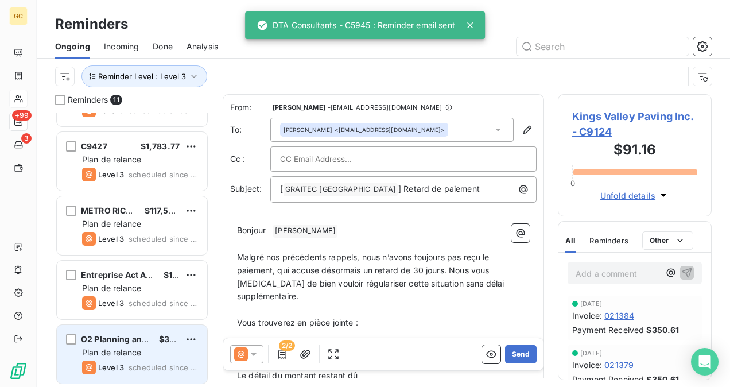
click at [119, 356] on span "Plan de relance" at bounding box center [111, 352] width 59 height 10
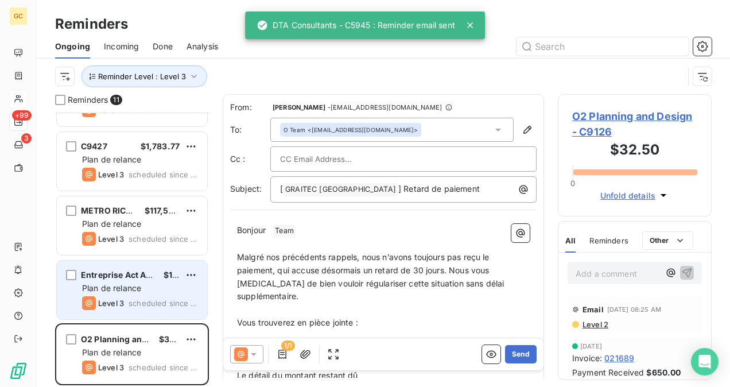
scroll to position [433, 0]
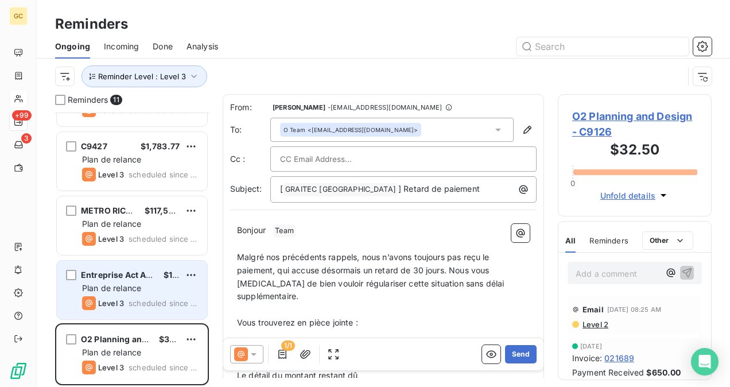
click at [119, 305] on span "Level 3" at bounding box center [111, 303] width 26 height 9
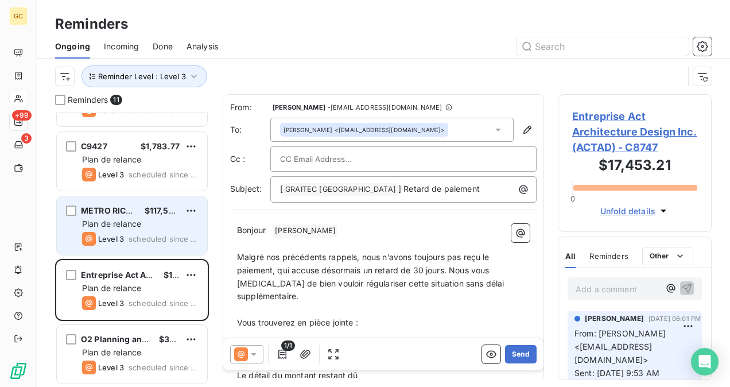
click at [154, 223] on div "Plan de relance" at bounding box center [140, 223] width 116 height 11
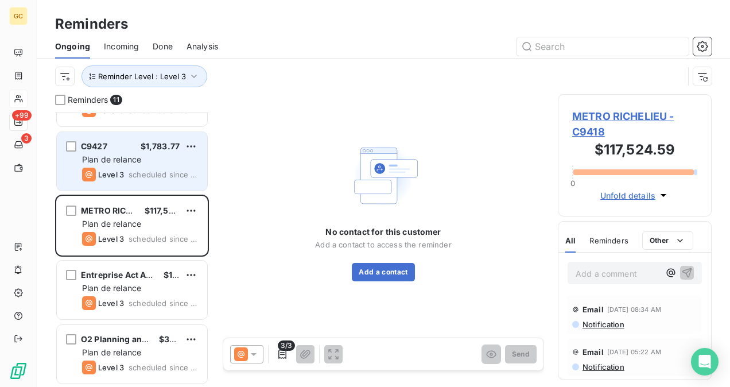
click at [109, 154] on div "Plan de relance" at bounding box center [140, 159] width 116 height 11
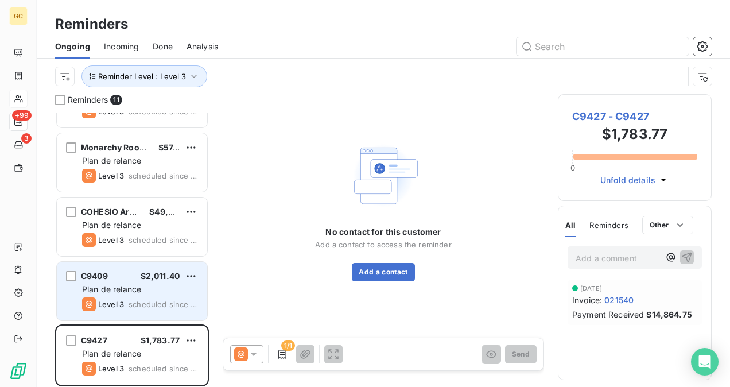
scroll to position [203, 0]
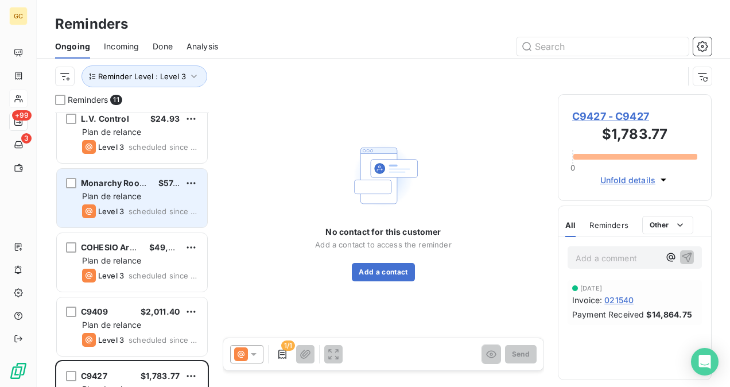
click at [145, 194] on div "Plan de relance" at bounding box center [140, 196] width 116 height 11
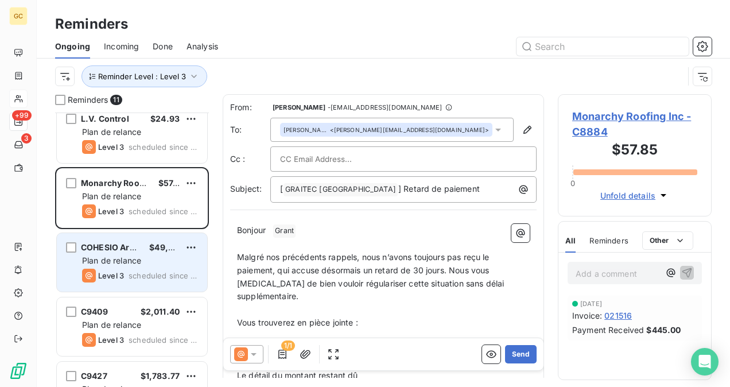
click at [127, 269] on div "Level 3 scheduled since 10 days" at bounding box center [140, 276] width 116 height 14
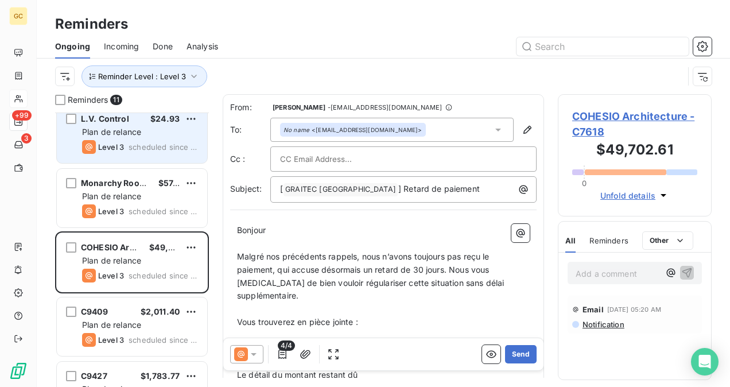
click at [142, 150] on div "Level 3 scheduled since 18 days" at bounding box center [140, 147] width 116 height 14
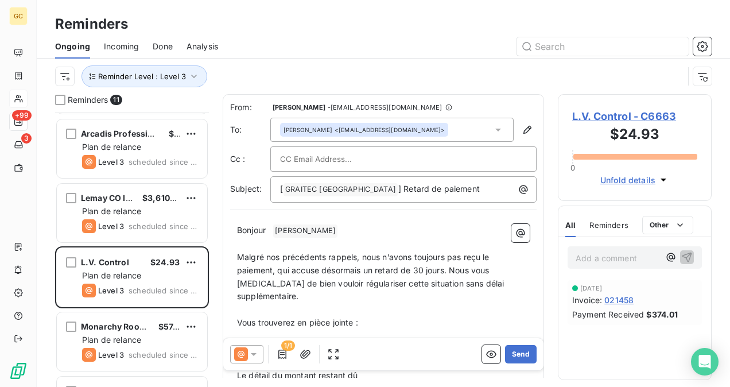
scroll to position [31, 0]
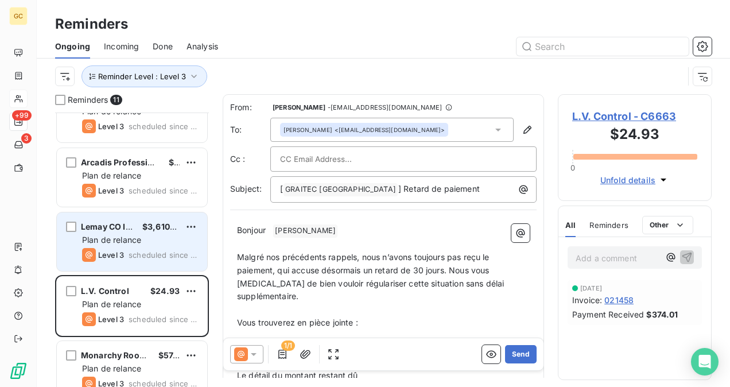
click at [134, 232] on div "[PERSON_NAME] CO Inc. $3,610.22 Plan de relance Level 3 scheduled since 19 days" at bounding box center [132, 241] width 150 height 59
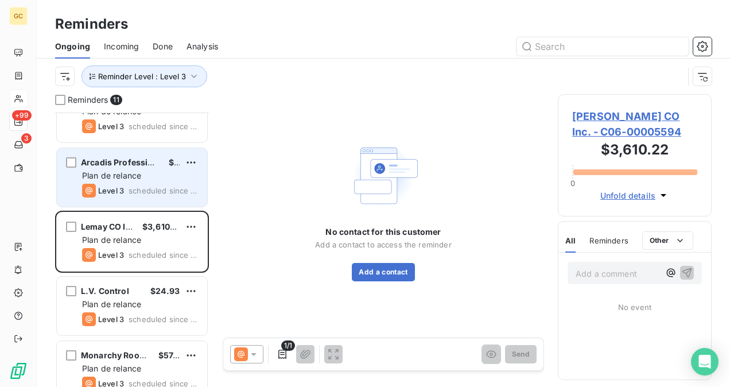
click at [126, 184] on div "Level 3 scheduled since 20 days" at bounding box center [140, 191] width 116 height 14
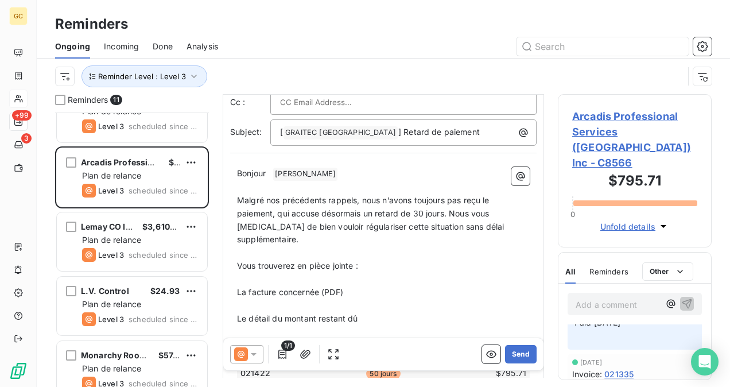
scroll to position [94, 0]
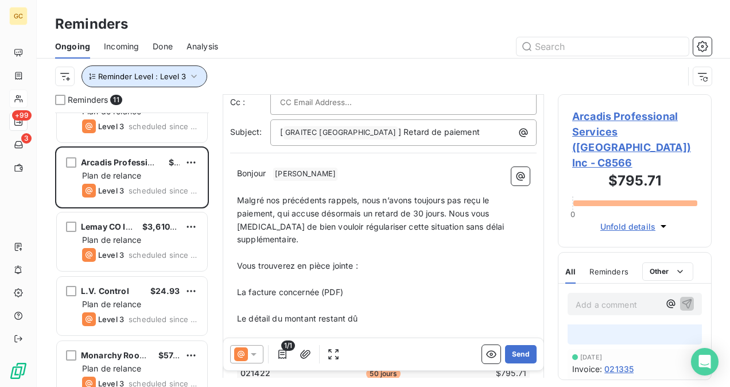
click at [195, 79] on icon "button" at bounding box center [193, 76] width 11 height 11
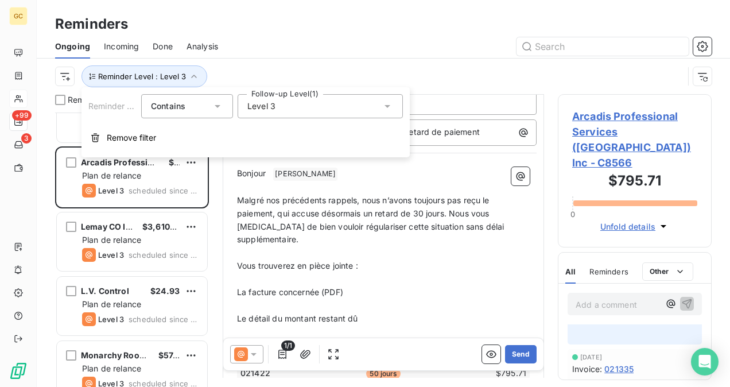
click at [289, 113] on div "Level 3" at bounding box center [320, 106] width 165 height 24
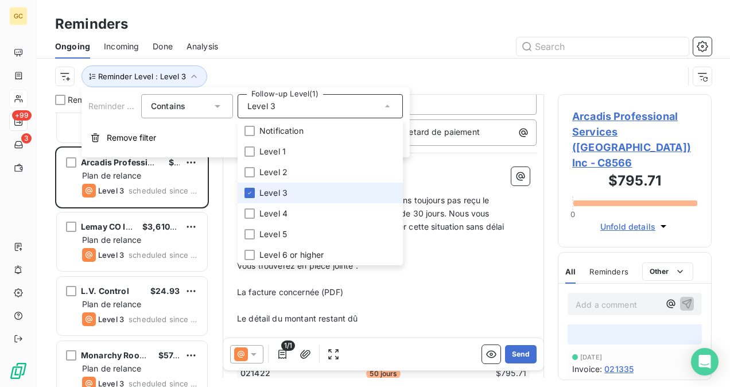
click at [249, 187] on li "Level 3" at bounding box center [320, 193] width 165 height 21
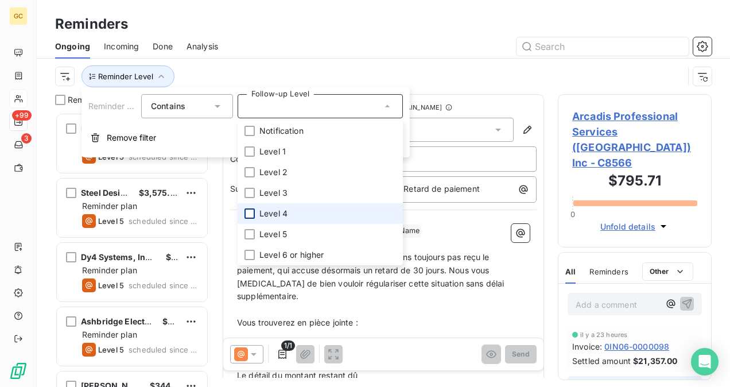
scroll to position [265, 145]
click at [251, 211] on div at bounding box center [250, 213] width 10 height 10
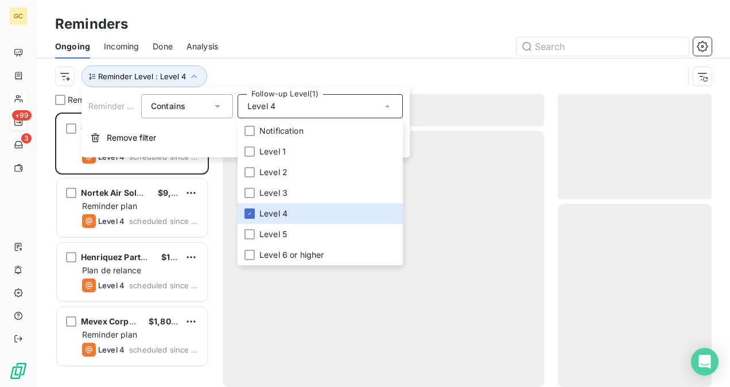
scroll to position [265, 145]
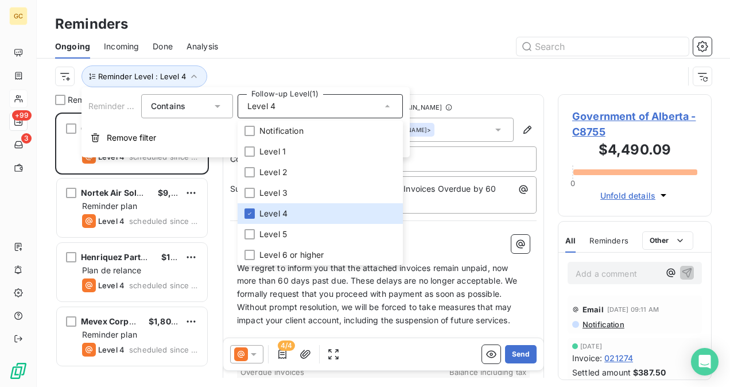
click at [495, 74] on div "Reminder Level : Level 4" at bounding box center [369, 76] width 629 height 22
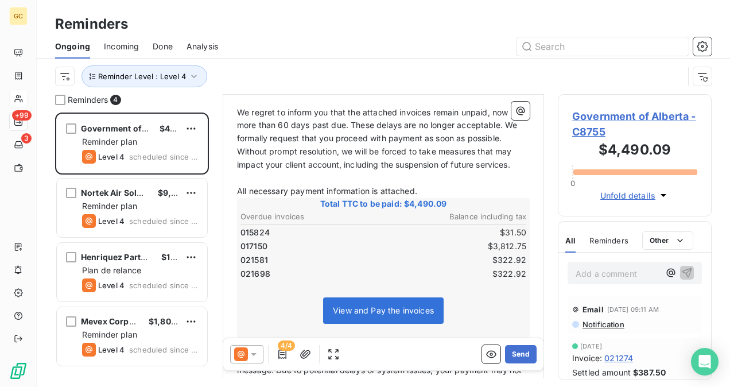
scroll to position [172, 0]
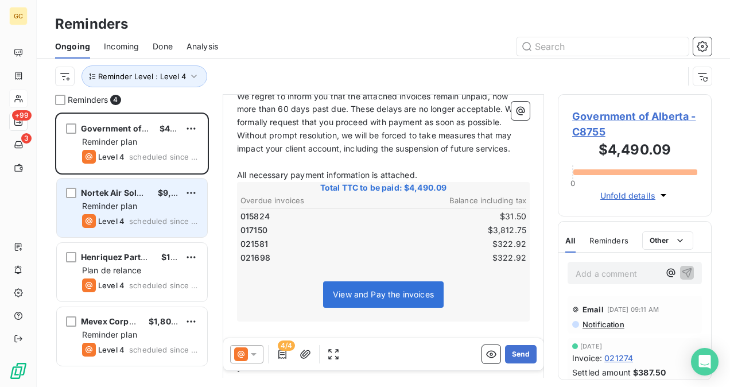
click at [129, 204] on span "Reminder plan" at bounding box center [109, 206] width 55 height 10
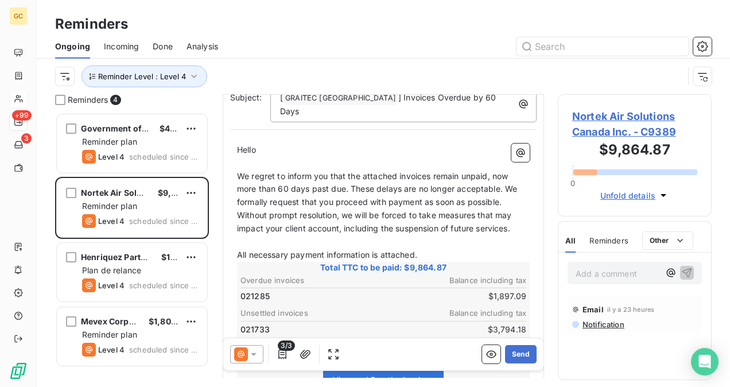
scroll to position [57, 0]
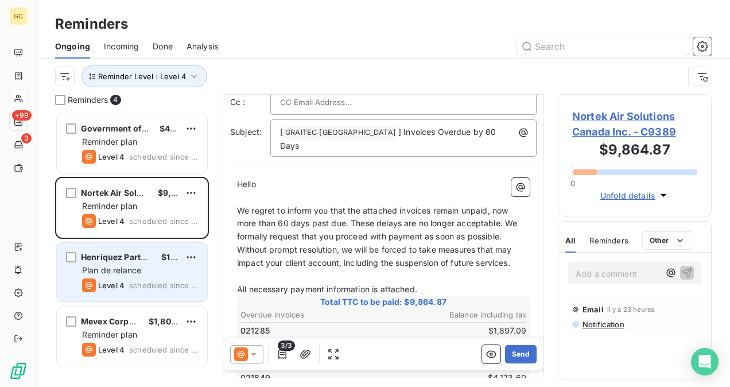
click at [158, 272] on div "Plan de relance" at bounding box center [140, 270] width 116 height 11
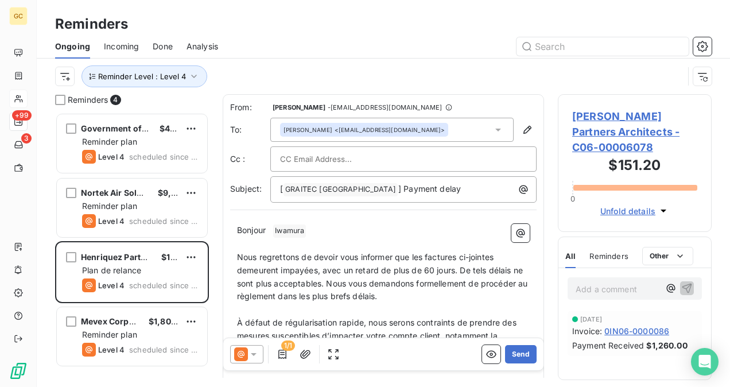
scroll to position [1, 0]
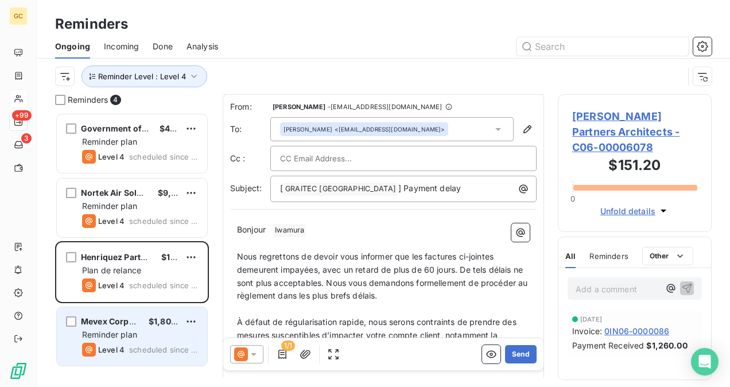
click at [129, 341] on div "Mevex Corporation $1,808.00 Reminder plan Level 4 scheduled since [DATE]" at bounding box center [132, 336] width 150 height 59
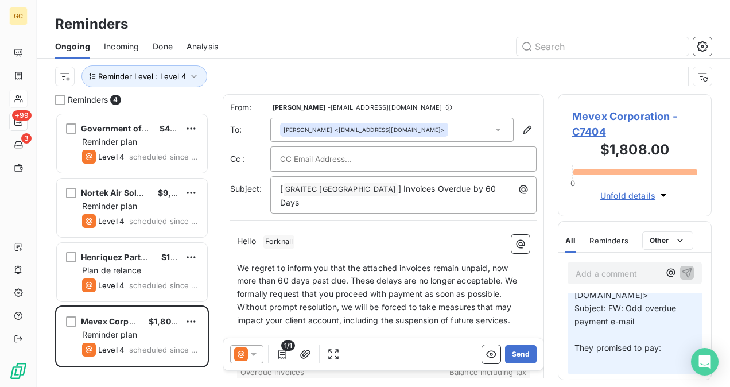
scroll to position [172, 0]
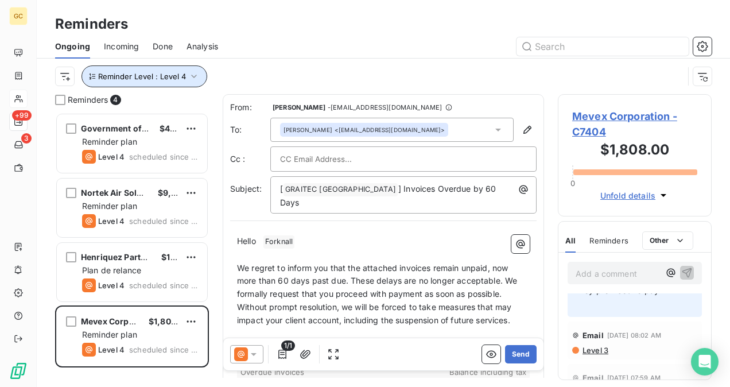
click at [198, 79] on button "Reminder Level : Level 4" at bounding box center [145, 76] width 126 height 22
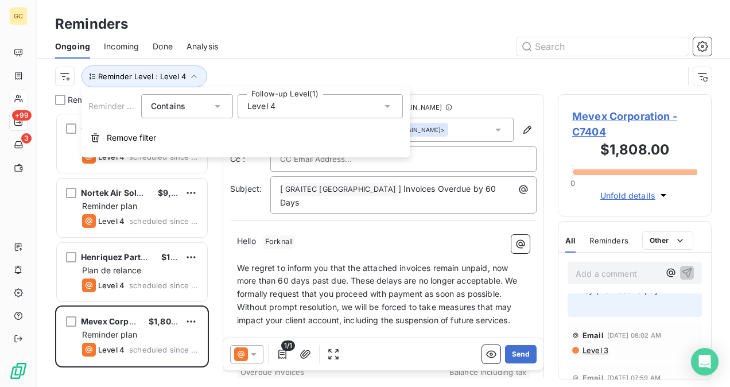
click at [300, 115] on div "Level 4" at bounding box center [320, 106] width 165 height 24
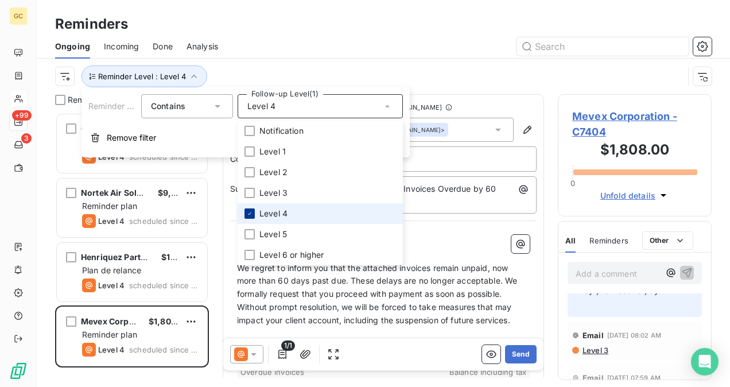
click at [251, 214] on icon at bounding box center [249, 213] width 7 height 7
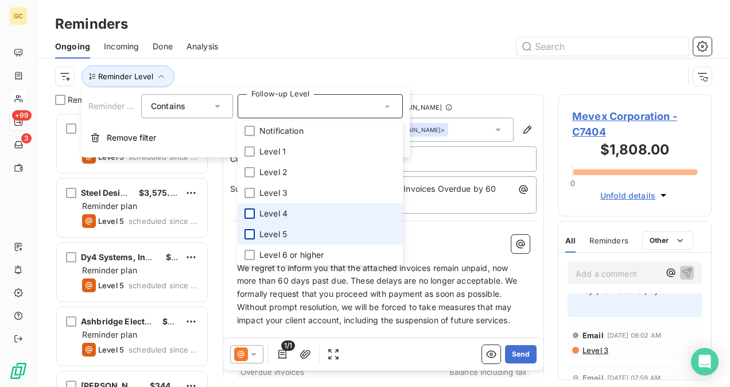
click at [248, 238] on div at bounding box center [250, 234] width 10 height 10
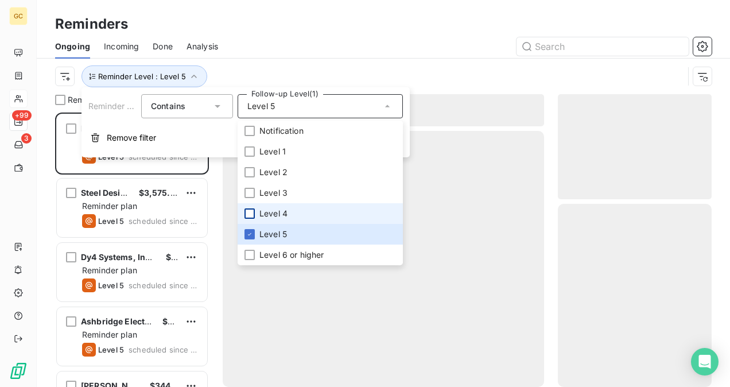
scroll to position [265, 145]
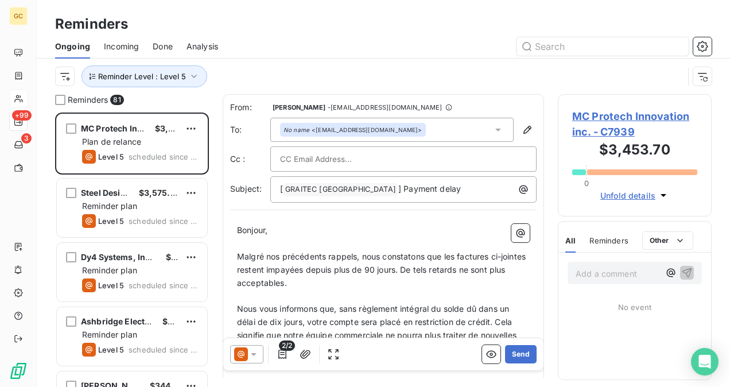
click at [494, 72] on div "Reminder Level : Level 5" at bounding box center [369, 76] width 629 height 22
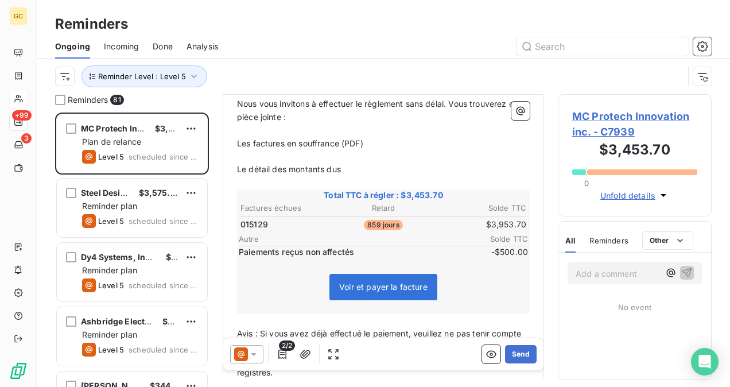
scroll to position [344, 0]
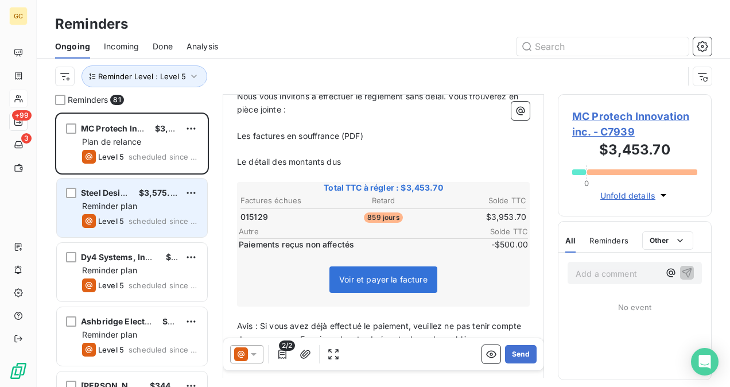
click at [76, 203] on div "Steel Design $3,575.00 Reminder plan Level 5 scheduled since 736 days" at bounding box center [132, 208] width 150 height 59
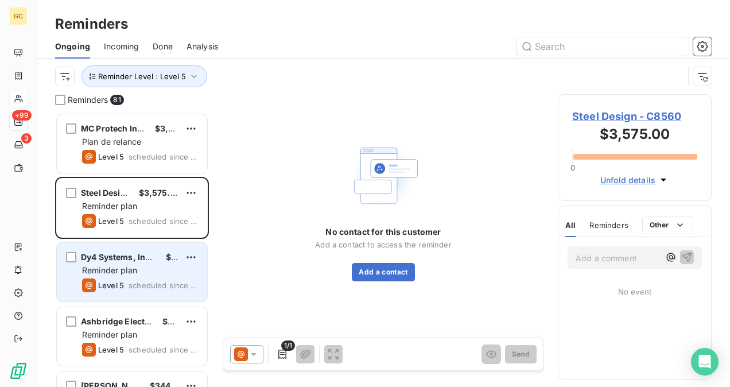
click at [114, 265] on span "Reminder plan" at bounding box center [109, 270] width 55 height 10
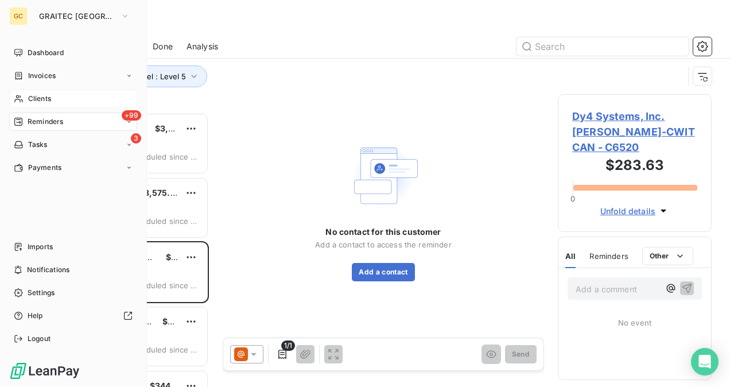
click at [39, 96] on span "Clients" at bounding box center [39, 99] width 23 height 10
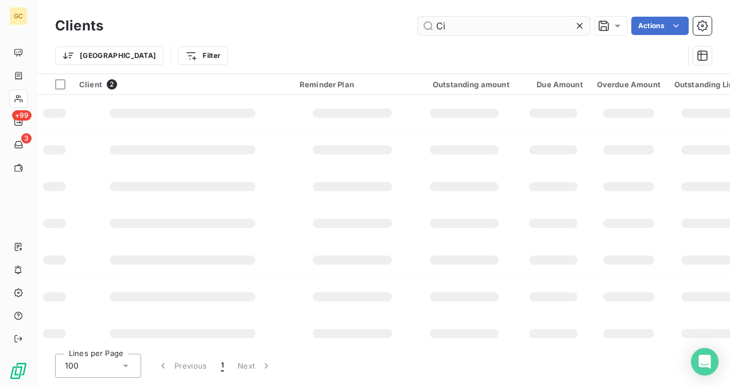
type input "C"
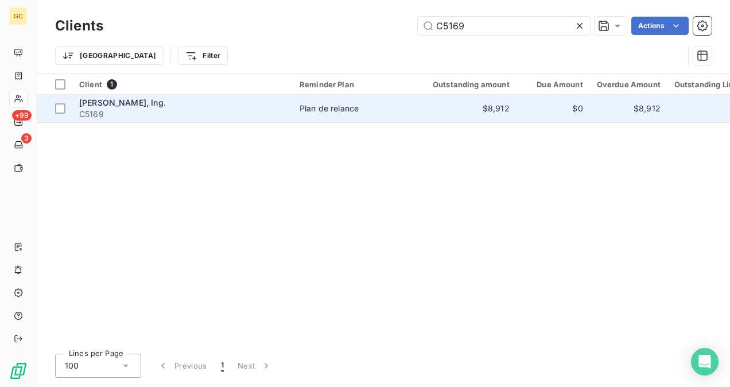
type input "C5169"
click at [218, 105] on div "[PERSON_NAME], Ing." at bounding box center [182, 102] width 207 height 11
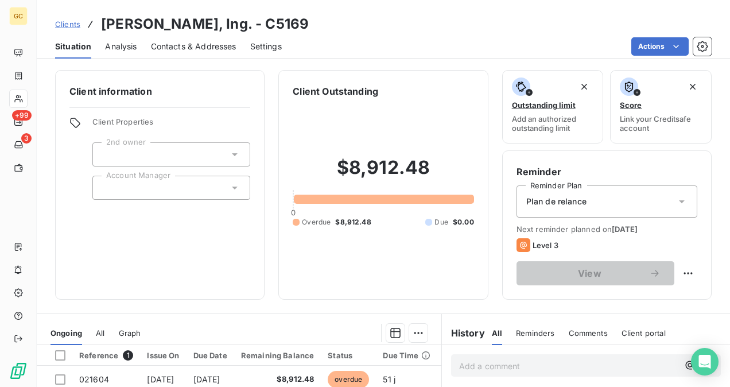
scroll to position [115, 0]
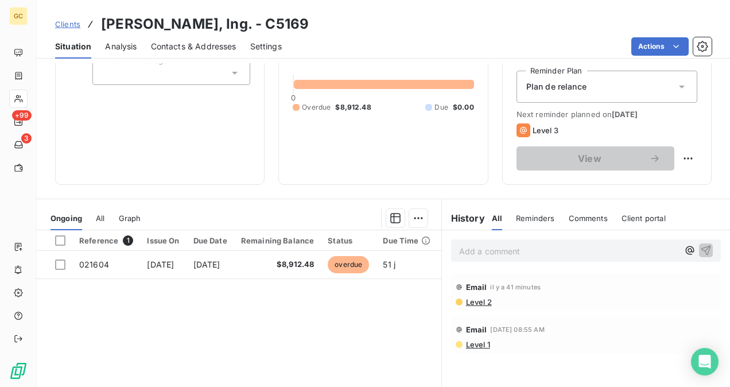
click at [468, 262] on div "Add a comment ﻿" at bounding box center [586, 250] width 288 height 41
click at [475, 252] on p "Add a comment ﻿" at bounding box center [568, 251] width 219 height 14
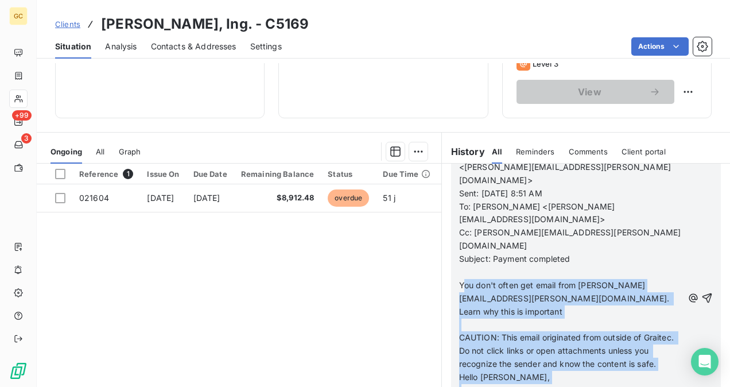
scroll to position [118, 0]
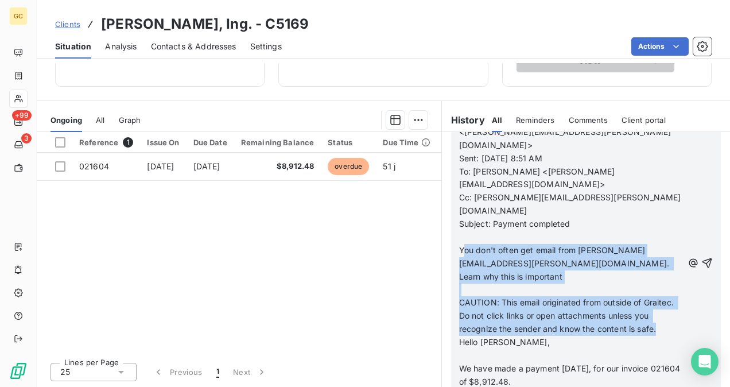
drag, startPoint x: 468, startPoint y: 313, endPoint x: 541, endPoint y: 288, distance: 76.6
click at [541, 288] on div "invoice 021604 From: [PERSON_NAME] <[PERSON_NAME][EMAIL_ADDRESS][PERSON_NAME][D…" at bounding box center [571, 264] width 224 height 302
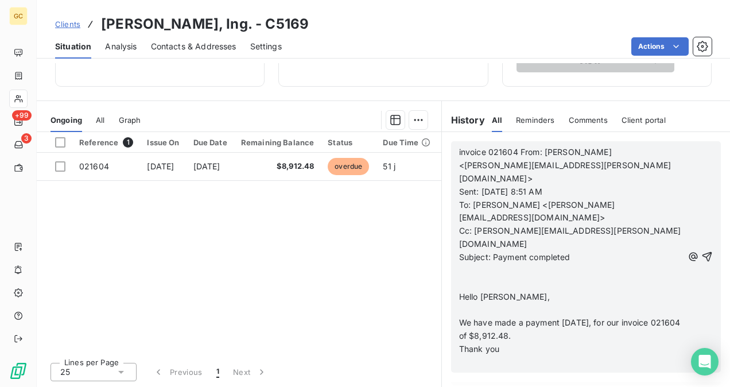
scroll to position [39, 0]
